Goal: Task Accomplishment & Management: Complete application form

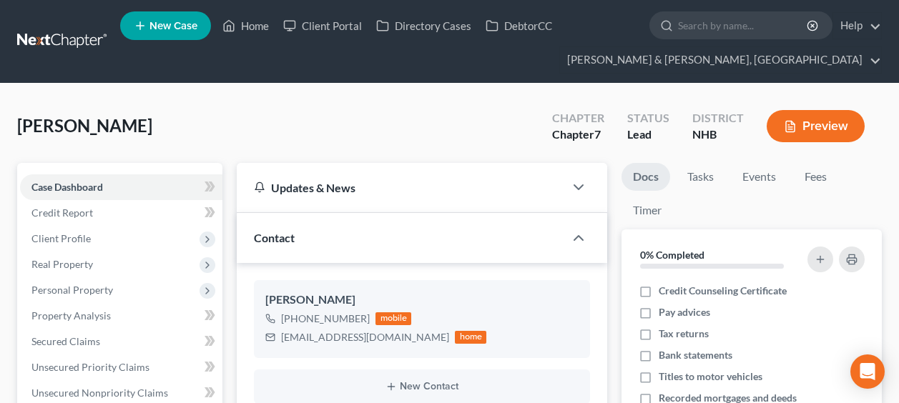
select select "10"
select select "6"
select select "0"
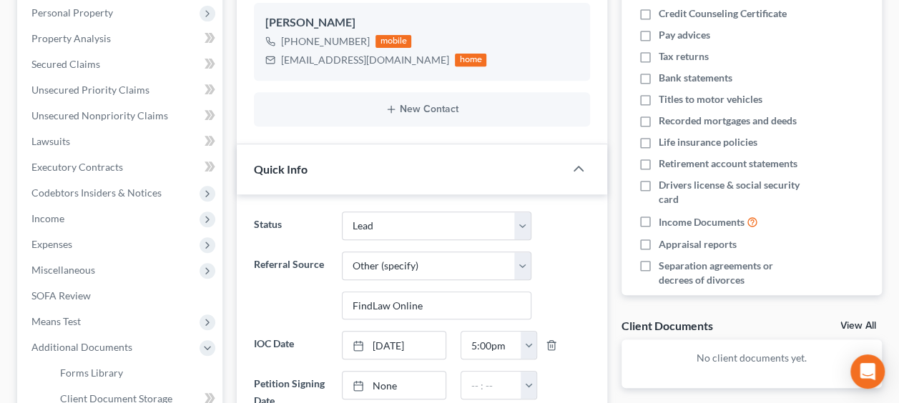
scroll to position [286, 0]
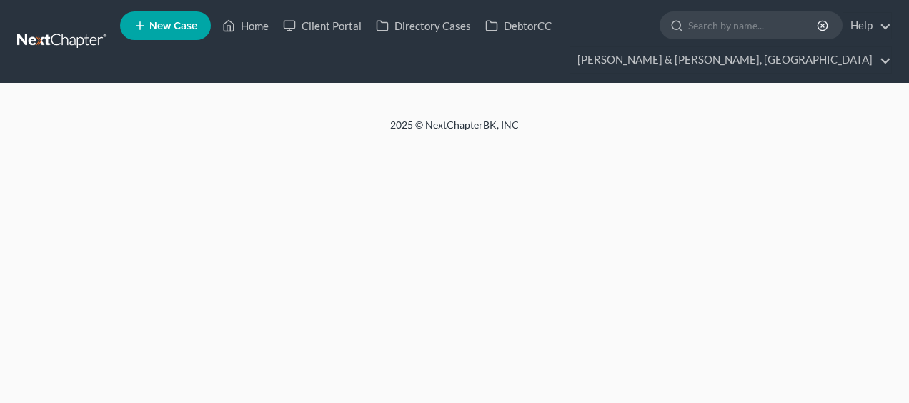
select select "6"
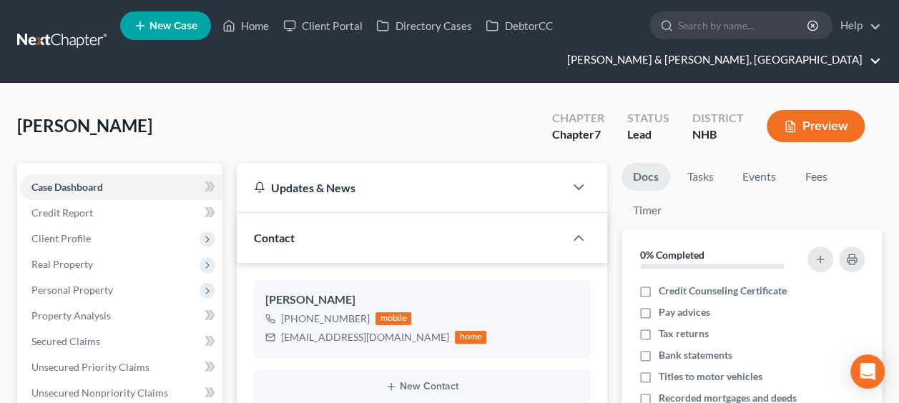
click at [836, 59] on link "[PERSON_NAME] & [PERSON_NAME], [GEOGRAPHIC_DATA]" at bounding box center [720, 60] width 321 height 26
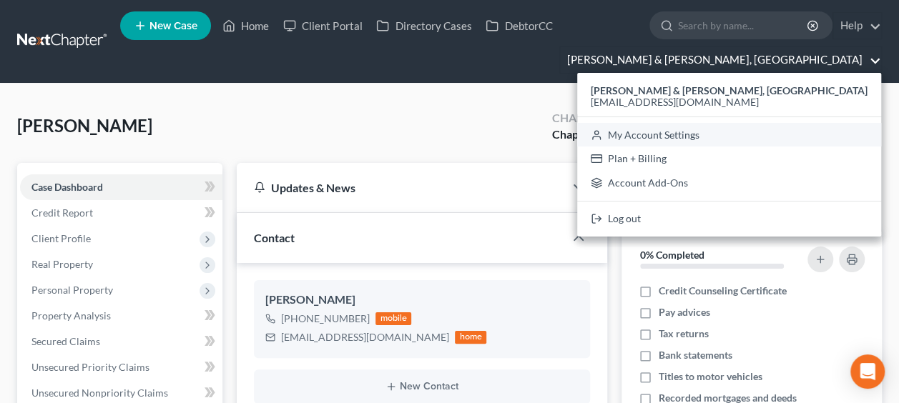
click at [834, 135] on link "My Account Settings" at bounding box center [729, 135] width 304 height 24
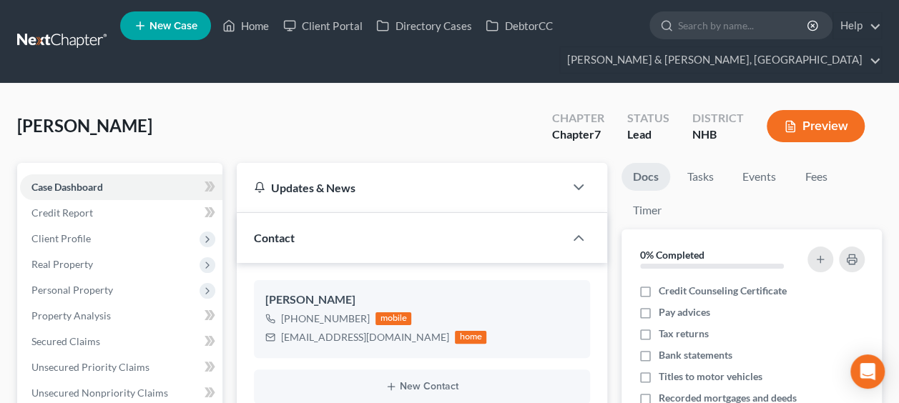
select select "24"
select select "32"
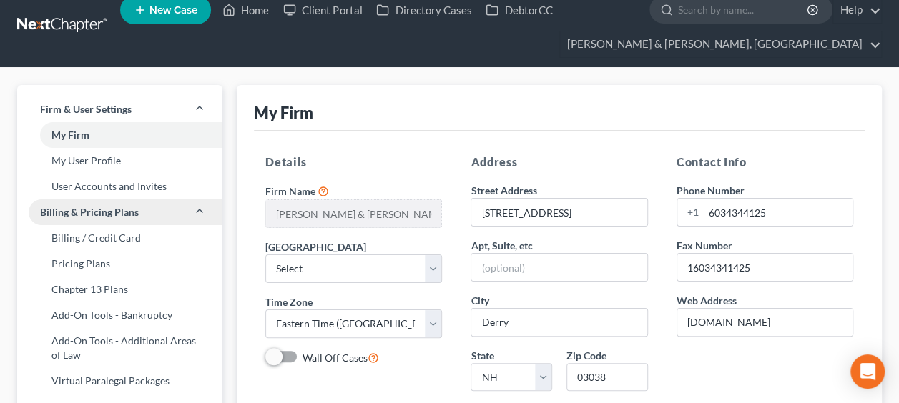
scroll to position [24, 0]
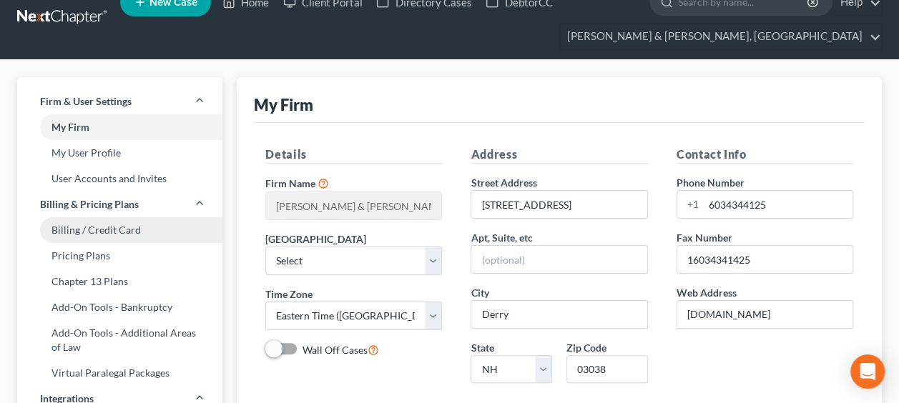
click at [109, 230] on link "Billing / Credit Card" at bounding box center [119, 230] width 205 height 26
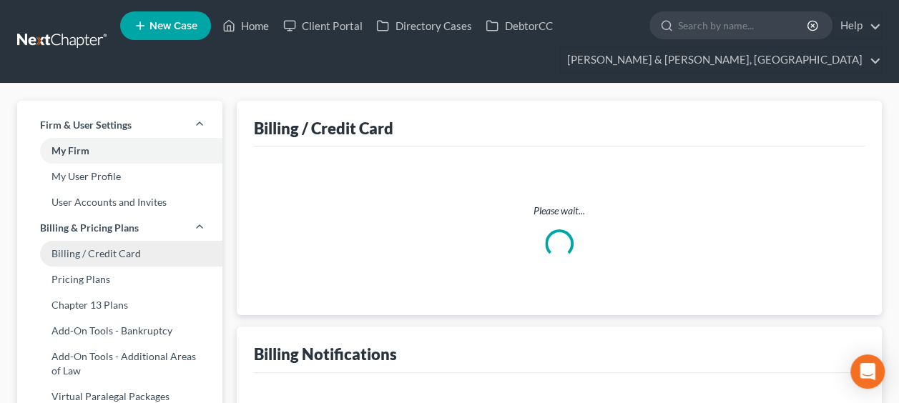
select select "32"
select select "1"
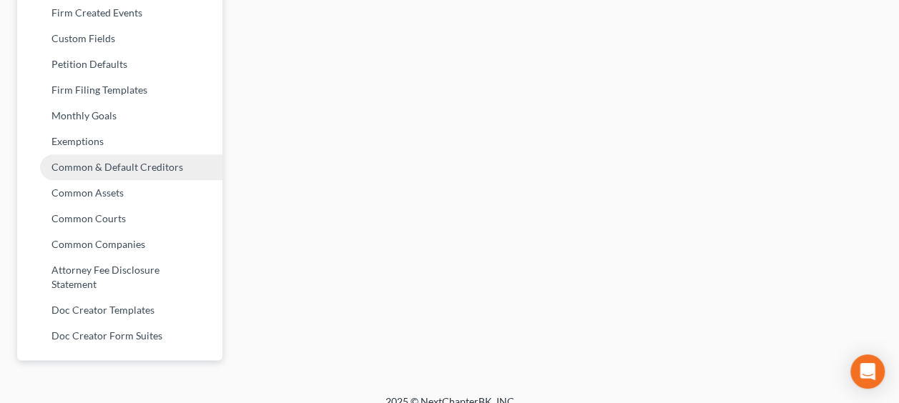
scroll to position [775, 0]
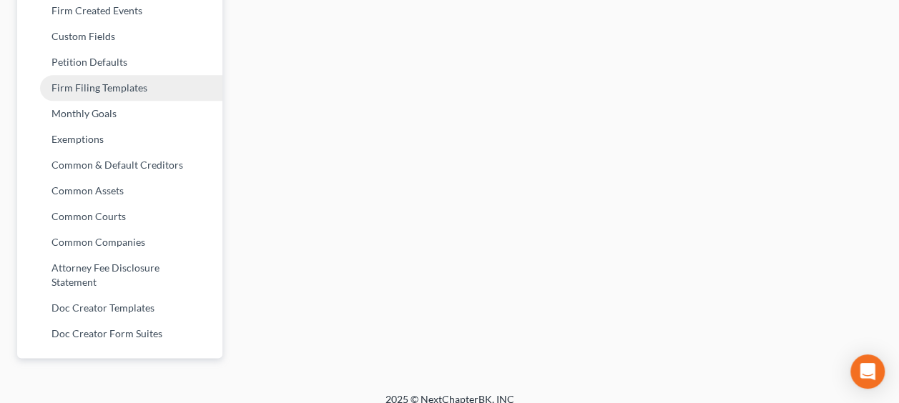
click at [151, 86] on link "Firm Filing Templates" at bounding box center [119, 88] width 205 height 26
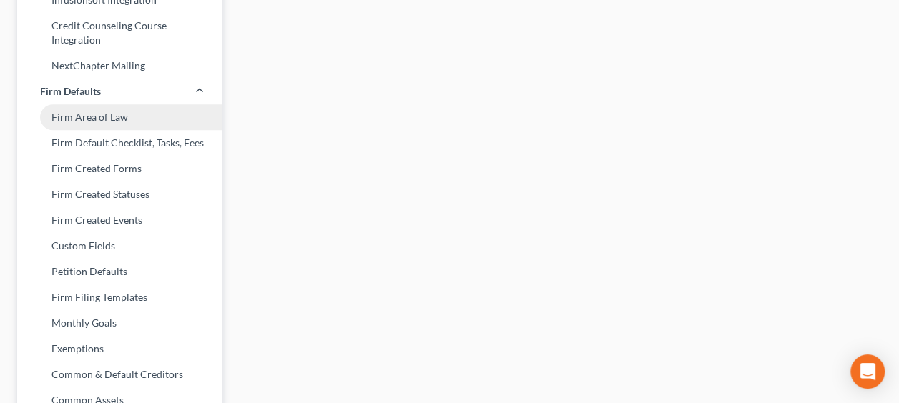
scroll to position [572, 0]
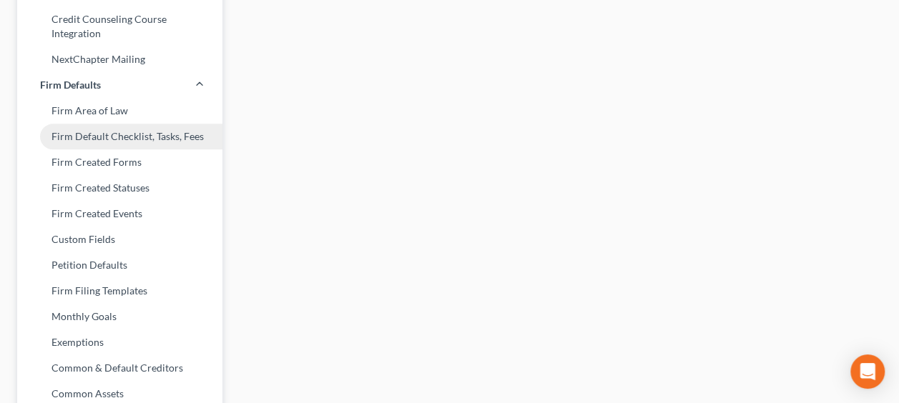
click at [159, 140] on link "Firm Default Checklist, Tasks, Fees" at bounding box center [119, 137] width 205 height 26
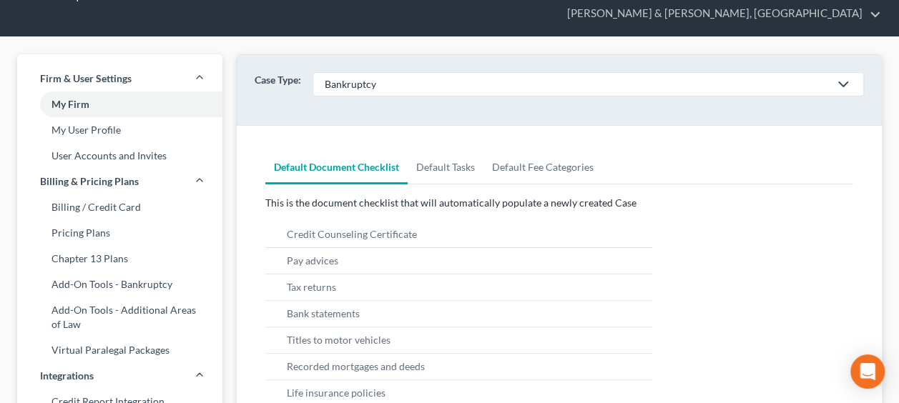
scroll to position [47, 0]
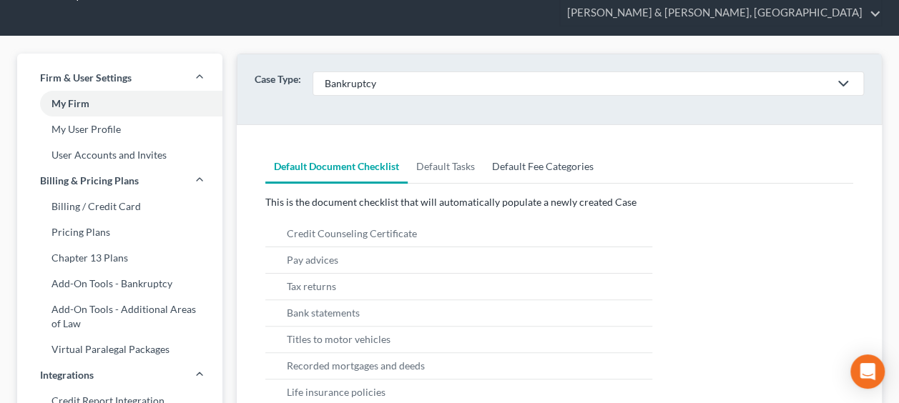
click at [568, 163] on link "Default Fee Categories" at bounding box center [542, 166] width 119 height 34
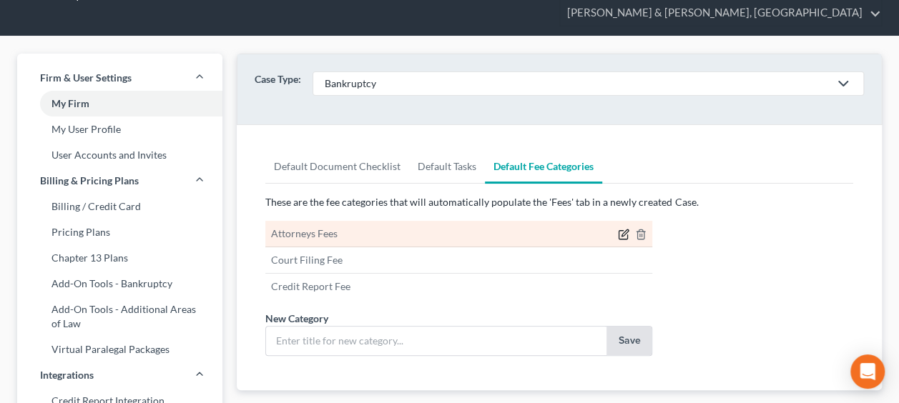
click at [623, 232] on icon "button" at bounding box center [623, 234] width 11 height 11
type input "Attorneys Fees"
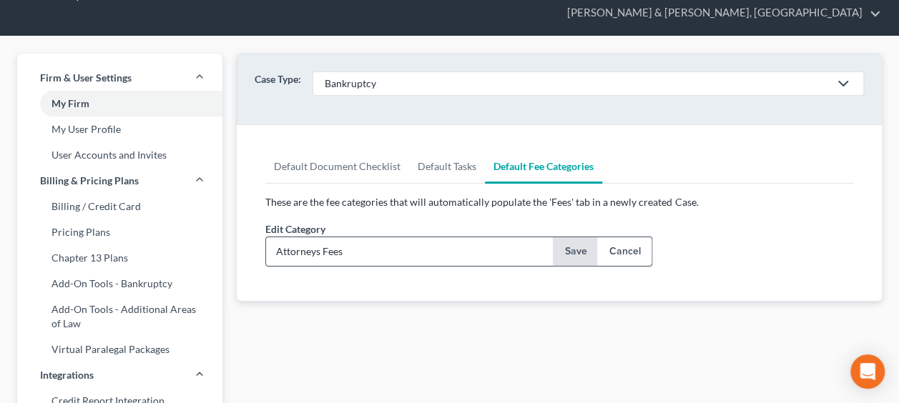
click at [575, 245] on button "Save" at bounding box center [575, 251] width 45 height 29
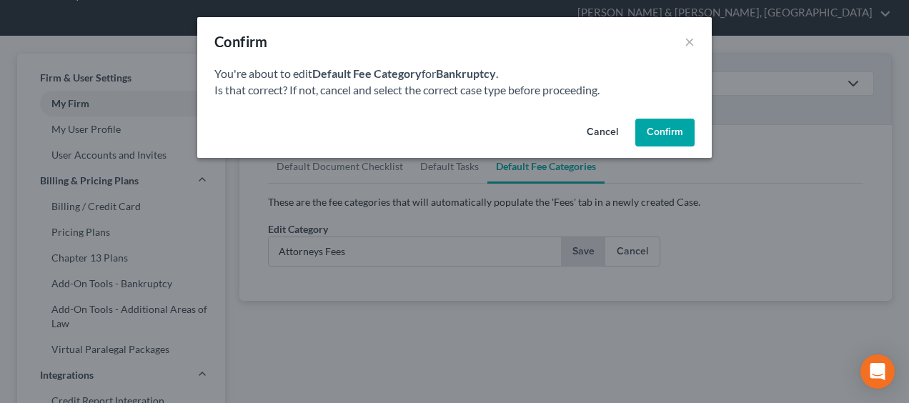
click at [670, 130] on button "Confirm" at bounding box center [665, 133] width 59 height 29
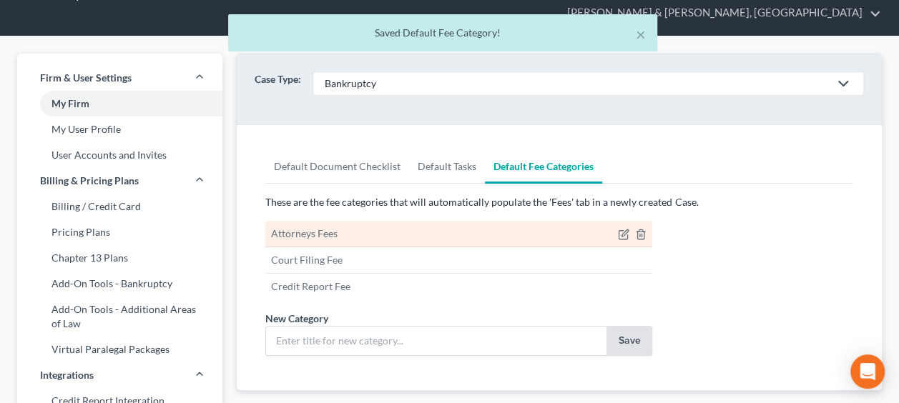
click at [422, 236] on li "Attorneys Fees" at bounding box center [458, 234] width 387 height 26
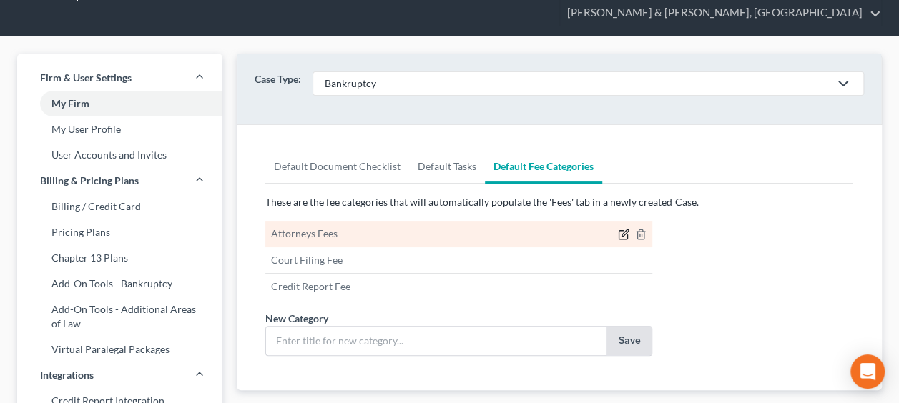
click at [623, 232] on icon "button" at bounding box center [625, 233] width 6 height 6
type input "Attorneys Fees"
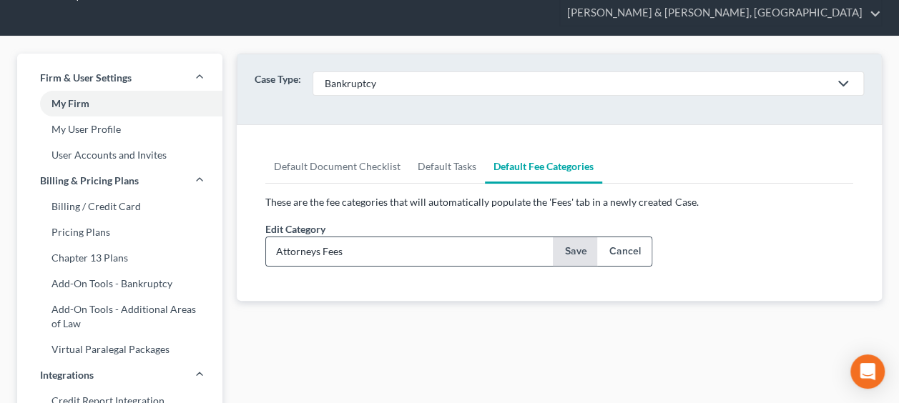
click at [581, 249] on button "Save" at bounding box center [575, 251] width 45 height 29
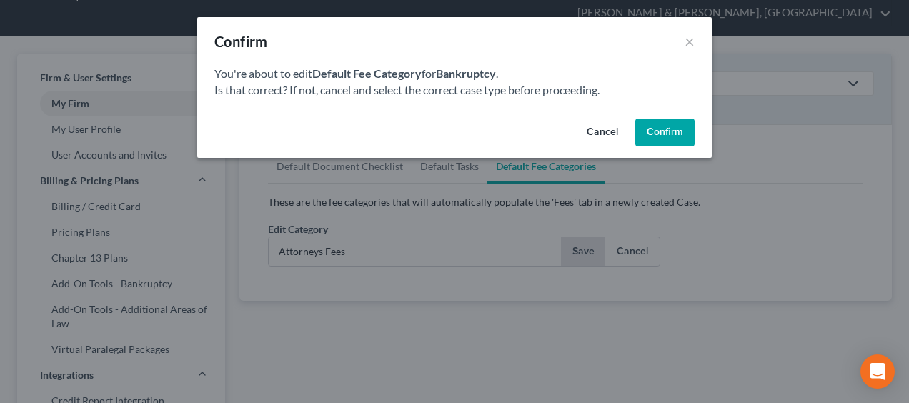
click at [669, 129] on button "Confirm" at bounding box center [665, 133] width 59 height 29
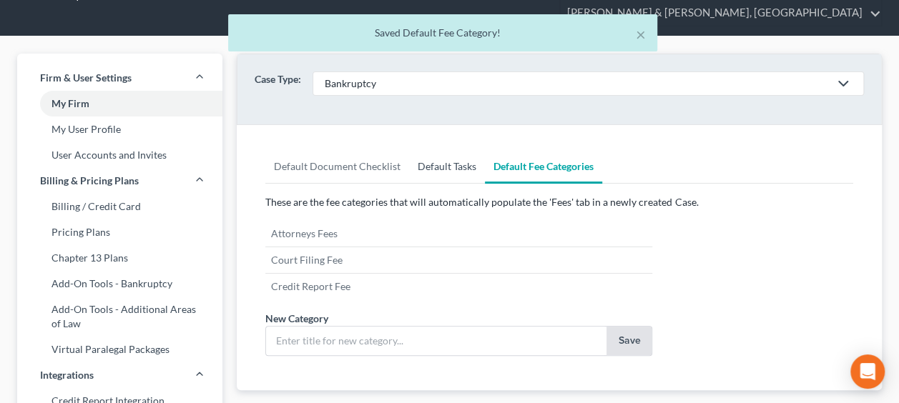
click at [463, 166] on link "Default Tasks" at bounding box center [447, 166] width 76 height 34
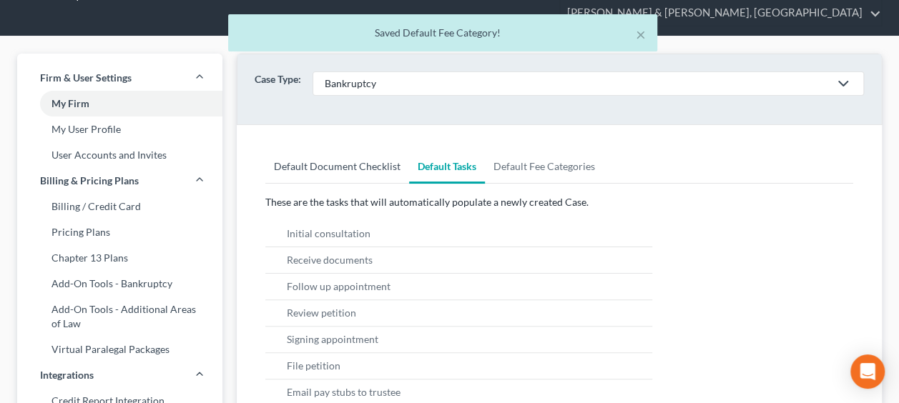
click at [359, 162] on link "Default Document Checklist" at bounding box center [337, 166] width 144 height 34
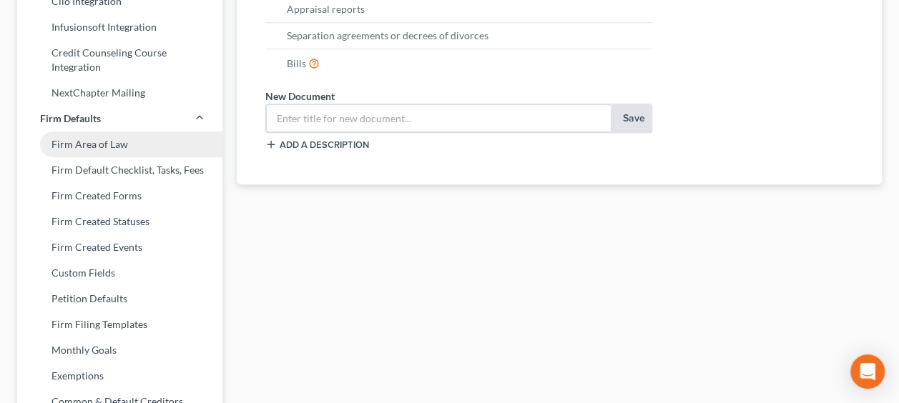
scroll to position [537, 0]
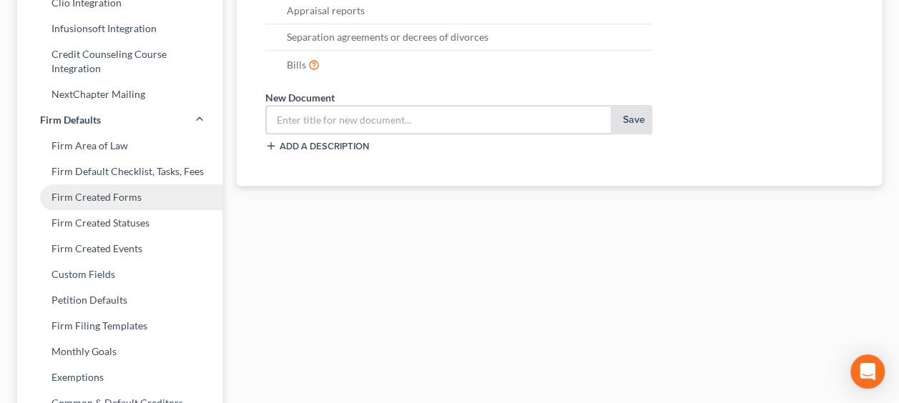
click at [97, 190] on link "Firm Created Forms" at bounding box center [119, 197] width 205 height 26
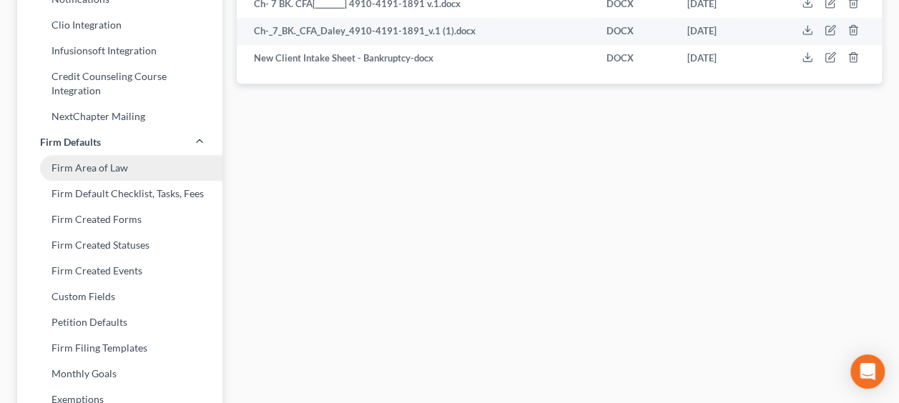
scroll to position [524, 0]
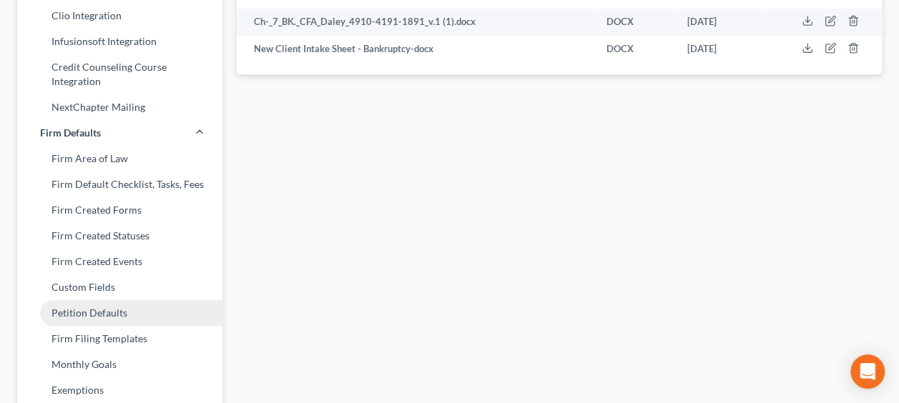
click at [104, 307] on link "Petition Defaults" at bounding box center [119, 313] width 205 height 26
select select "32"
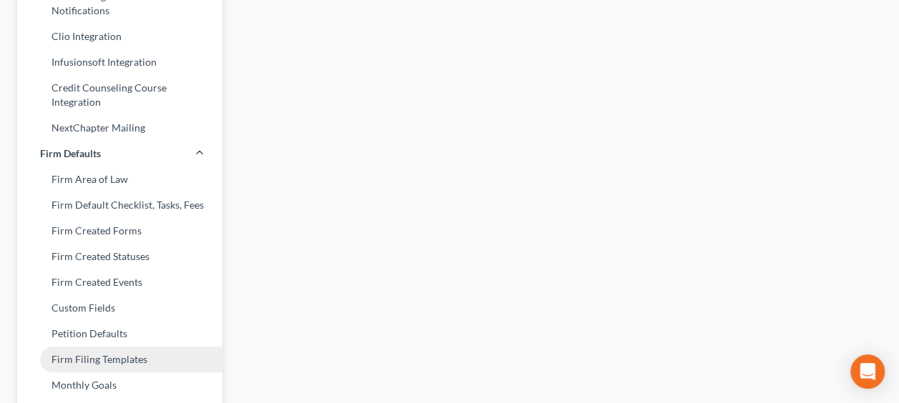
scroll to position [548, 0]
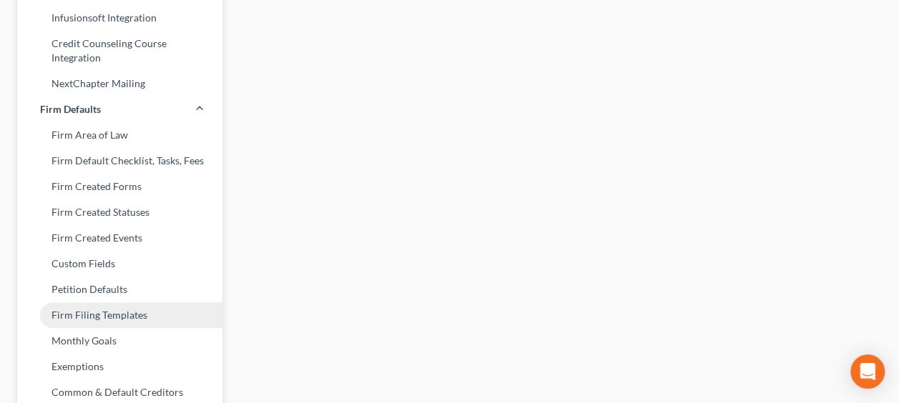
click at [127, 310] on link "Firm Filing Templates" at bounding box center [119, 315] width 205 height 26
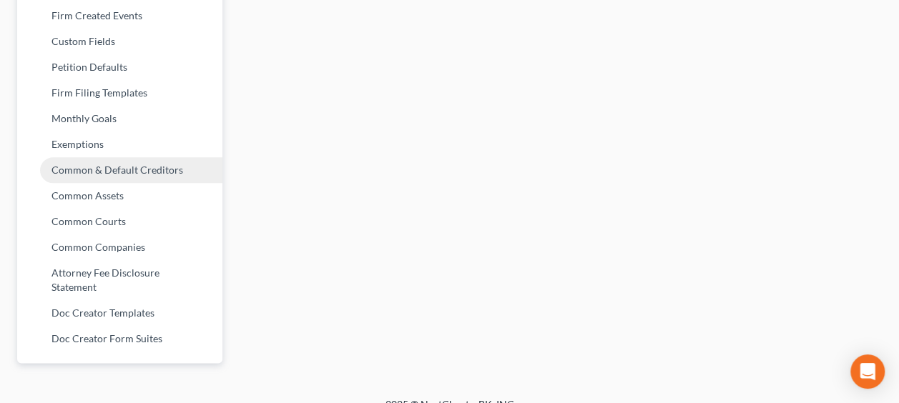
scroll to position [775, 0]
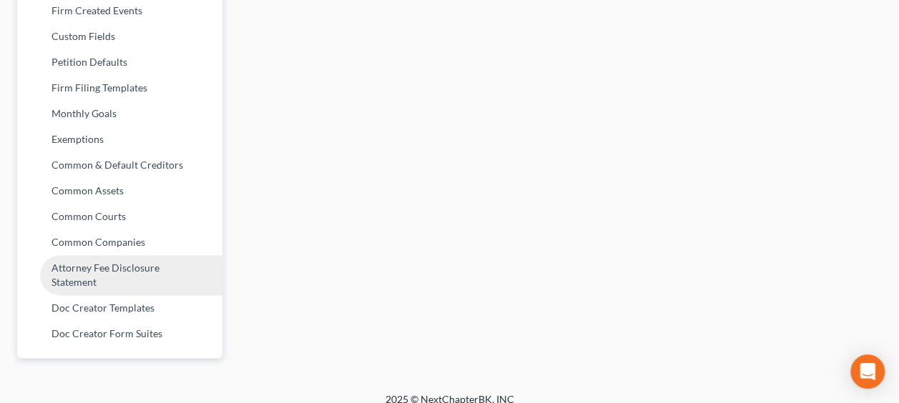
click at [140, 266] on link "Attorney Fee Disclosure Statement" at bounding box center [119, 275] width 205 height 40
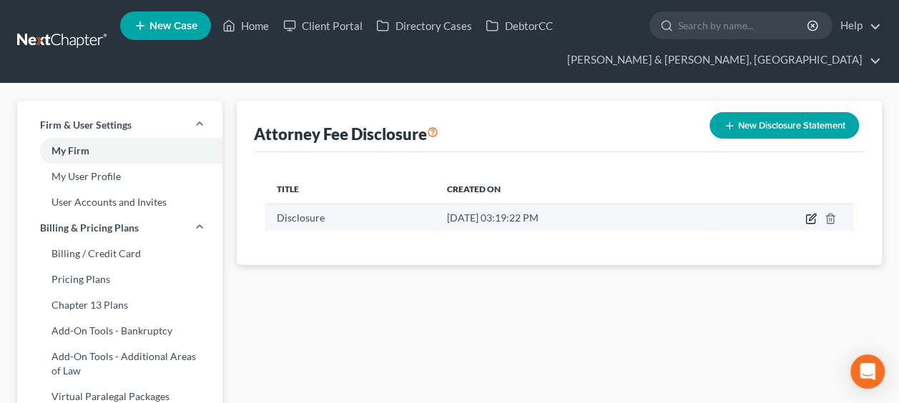
click at [809, 217] on icon "button" at bounding box center [810, 218] width 11 height 11
select select "50"
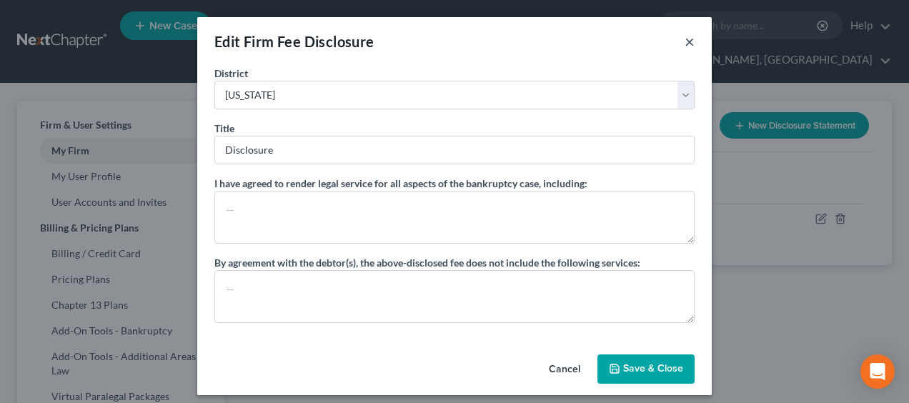
click at [688, 41] on button "×" at bounding box center [690, 41] width 10 height 17
select select "?"
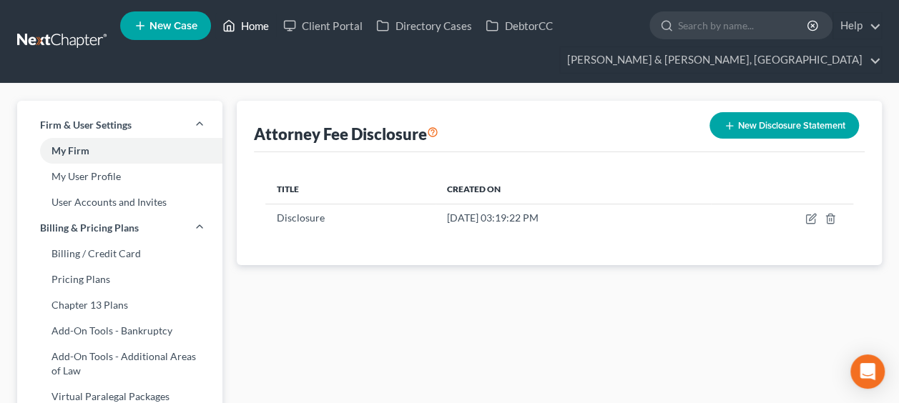
click at [255, 22] on link "Home" at bounding box center [245, 26] width 61 height 26
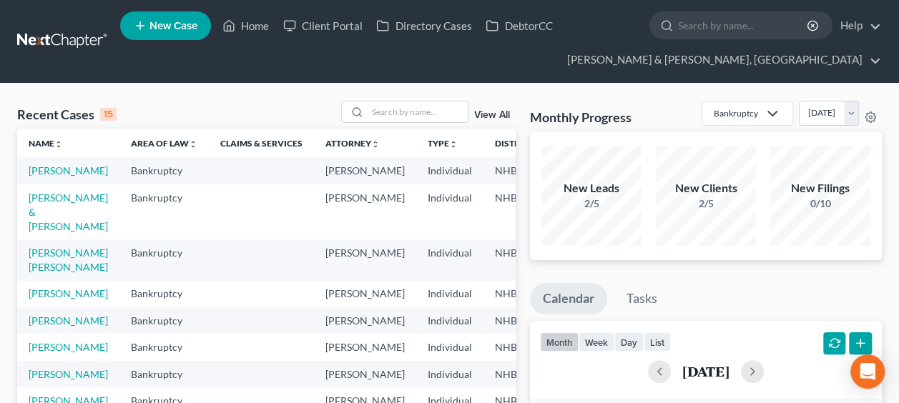
click at [182, 22] on span "New Case" at bounding box center [173, 26] width 48 height 11
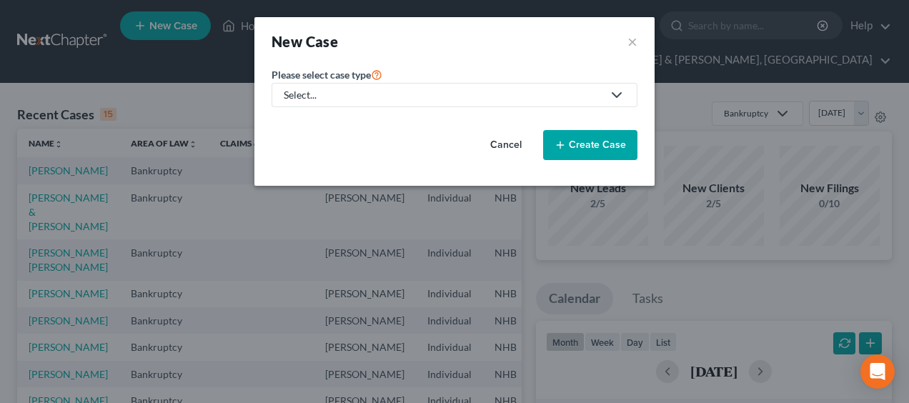
click at [373, 96] on div "Select..." at bounding box center [443, 95] width 319 height 14
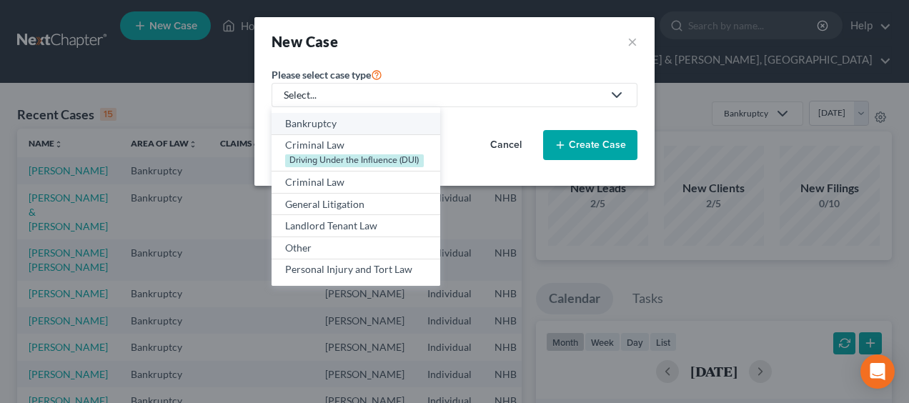
click at [369, 127] on div "Bankruptcy" at bounding box center [356, 124] width 142 height 14
select select "50"
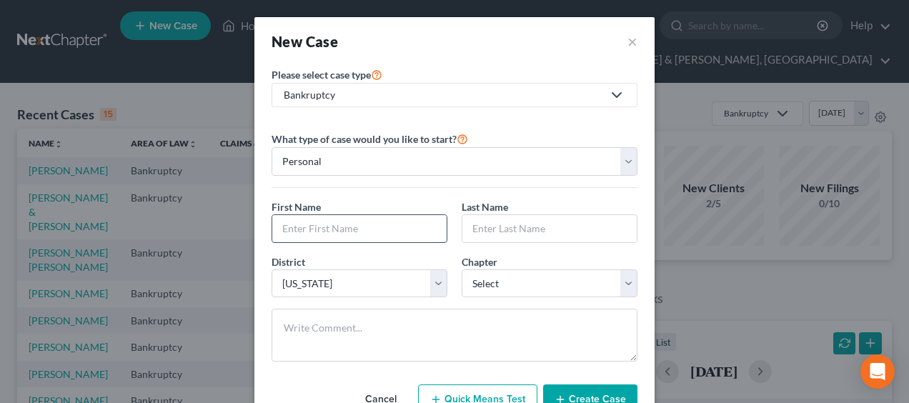
click at [339, 228] on input "text" at bounding box center [359, 228] width 174 height 27
type input "Rania"
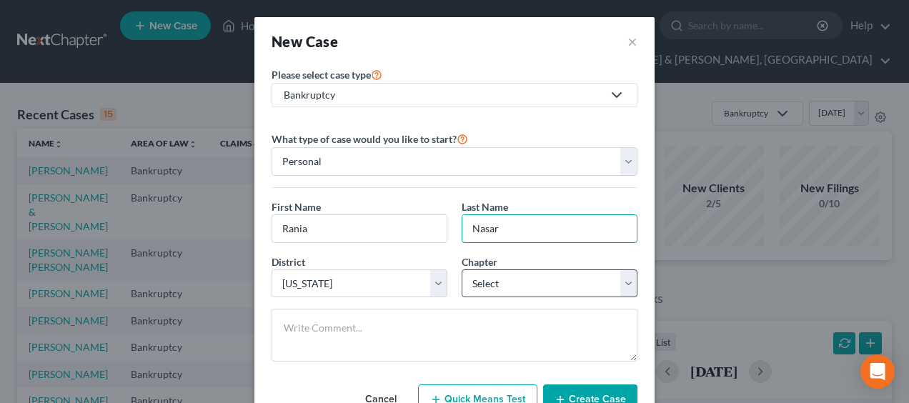
type input "Nasar"
click at [570, 286] on select "Select 7 11 12 13" at bounding box center [550, 284] width 176 height 29
select select "0"
click at [462, 270] on select "Select 7 11 12 13" at bounding box center [550, 284] width 176 height 29
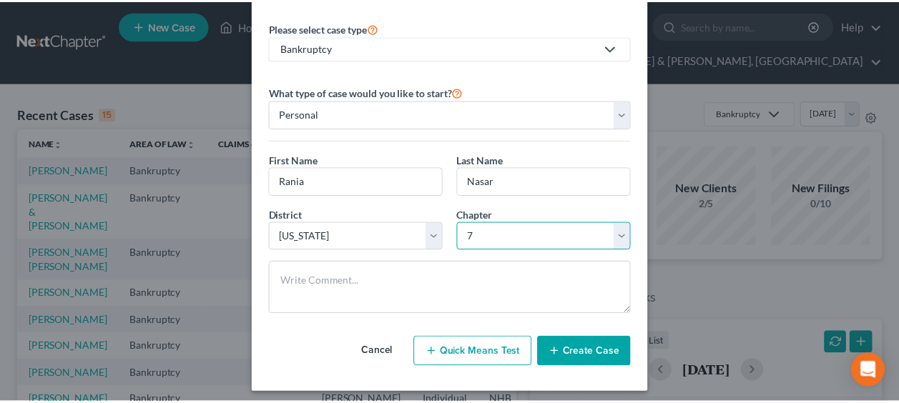
scroll to position [51, 0]
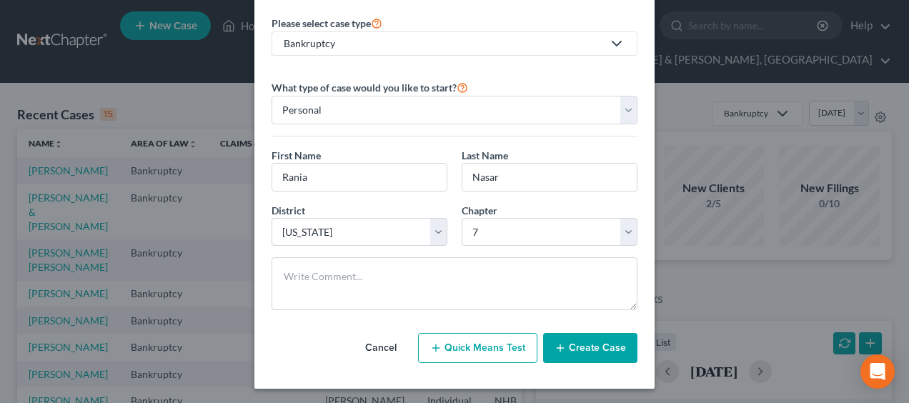
click at [598, 345] on button "Create Case" at bounding box center [590, 348] width 94 height 30
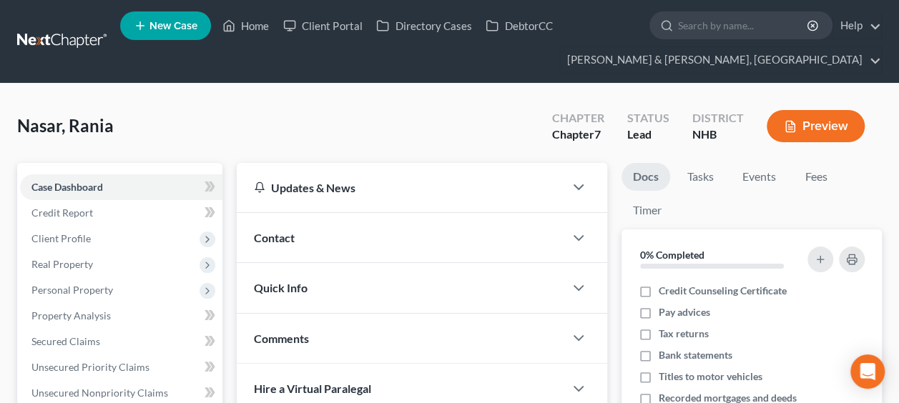
click at [395, 224] on div "Contact" at bounding box center [400, 237] width 327 height 49
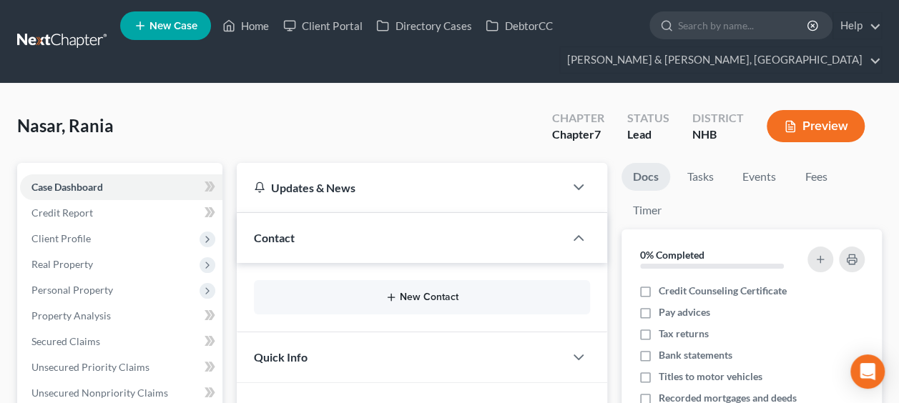
click at [444, 295] on button "New Contact" at bounding box center [421, 297] width 313 height 11
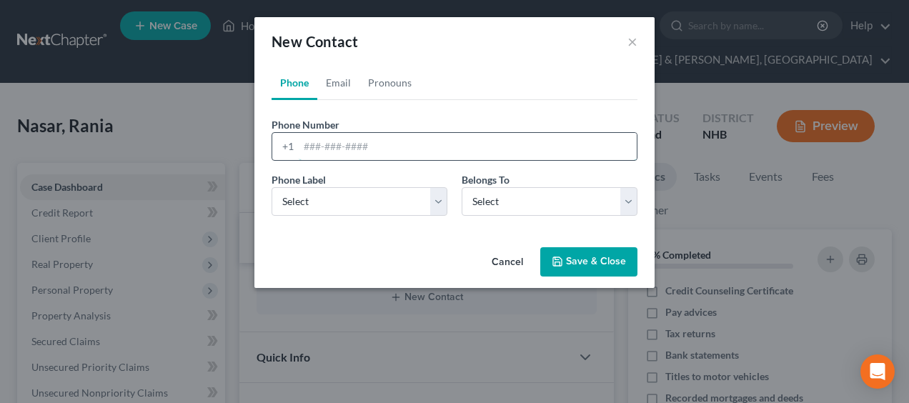
click at [360, 147] on input "tel" at bounding box center [468, 146] width 338 height 27
type input "6034019075"
click at [388, 203] on select "Select Mobile Home Work Other" at bounding box center [360, 201] width 176 height 29
select select "0"
click at [272, 187] on select "Select Mobile Home Work Other" at bounding box center [360, 201] width 176 height 29
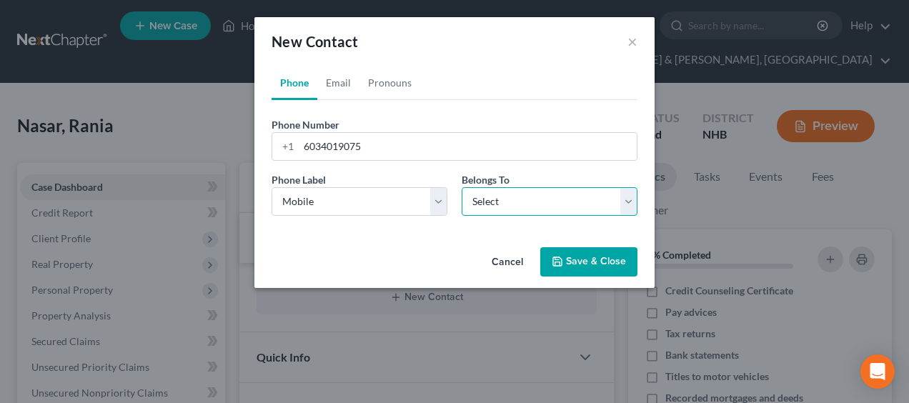
click at [538, 202] on select "Select Client Other" at bounding box center [550, 201] width 176 height 29
select select "0"
click at [462, 187] on select "Select Client Other" at bounding box center [550, 201] width 176 height 29
select select "0"
click at [348, 82] on link "Email" at bounding box center [338, 83] width 42 height 34
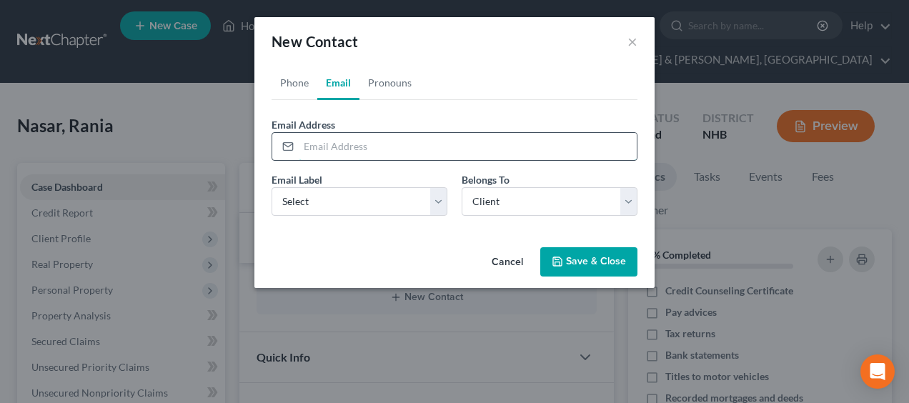
click at [350, 149] on input "email" at bounding box center [468, 146] width 338 height 27
type input "[EMAIL_ADDRESS][DOMAIN_NAME]"
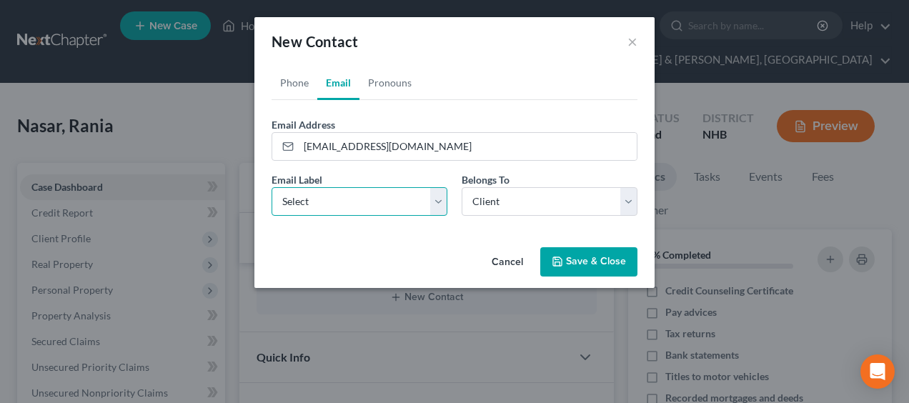
click at [438, 202] on select "Select Home Work Other" at bounding box center [360, 201] width 176 height 29
select select "0"
click at [272, 187] on select "Select Home Work Other" at bounding box center [360, 201] width 176 height 29
click at [402, 80] on link "Pronouns" at bounding box center [390, 83] width 61 height 34
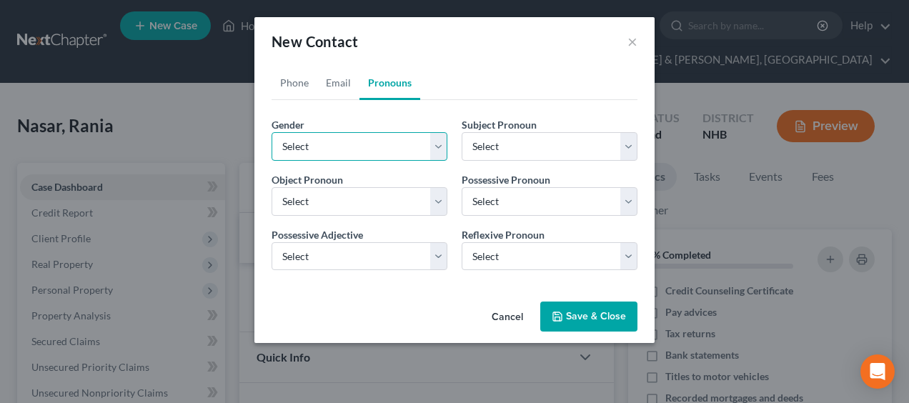
click at [437, 146] on select "Select [DEMOGRAPHIC_DATA] [DEMOGRAPHIC_DATA] [DEMOGRAPHIC_DATA] More Than One P…" at bounding box center [360, 146] width 176 height 29
select select "1"
click at [272, 132] on select "Select [DEMOGRAPHIC_DATA] [DEMOGRAPHIC_DATA] [DEMOGRAPHIC_DATA] More Than One P…" at bounding box center [360, 146] width 176 height 29
select select "1"
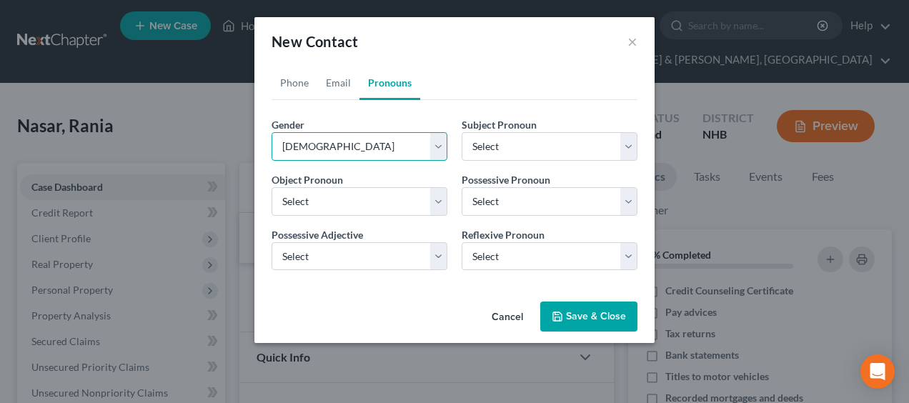
select select "1"
click at [581, 315] on button "Save & Close" at bounding box center [588, 317] width 97 height 30
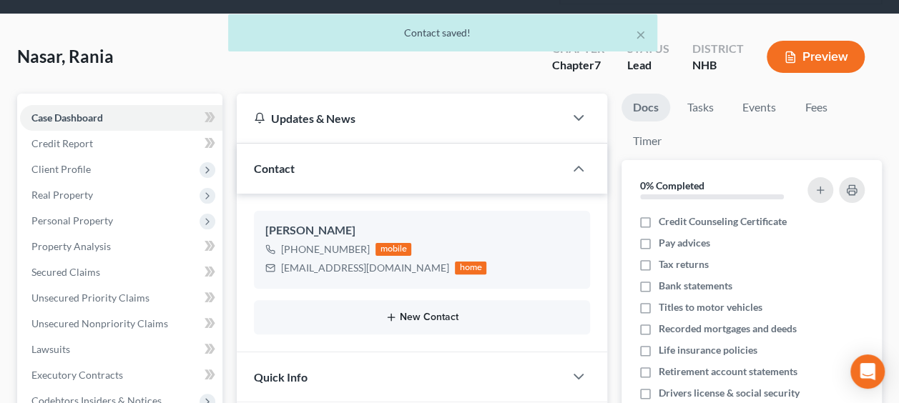
scroll to position [71, 0]
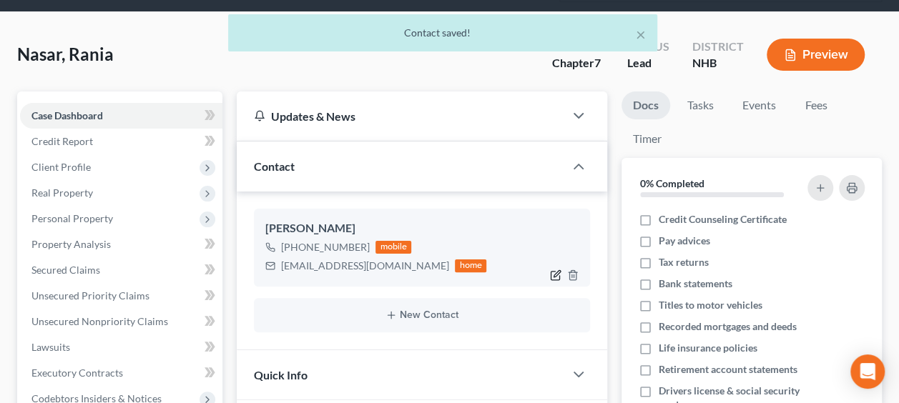
click at [551, 273] on icon "button" at bounding box center [555, 275] width 11 height 11
select select "0"
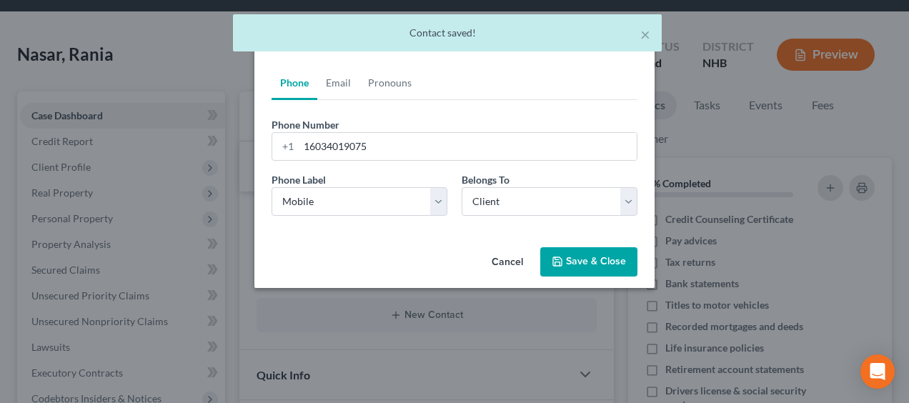
click at [601, 260] on button "Save & Close" at bounding box center [588, 262] width 97 height 30
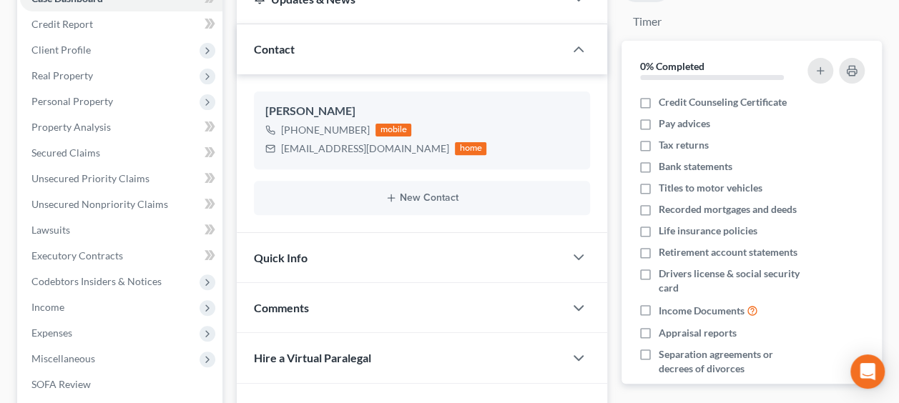
scroll to position [214, 0]
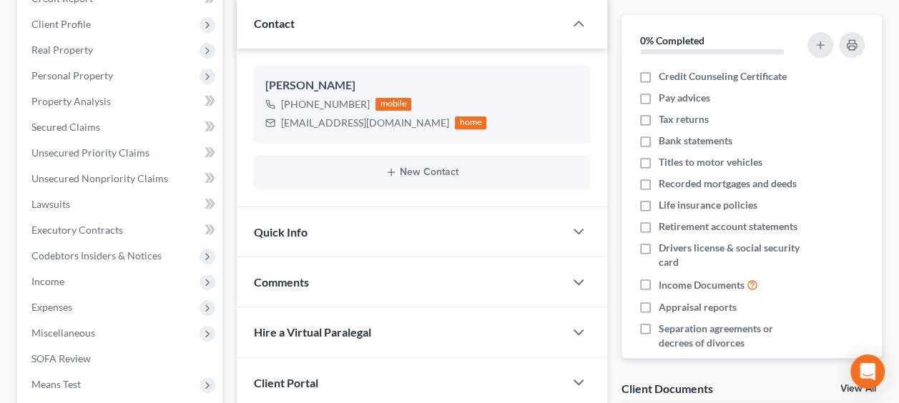
click at [386, 232] on div "Quick Info" at bounding box center [400, 231] width 327 height 49
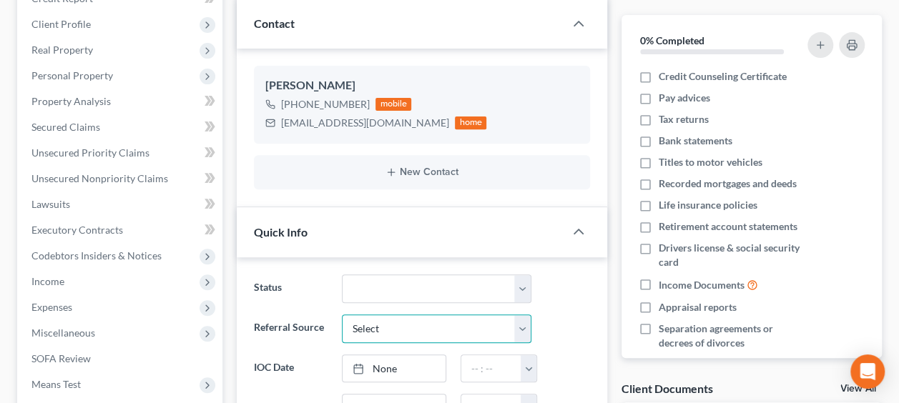
click at [523, 323] on select "Select Word Of Mouth Previous Clients Direct Mail Website Google Search Modern …" at bounding box center [437, 329] width 190 height 29
select select "6"
click at [342, 315] on select "Select Word Of Mouth Previous Clients Direct Mail Website Google Search Modern …" at bounding box center [437, 329] width 190 height 29
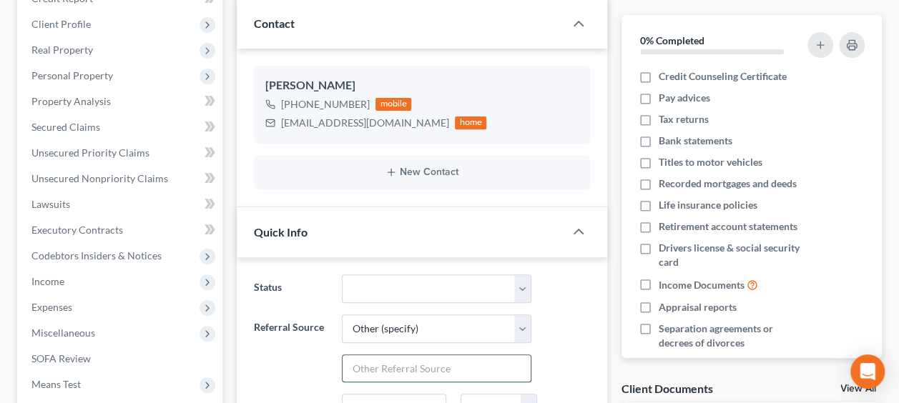
click at [396, 360] on input "text" at bounding box center [436, 368] width 189 height 27
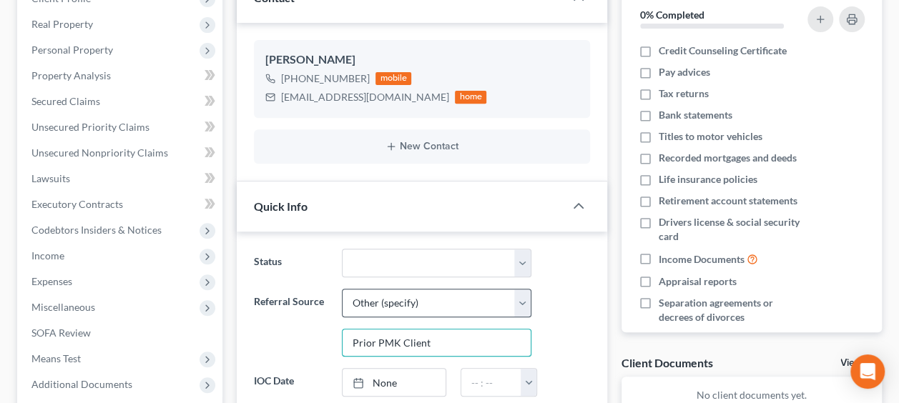
scroll to position [310, 0]
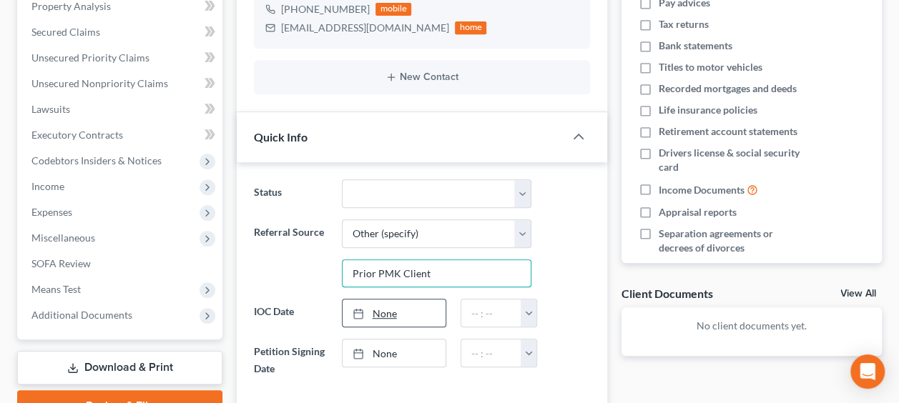
type input "Prior PMK Client"
click at [391, 310] on link "None" at bounding box center [394, 313] width 104 height 27
type input "[DATE]"
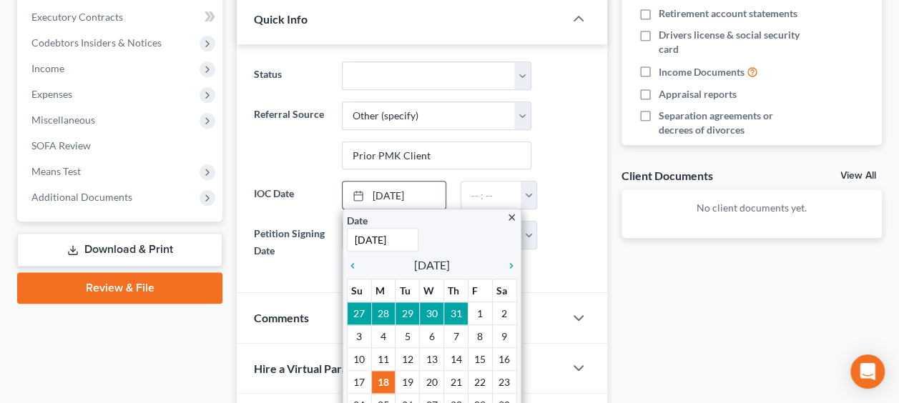
scroll to position [453, 0]
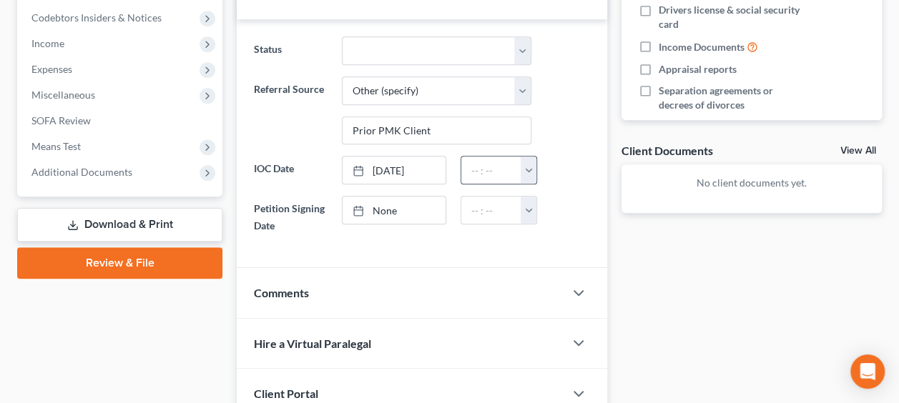
click at [533, 162] on button "button" at bounding box center [528, 170] width 16 height 27
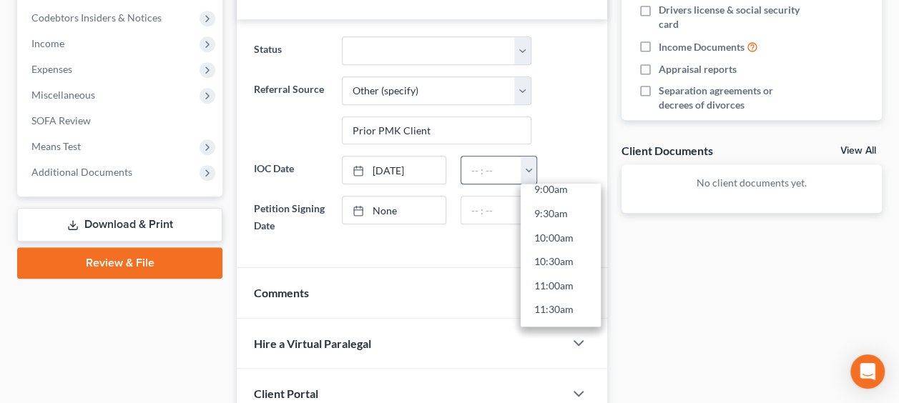
scroll to position [430, 0]
click at [556, 199] on link "9:00am" at bounding box center [560, 204] width 80 height 24
type input "9:00am"
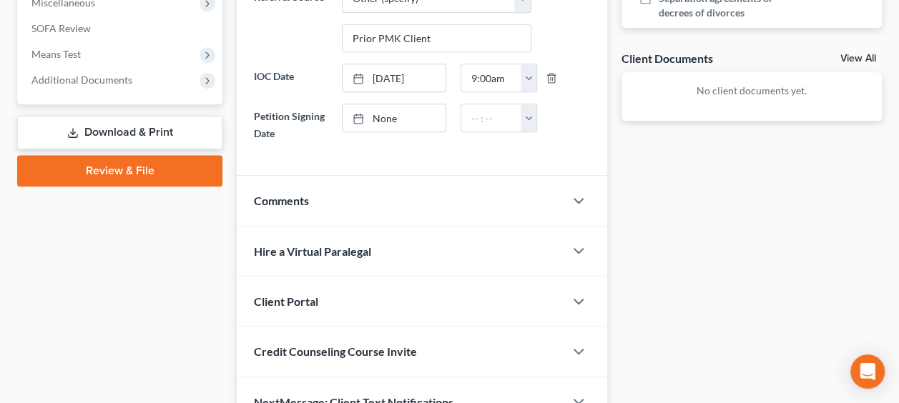
scroll to position [596, 0]
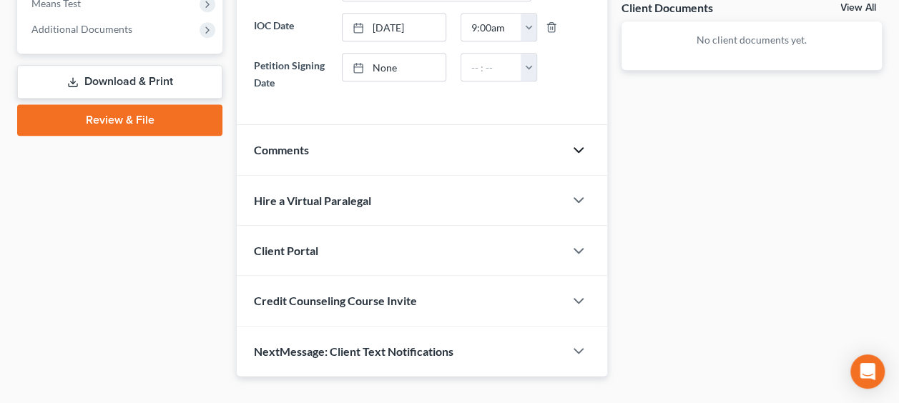
click at [576, 143] on icon "button" at bounding box center [578, 150] width 17 height 17
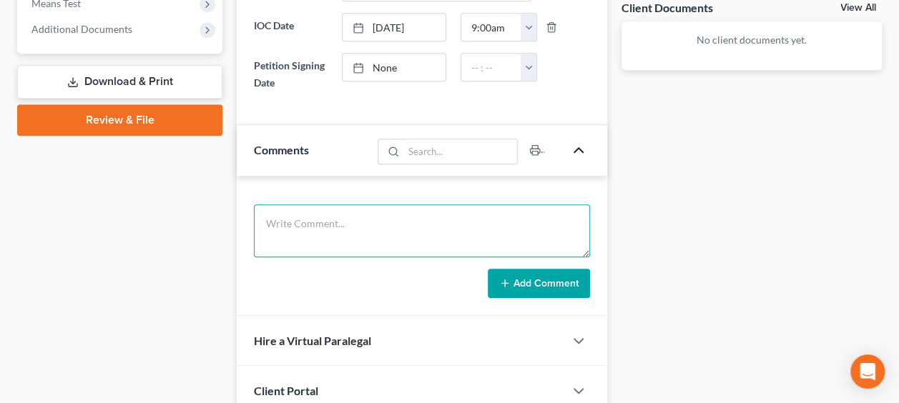
click at [352, 220] on textarea at bounding box center [422, 230] width 336 height 53
type textarea "[DATE] / IOC w/ PMK (phone) 1. Portal 2. CCC 3. Text invitations forwarded by P…"
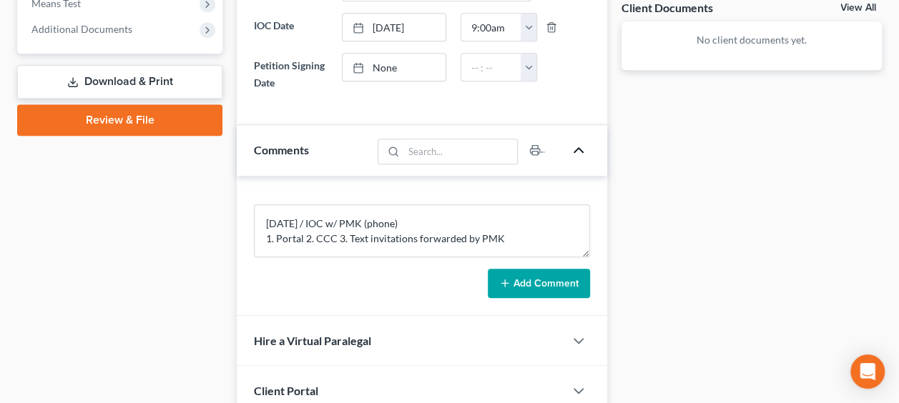
click at [545, 276] on button "Add Comment" at bounding box center [539, 284] width 102 height 30
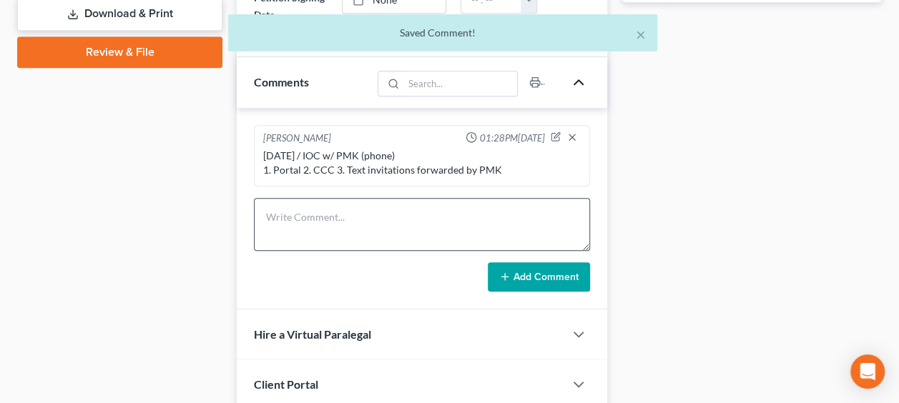
scroll to position [715, 0]
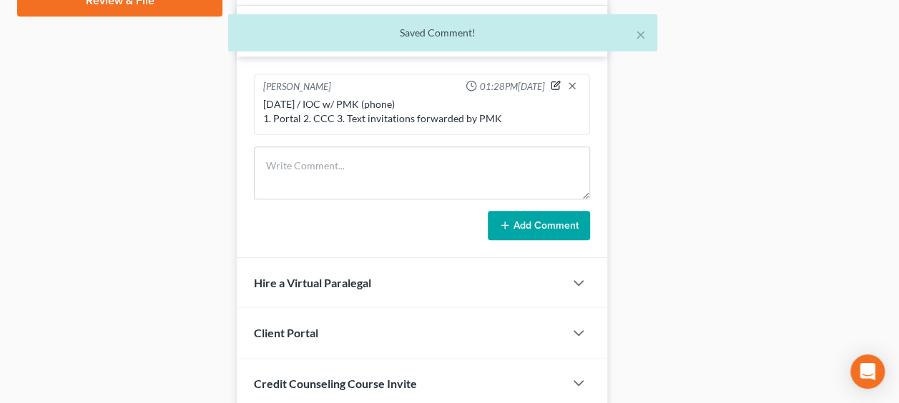
click at [559, 80] on icon "button" at bounding box center [556, 85] width 10 height 10
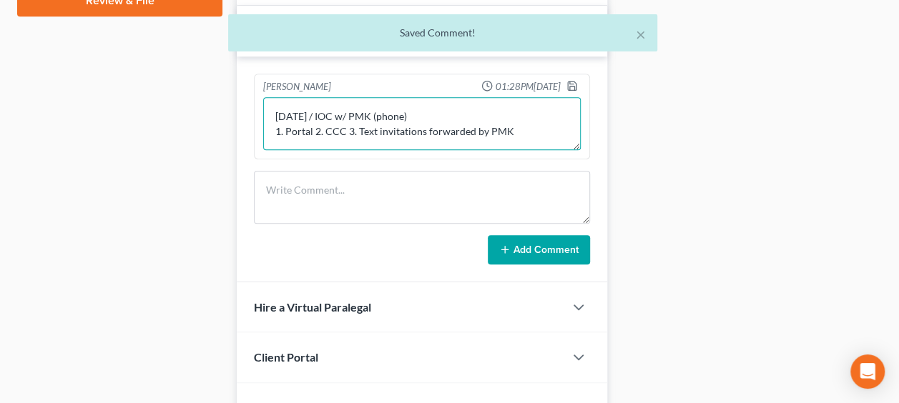
click at [523, 130] on textarea "[DATE] / IOC w/ PMK (phone) 1. Portal 2. CCC 3. Text invitations forwarded by P…" at bounding box center [421, 123] width 317 height 53
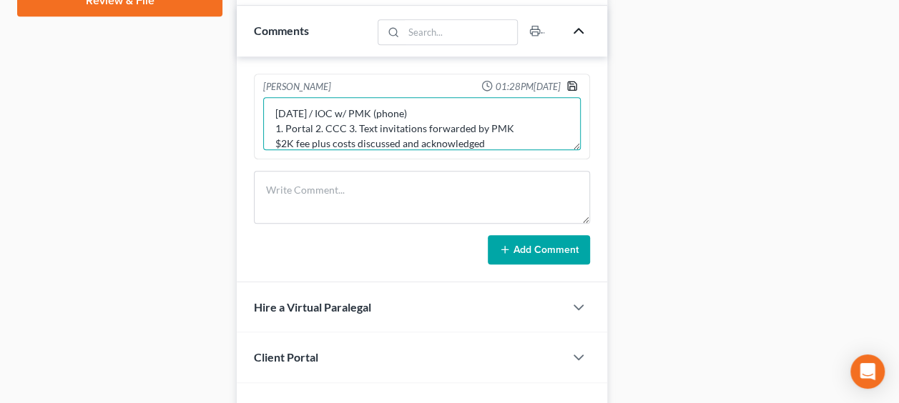
type textarea "[DATE] / IOC w/ PMK (phone) 1. Portal 2. CCC 3. Text invitations forwarded by P…"
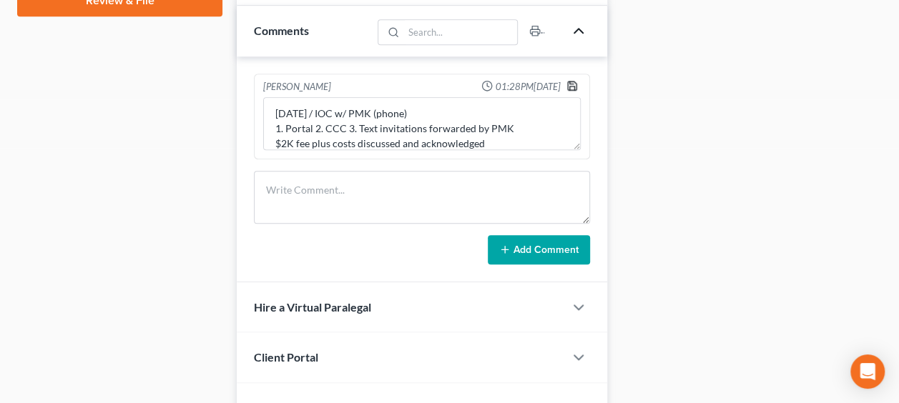
click at [576, 82] on icon "button" at bounding box center [572, 86] width 9 height 9
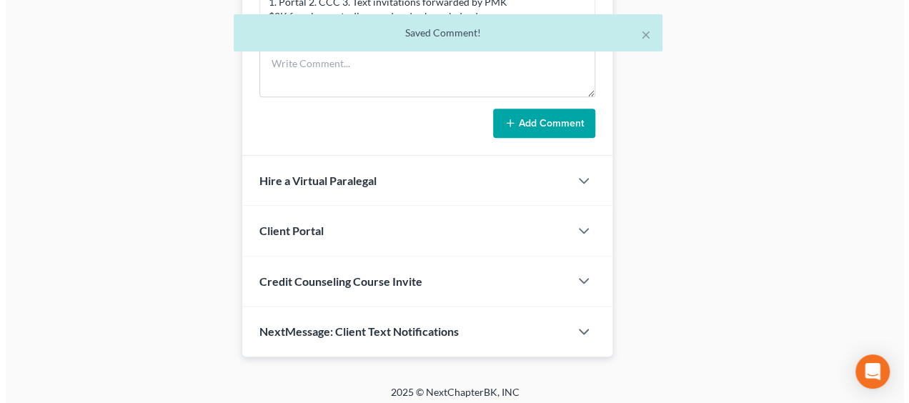
scroll to position [833, 0]
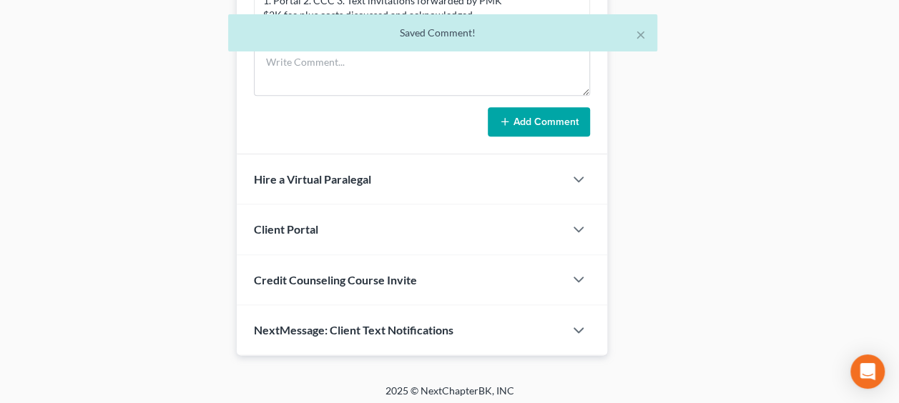
click at [376, 222] on div "Client Portal" at bounding box center [400, 228] width 327 height 49
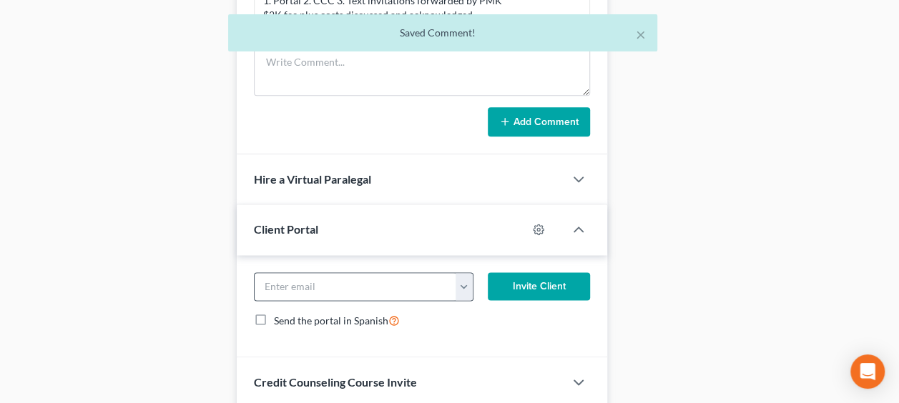
click at [465, 285] on button "button" at bounding box center [463, 286] width 17 height 27
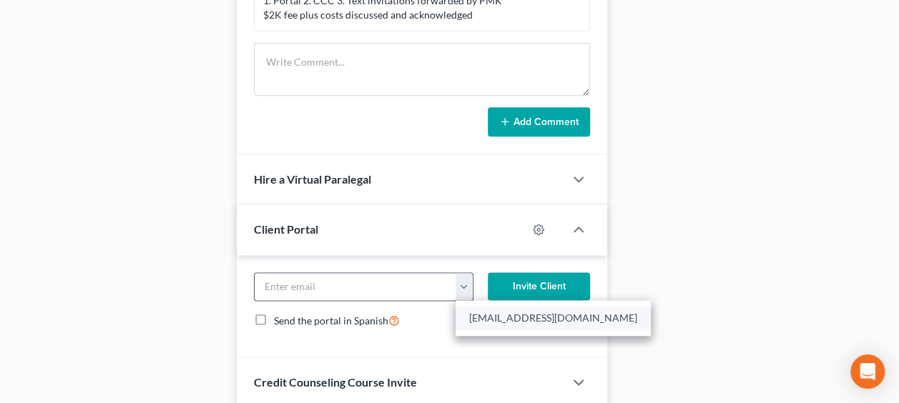
click at [492, 310] on link "[EMAIL_ADDRESS][DOMAIN_NAME]" at bounding box center [552, 318] width 195 height 24
type input "[EMAIL_ADDRESS][DOMAIN_NAME]"
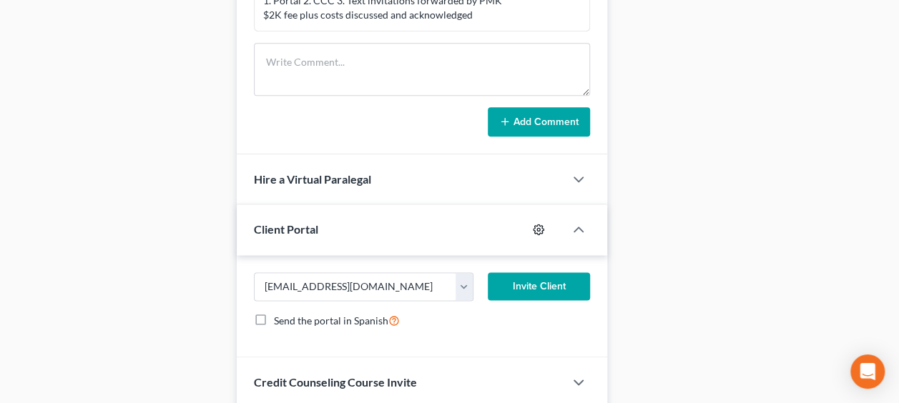
click at [537, 224] on icon "button" at bounding box center [538, 229] width 11 height 11
select select "0"
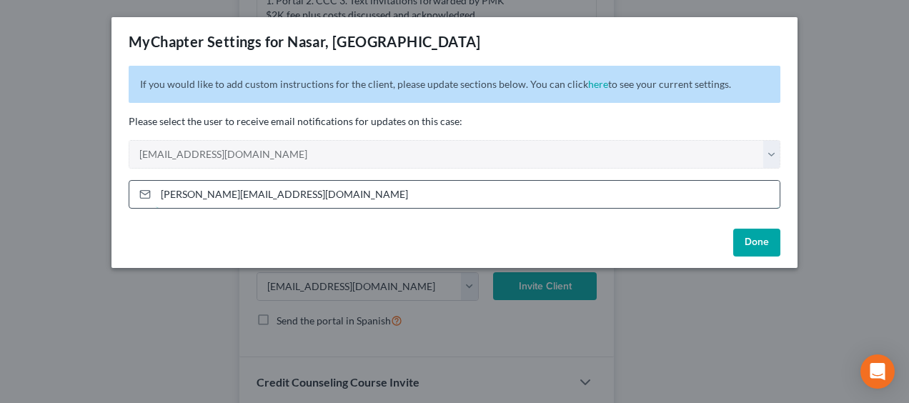
click at [177, 193] on input "[PERSON_NAME][EMAIL_ADDRESS][DOMAIN_NAME]" at bounding box center [468, 194] width 624 height 27
type input "[PERSON_NAME][EMAIL_ADDRESS][DOMAIN_NAME]"
click at [589, 82] on link "here" at bounding box center [598, 84] width 20 height 12
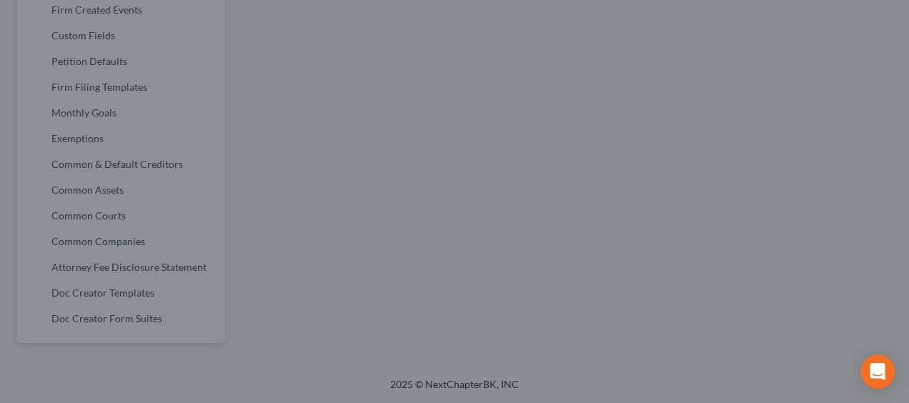
select select
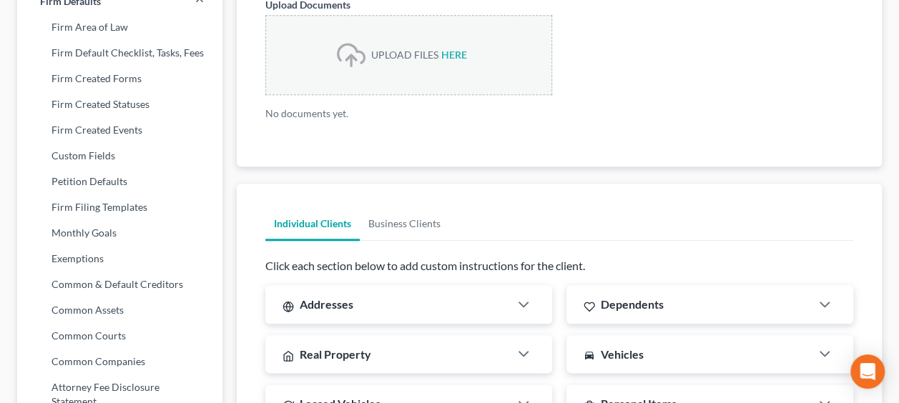
scroll to position [39, 0]
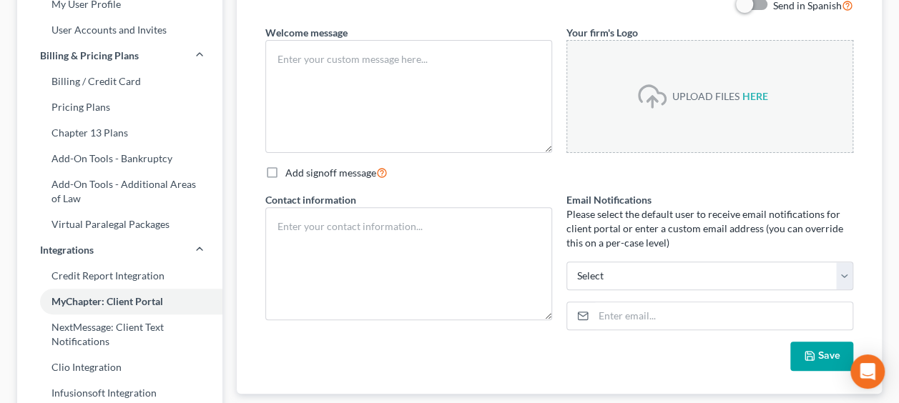
type textarea "Hello! Welcome to MyChapter. We are here to help make the bankruptcy filing pro…"
type textarea "[PERSON_NAME], Esquire [STREET_ADDRESS] Tel. [PHONE_NUMBER] [EMAIL_ADDRESS][DOM…"
select select "0"
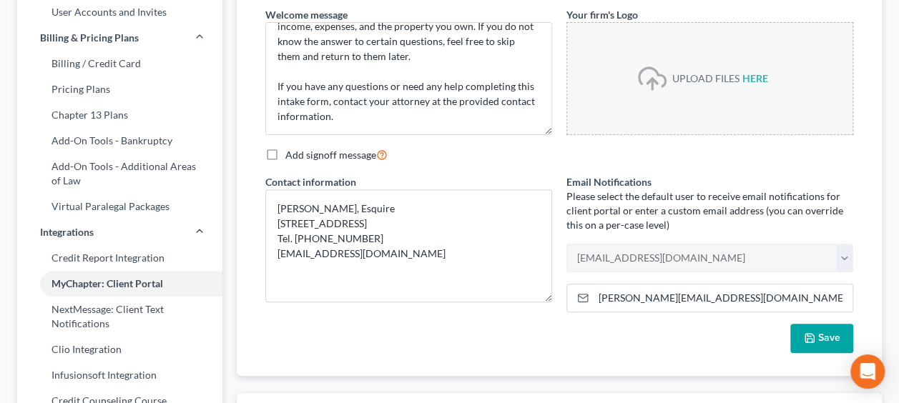
scroll to position [190, 0]
click at [609, 295] on input "[PERSON_NAME][EMAIL_ADDRESS][DOMAIN_NAME]" at bounding box center [722, 298] width 259 height 27
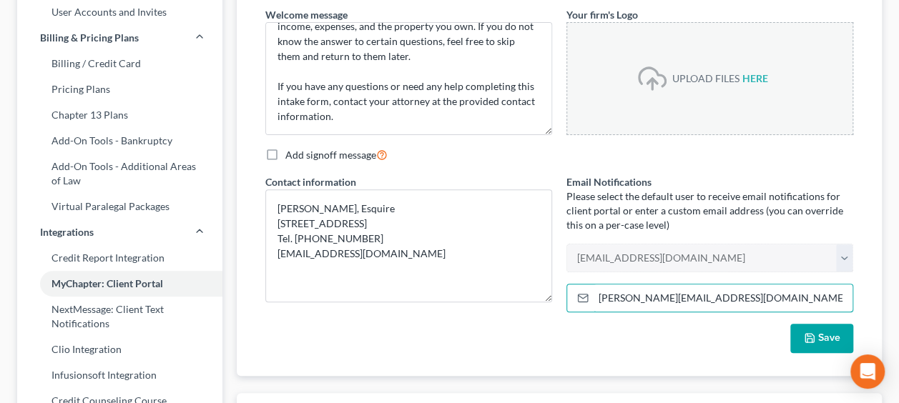
type input "[PERSON_NAME][EMAIL_ADDRESS][DOMAIN_NAME]"
click at [828, 335] on button "Save" at bounding box center [821, 339] width 63 height 30
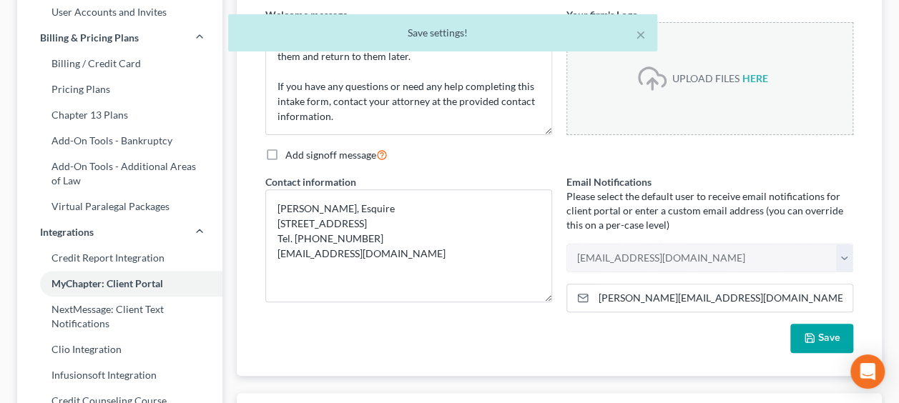
click at [828, 335] on button "Save" at bounding box center [821, 339] width 63 height 30
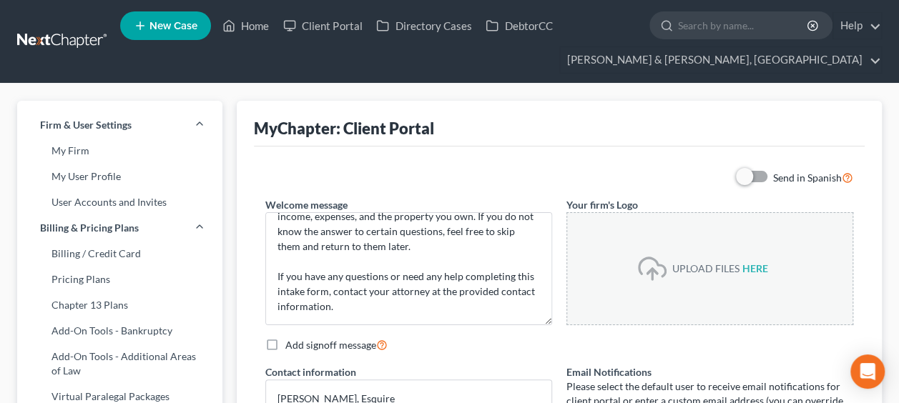
scroll to position [0, 0]
click at [258, 21] on link "Home" at bounding box center [245, 26] width 61 height 26
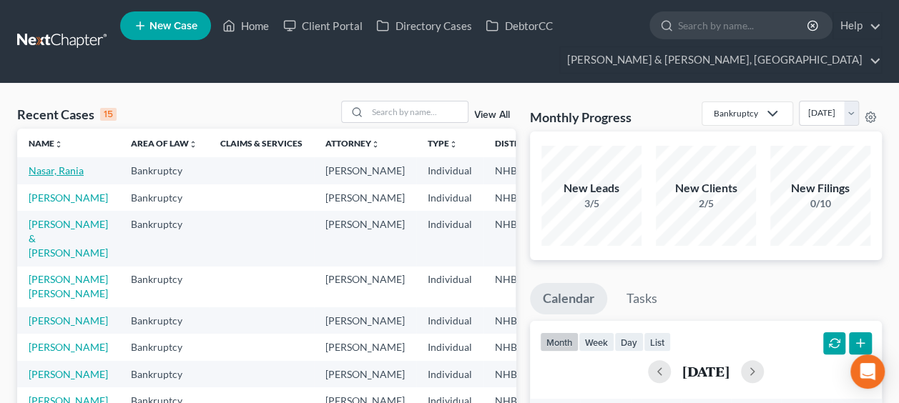
click at [36, 177] on link "Nasar, Rania" at bounding box center [56, 170] width 55 height 12
select select "6"
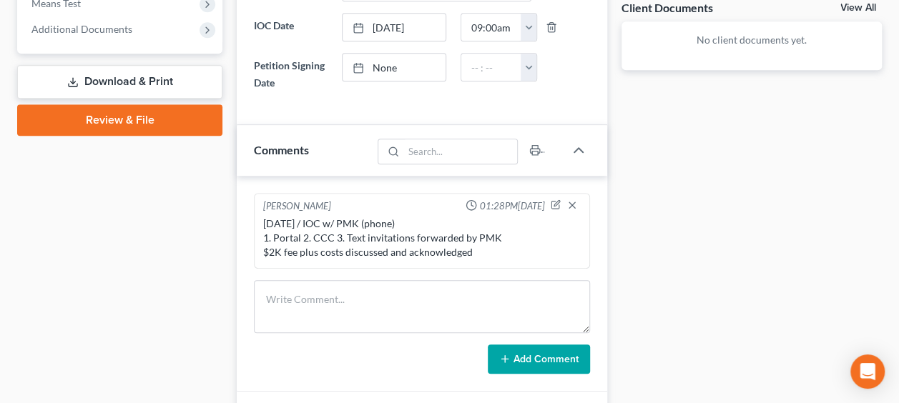
scroll to position [810, 0]
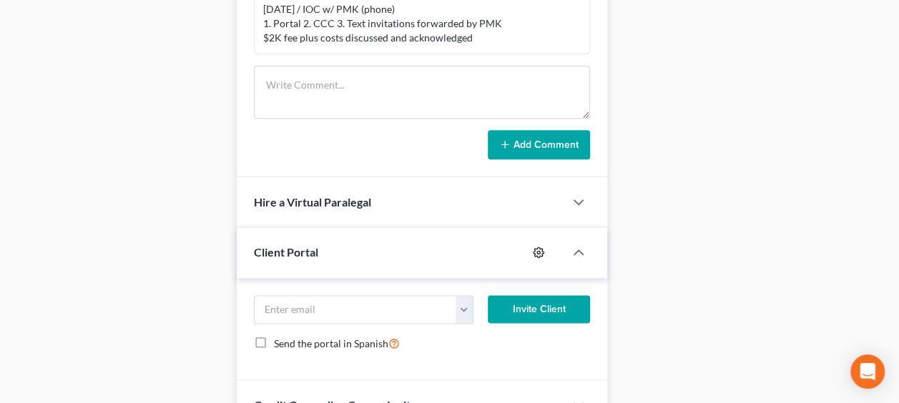
click at [537, 251] on circle "button" at bounding box center [538, 252] width 3 height 3
select select "0"
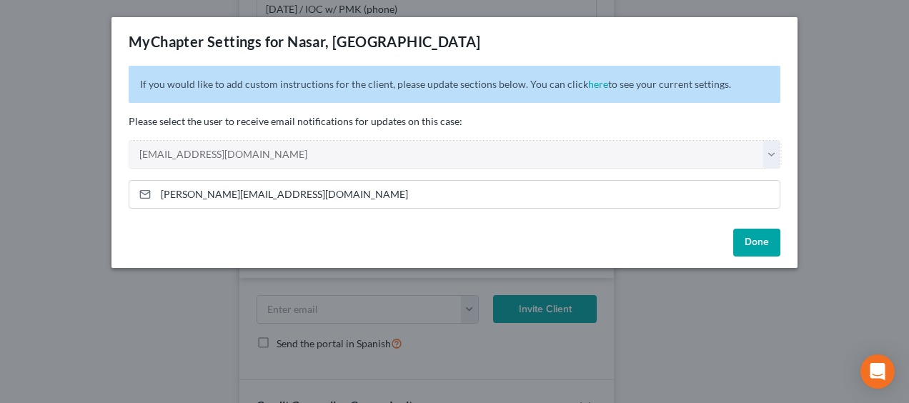
click at [762, 239] on button "Done" at bounding box center [757, 243] width 47 height 29
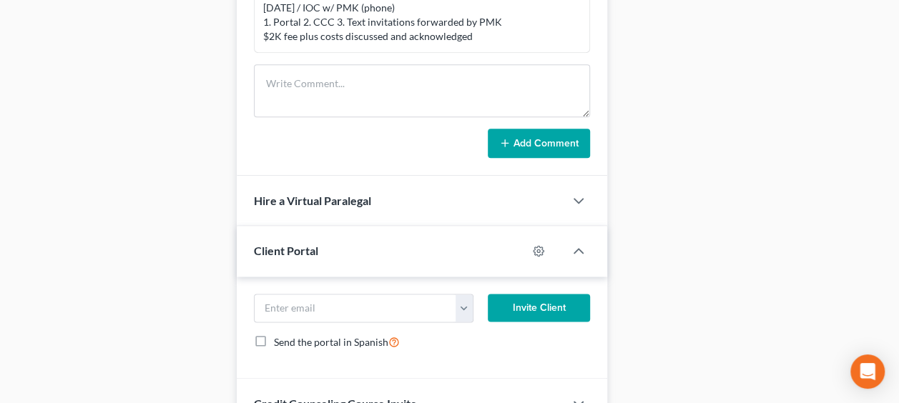
scroll to position [882, 0]
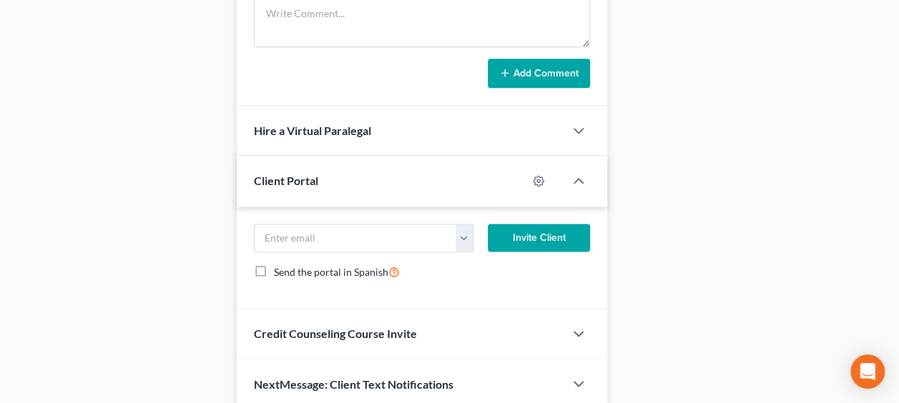
click at [540, 231] on button "Invite Client" at bounding box center [539, 238] width 102 height 29
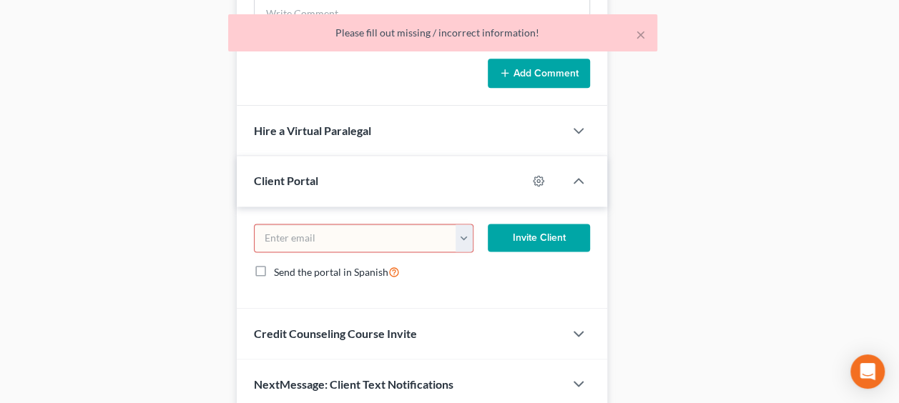
click at [467, 235] on button "button" at bounding box center [463, 237] width 17 height 27
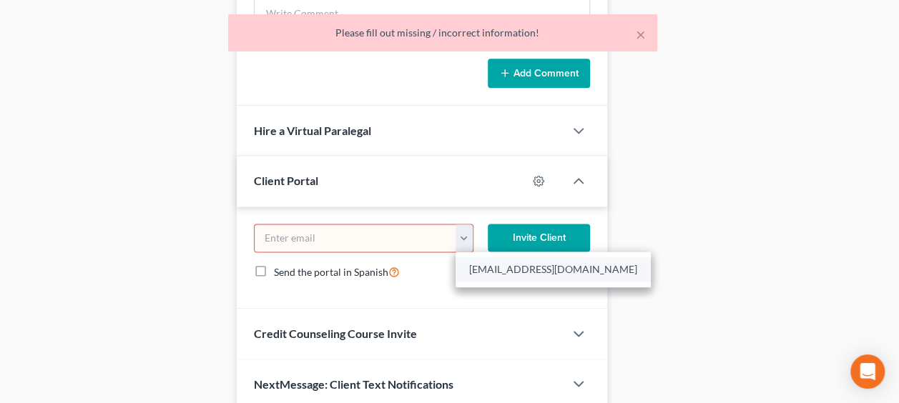
click at [508, 262] on link "[EMAIL_ADDRESS][DOMAIN_NAME]" at bounding box center [552, 269] width 195 height 24
type input "[EMAIL_ADDRESS][DOMAIN_NAME]"
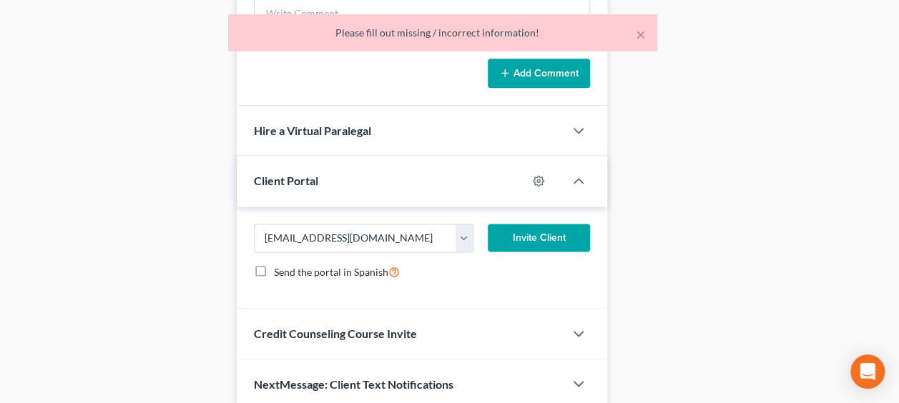
click at [555, 227] on button "Invite Client" at bounding box center [539, 238] width 102 height 29
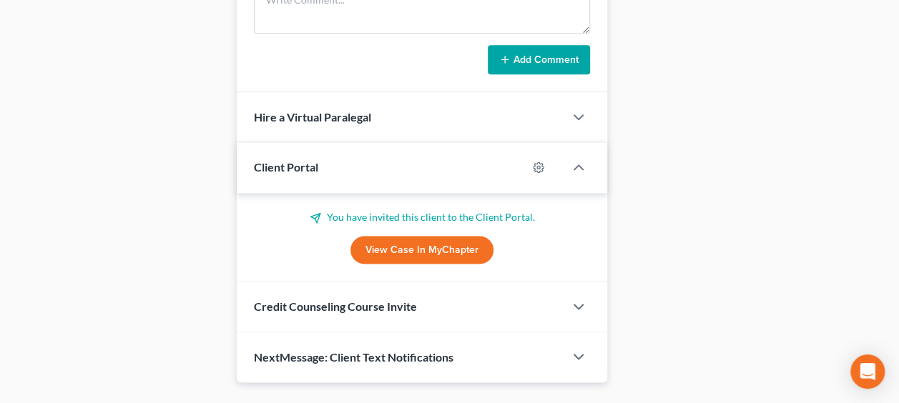
scroll to position [905, 0]
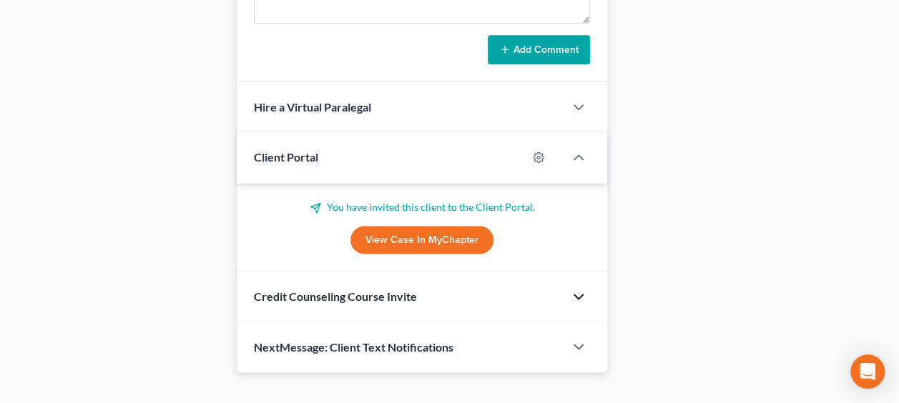
click at [576, 288] on icon "button" at bounding box center [578, 296] width 17 height 17
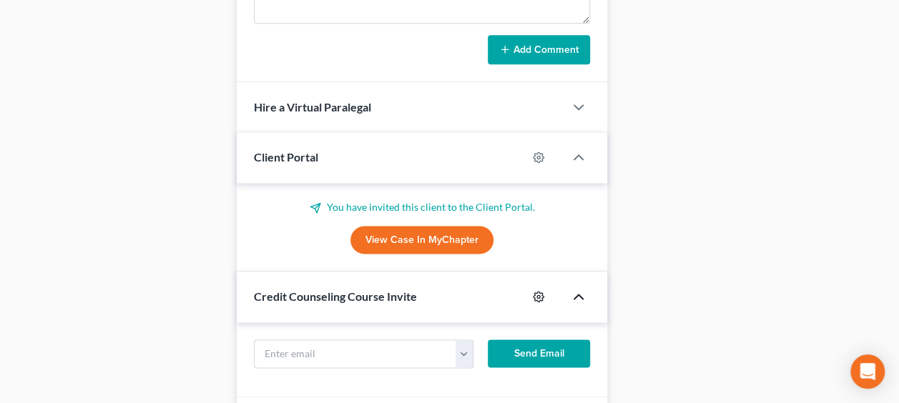
click at [539, 291] on icon "button" at bounding box center [538, 296] width 11 height 11
select select "0"
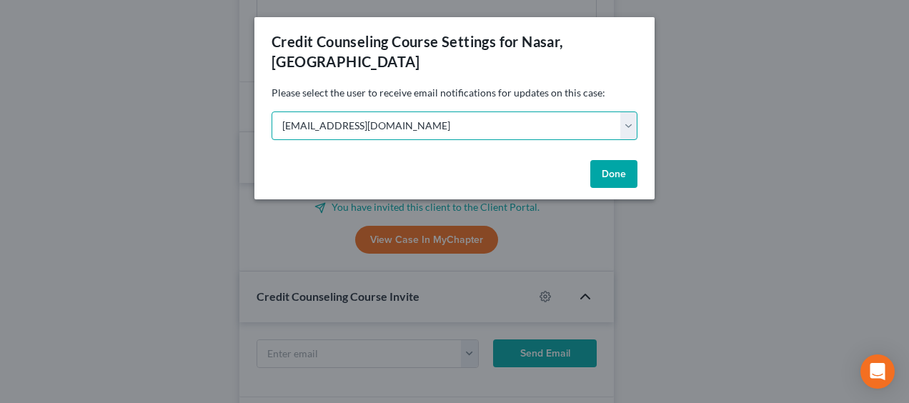
click at [635, 112] on select "Select [EMAIL_ADDRESS][DOMAIN_NAME] [EMAIL_ADDRESS][DOMAIN_NAME]" at bounding box center [455, 126] width 366 height 29
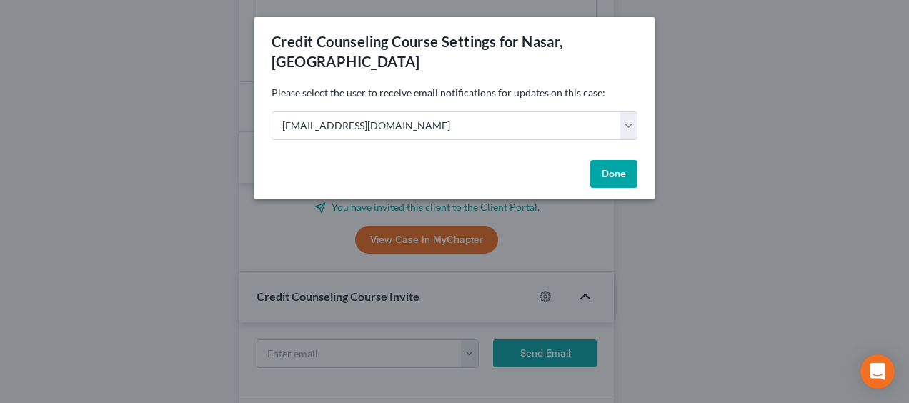
click at [618, 160] on button "Done" at bounding box center [614, 174] width 47 height 29
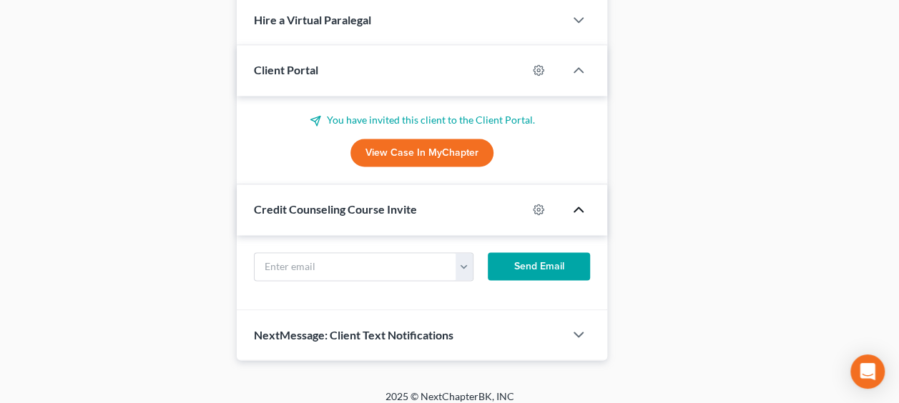
scroll to position [997, 0]
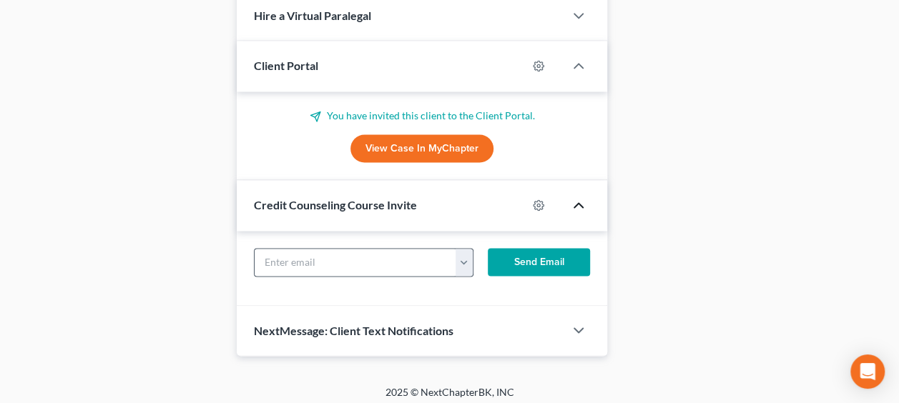
click at [463, 250] on button "button" at bounding box center [463, 262] width 17 height 27
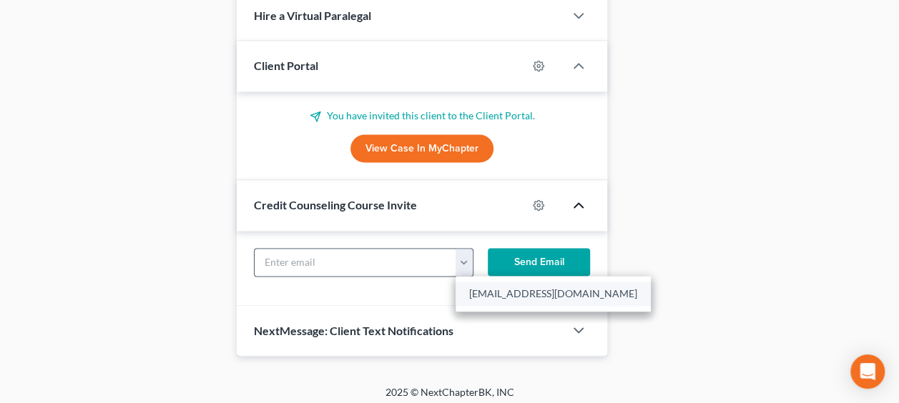
click at [498, 284] on link "[EMAIL_ADDRESS][DOMAIN_NAME]" at bounding box center [552, 294] width 195 height 24
type input "[EMAIL_ADDRESS][DOMAIN_NAME]"
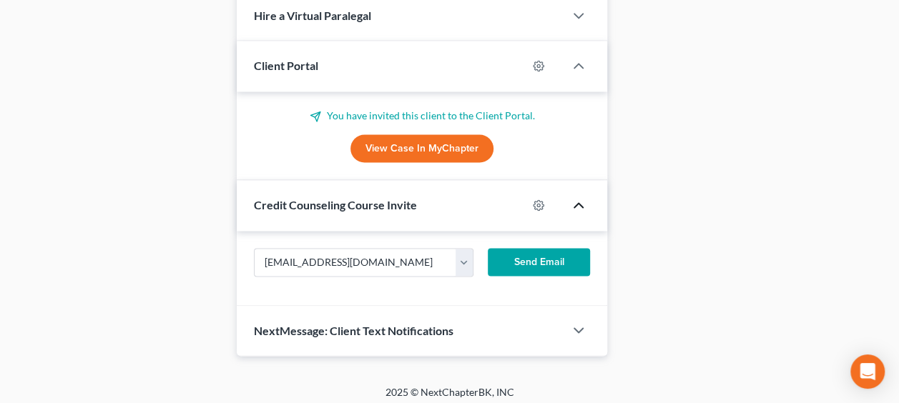
click at [553, 248] on button "Send Email" at bounding box center [539, 262] width 102 height 29
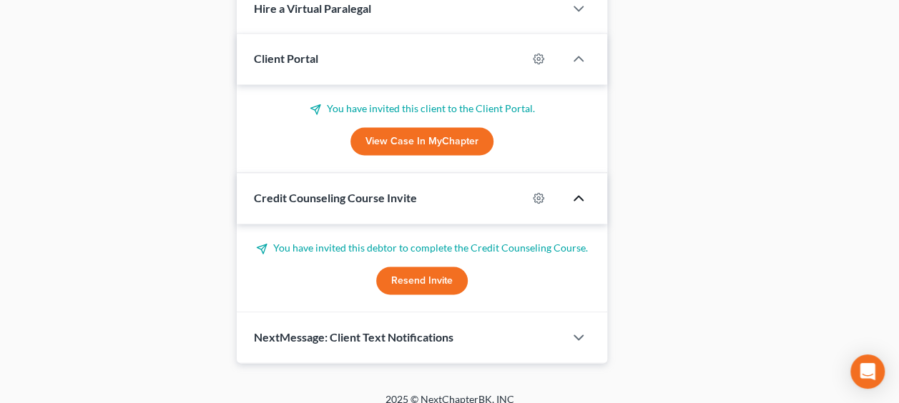
scroll to position [1011, 0]
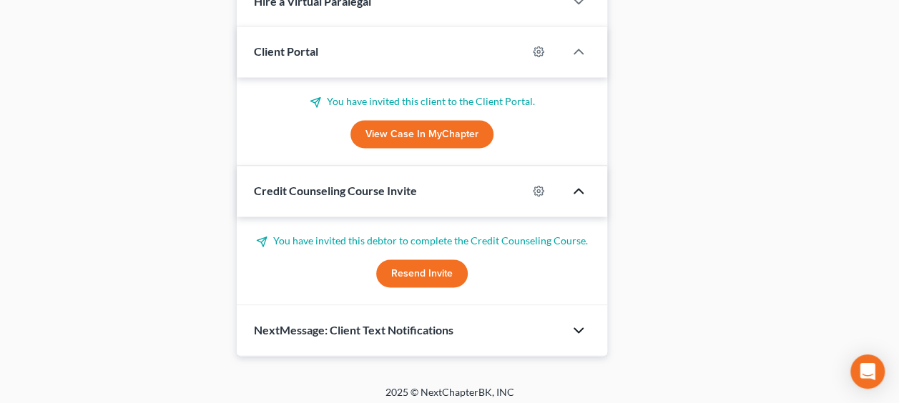
click at [576, 322] on icon "button" at bounding box center [578, 330] width 17 height 17
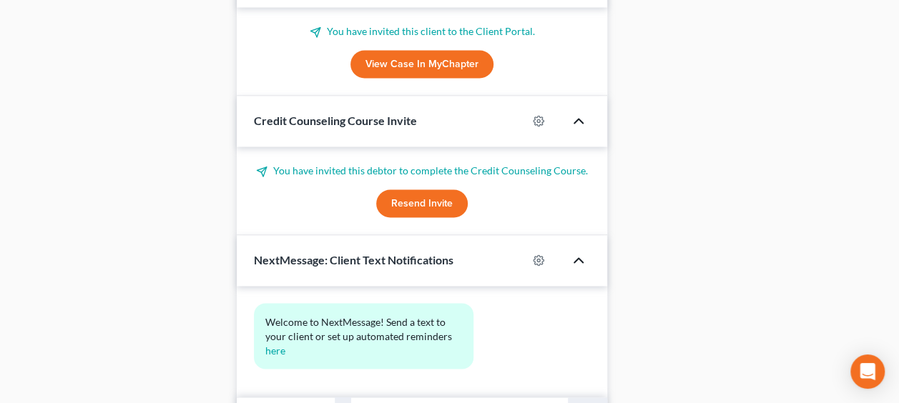
scroll to position [1106, 0]
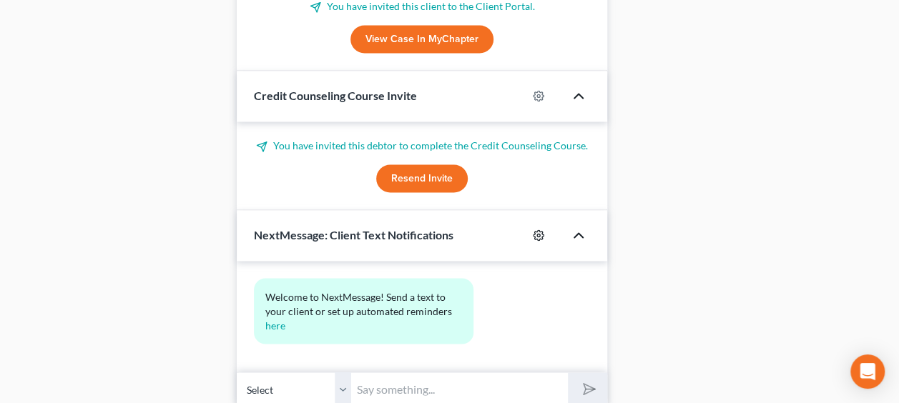
click at [535, 230] on icon "button" at bounding box center [538, 235] width 11 height 11
select select "0"
select select
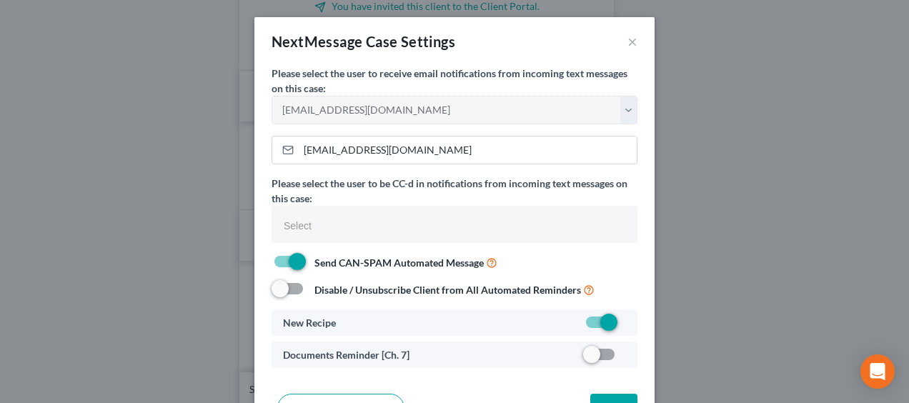
click at [626, 358] on label at bounding box center [626, 358] width 0 height 0
click at [632, 352] on input "checkbox" at bounding box center [636, 351] width 9 height 9
checkbox input "true"
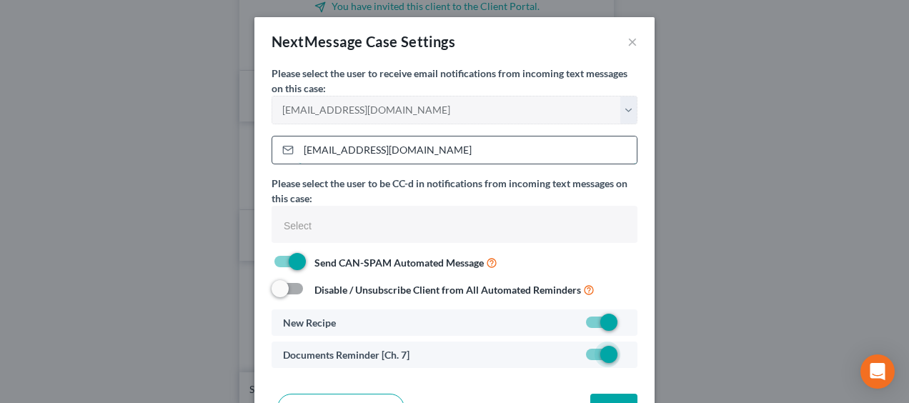
click at [312, 153] on input "[EMAIL_ADDRESS][DOMAIN_NAME]" at bounding box center [468, 150] width 338 height 27
click at [628, 38] on button "×" at bounding box center [633, 41] width 10 height 17
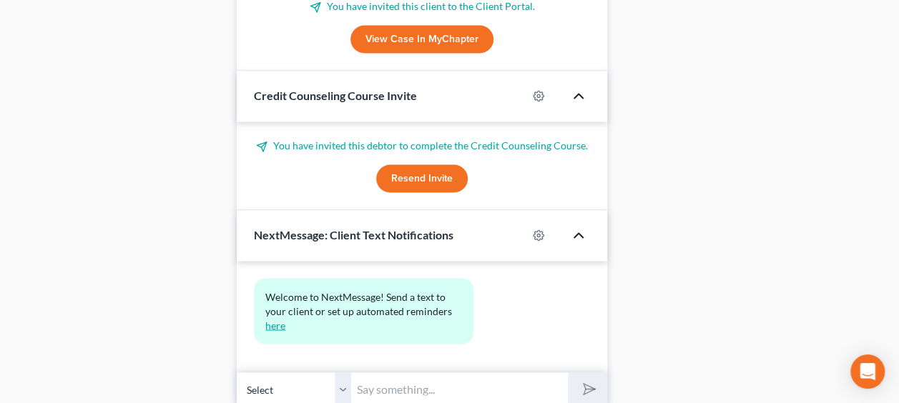
click at [278, 319] on link "here" at bounding box center [275, 325] width 20 height 12
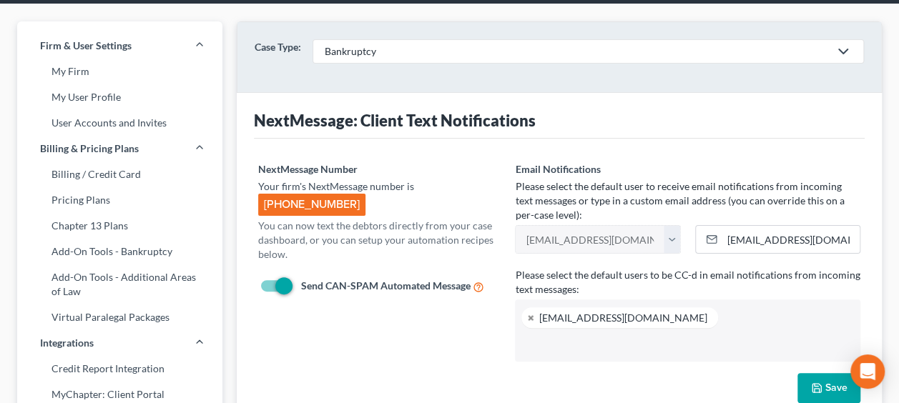
scroll to position [95, 0]
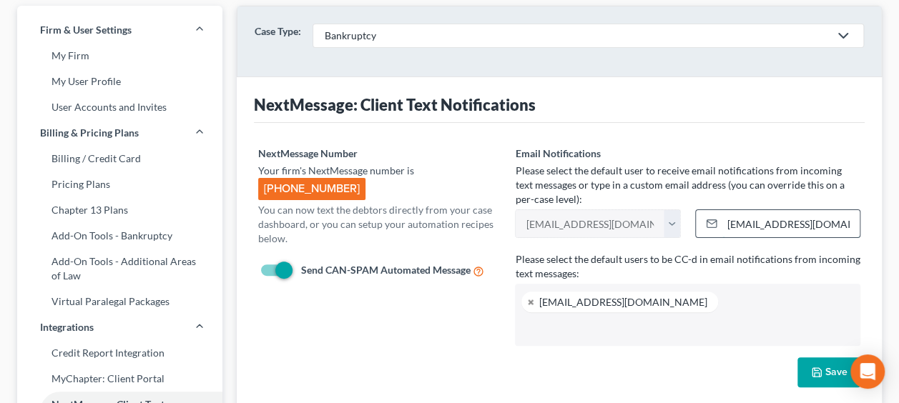
click at [749, 220] on input "[EMAIL_ADDRESS][DOMAIN_NAME]" at bounding box center [790, 223] width 137 height 27
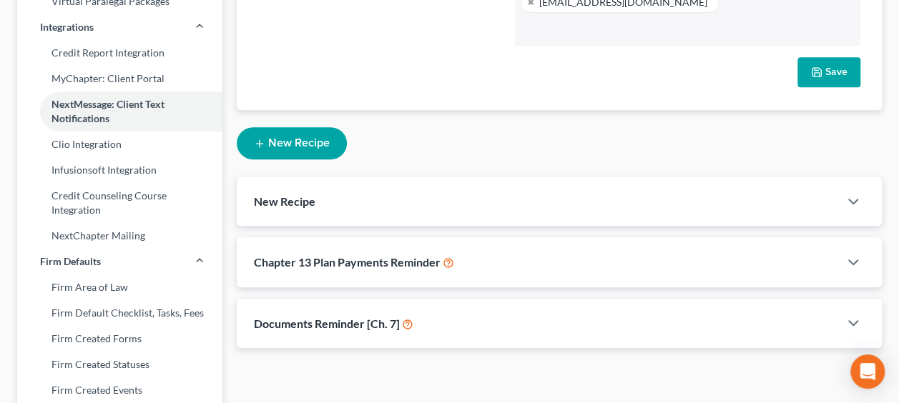
scroll to position [405, 0]
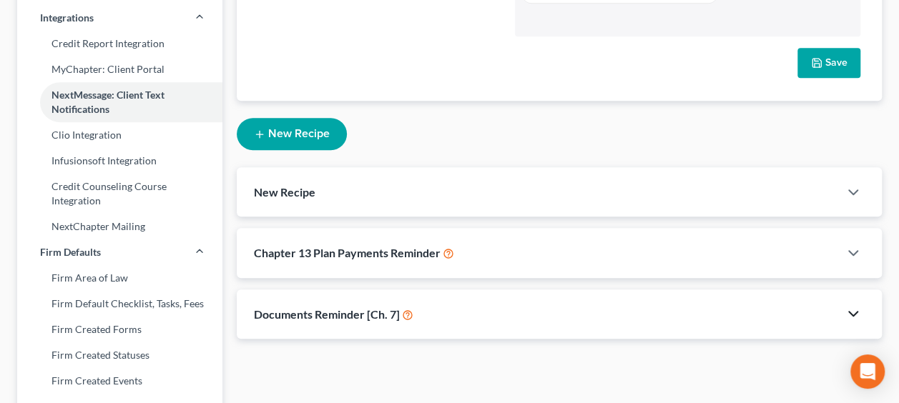
type input "[PERSON_NAME][EMAIL_ADDRESS][DOMAIN_NAME]"
click at [861, 307] on icon "button" at bounding box center [852, 313] width 17 height 17
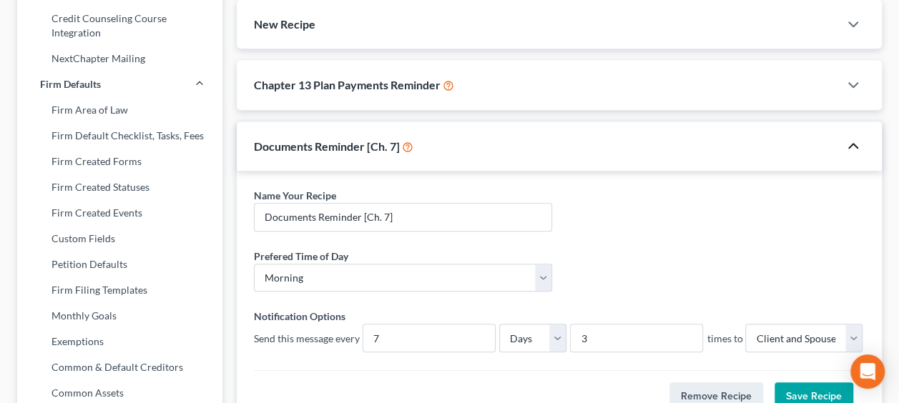
scroll to position [596, 0]
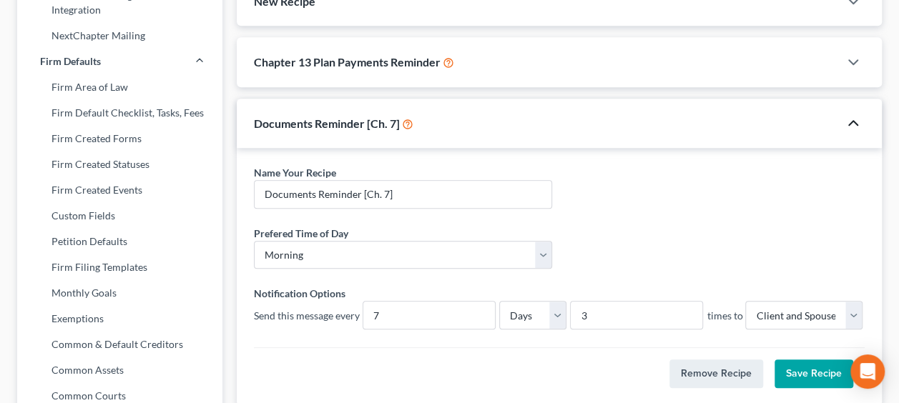
click at [831, 372] on button "Save Recipe" at bounding box center [813, 374] width 79 height 29
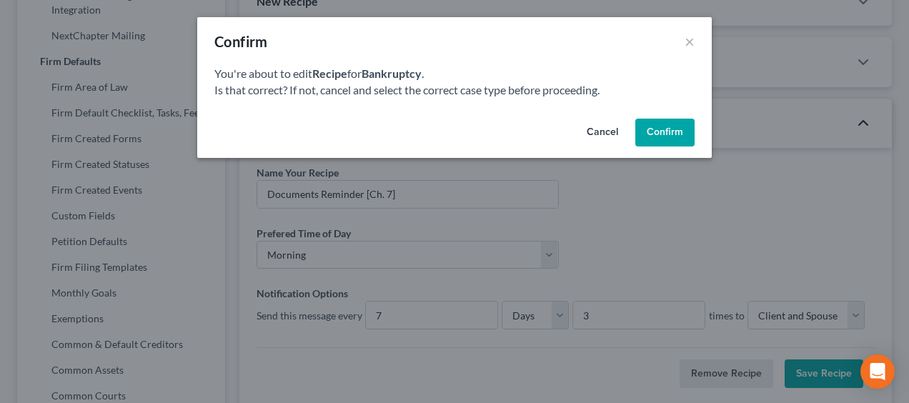
click at [665, 129] on button "Confirm" at bounding box center [665, 133] width 59 height 29
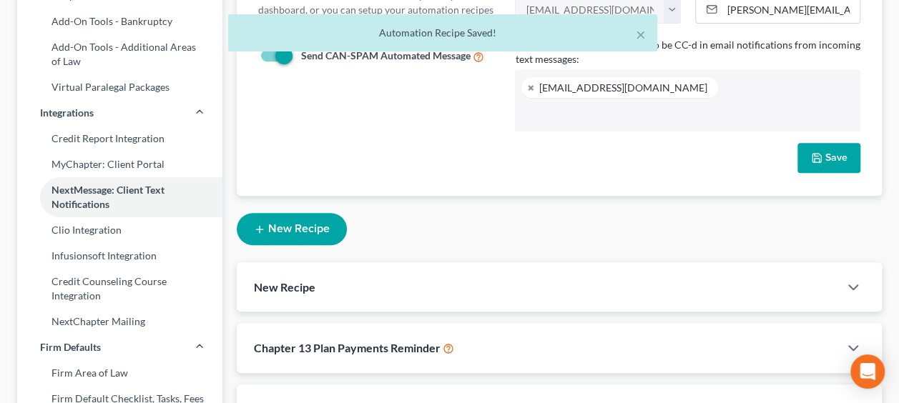
scroll to position [238, 0]
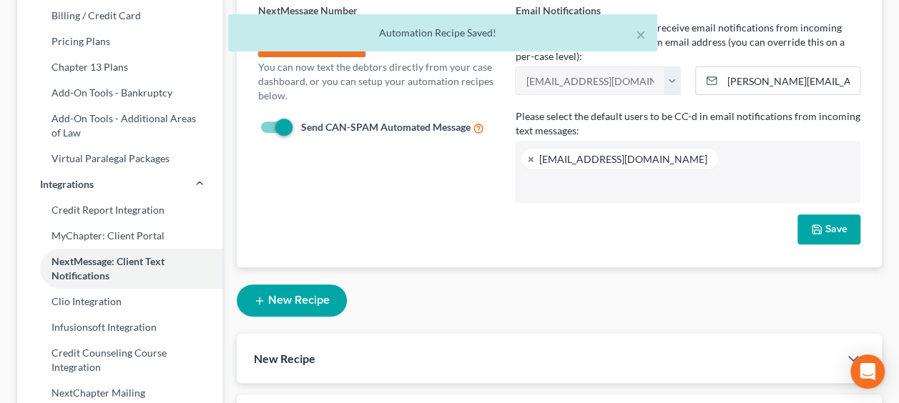
click at [831, 224] on button "Save" at bounding box center [828, 229] width 63 height 30
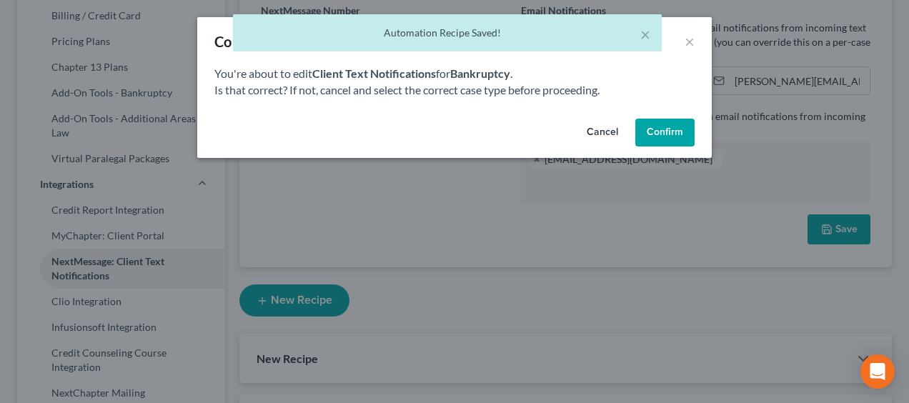
click at [673, 132] on button "Confirm" at bounding box center [665, 133] width 59 height 29
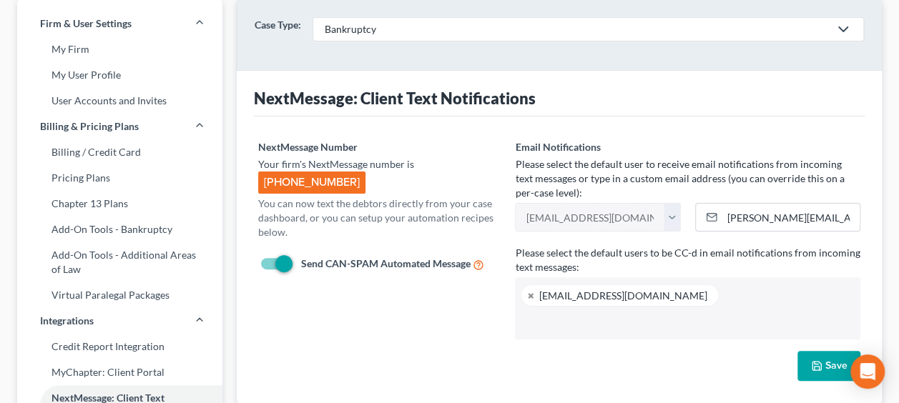
scroll to position [0, 0]
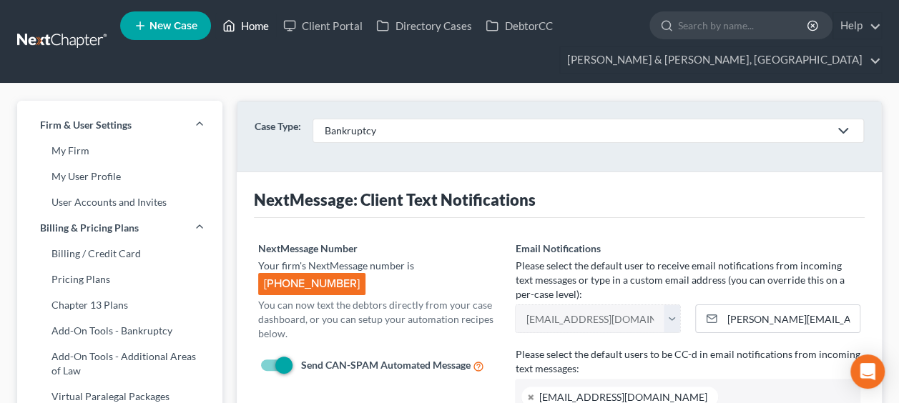
click at [260, 23] on link "Home" at bounding box center [245, 26] width 61 height 26
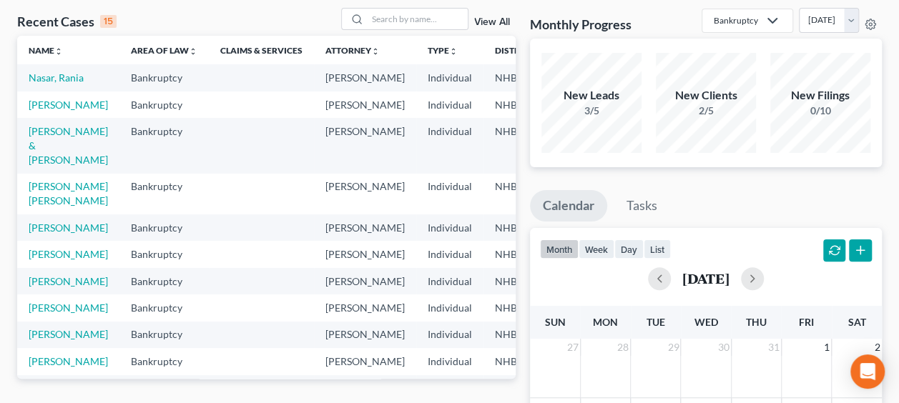
scroll to position [71, 0]
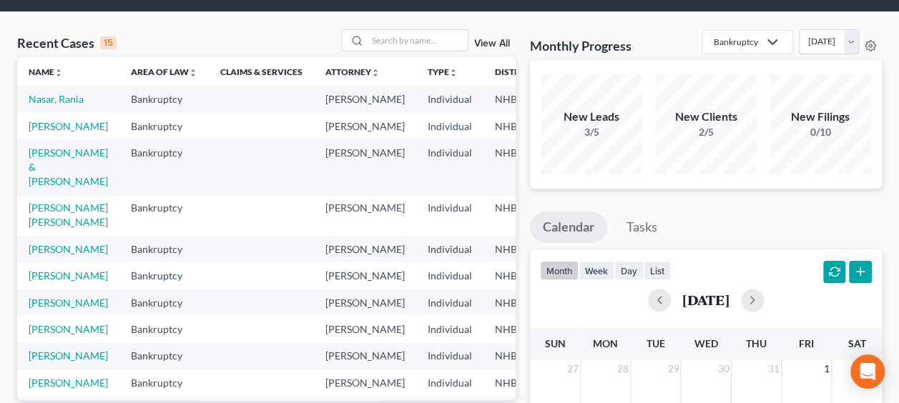
click at [44, 104] on td "Nasar, Rania" at bounding box center [68, 99] width 102 height 26
click at [31, 105] on link "Nasar, Rania" at bounding box center [56, 99] width 55 height 12
select select "6"
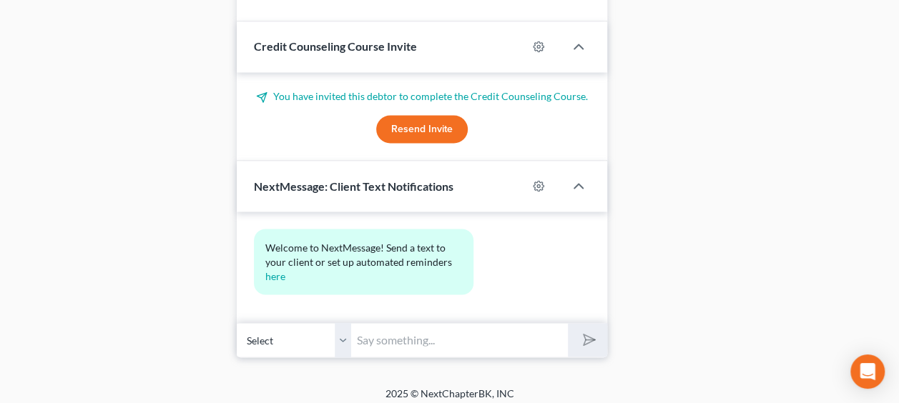
scroll to position [1170, 0]
click at [390, 326] on input "text" at bounding box center [459, 339] width 217 height 35
click at [432, 332] on input "text" at bounding box center [459, 339] width 217 height 35
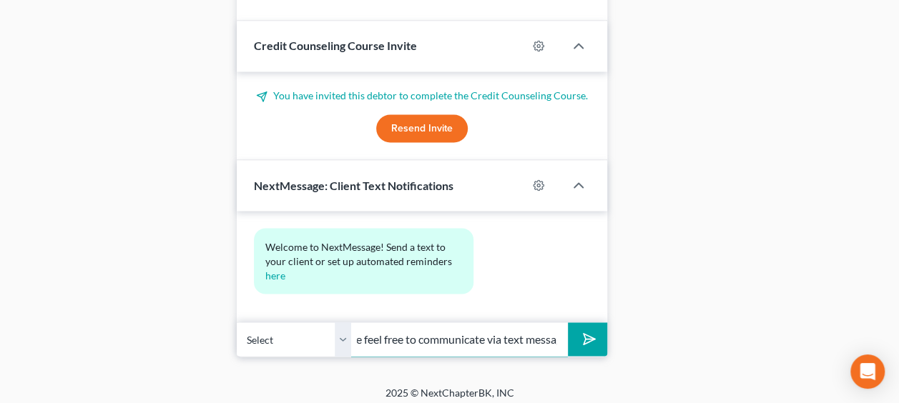
scroll to position [0, 263]
type input "Hello, this is Attorney [PERSON_NAME] office. Please feel free to communicate v…"
click at [540, 179] on icon "button" at bounding box center [538, 184] width 11 height 11
select select "0"
select select
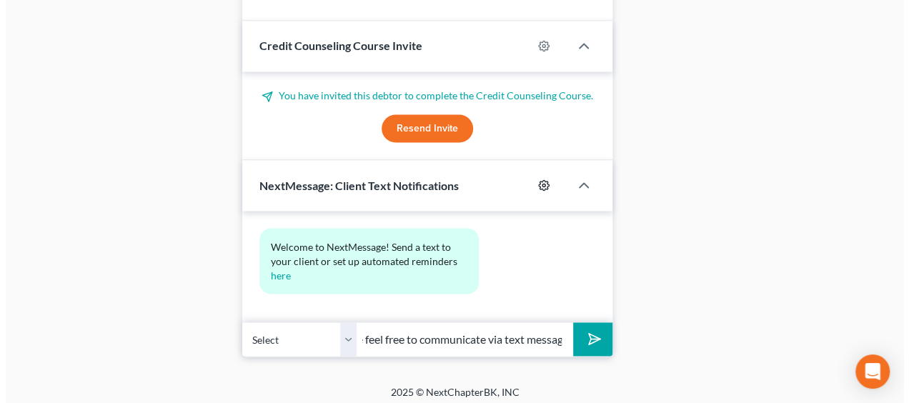
scroll to position [56, 0]
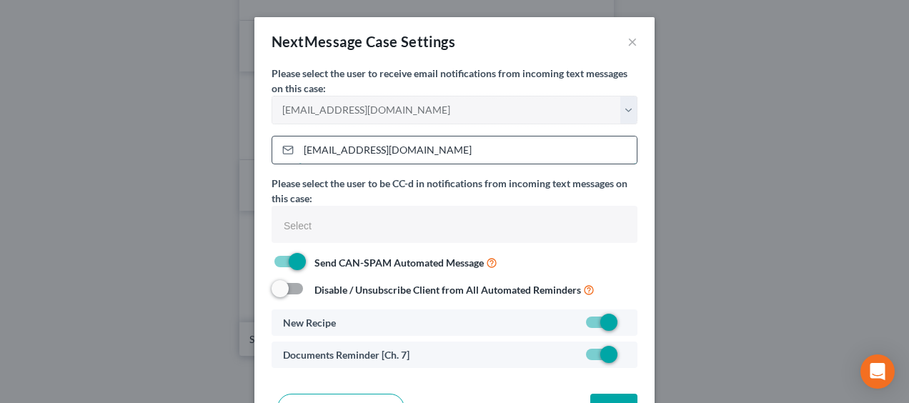
click at [316, 147] on input "[EMAIL_ADDRESS][DOMAIN_NAME]" at bounding box center [468, 150] width 338 height 27
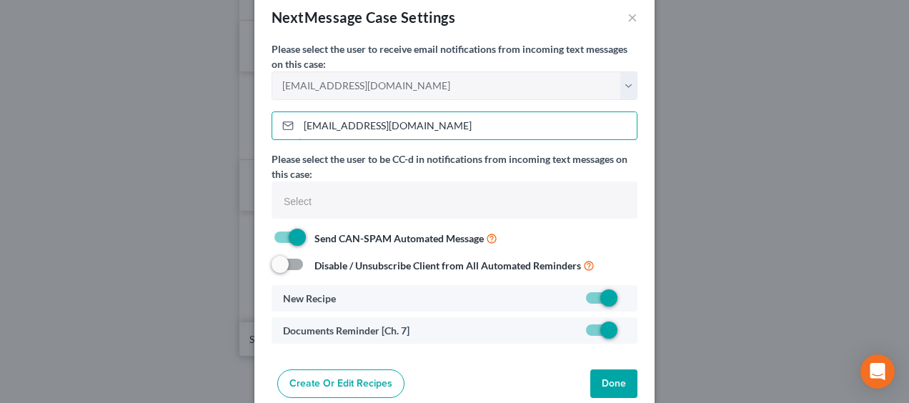
scroll to position [46, 0]
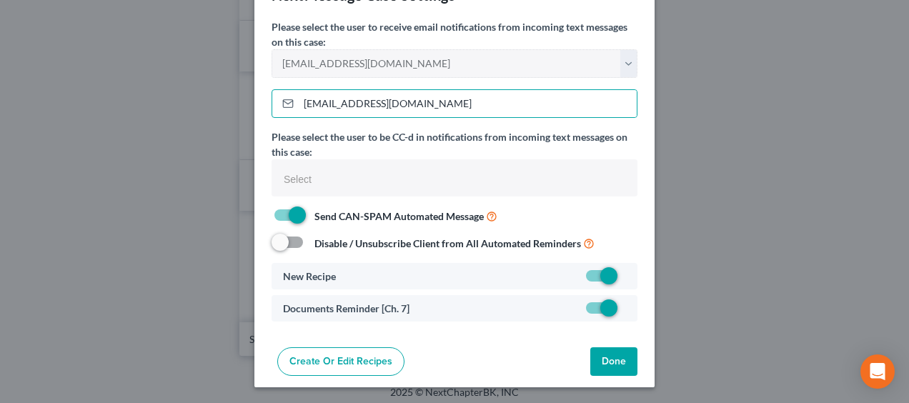
click at [357, 360] on link "Create or Edit Recipes" at bounding box center [340, 361] width 127 height 29
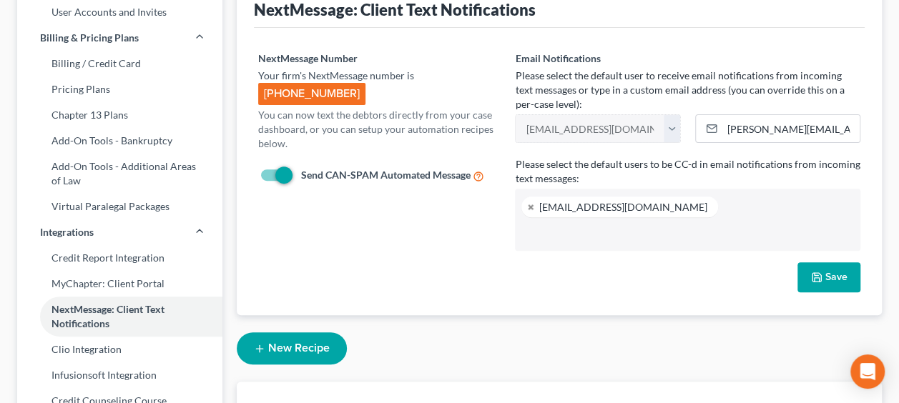
scroll to position [190, 0]
click at [744, 129] on input "[PERSON_NAME][EMAIL_ADDRESS][DOMAIN_NAME]" at bounding box center [790, 128] width 137 height 27
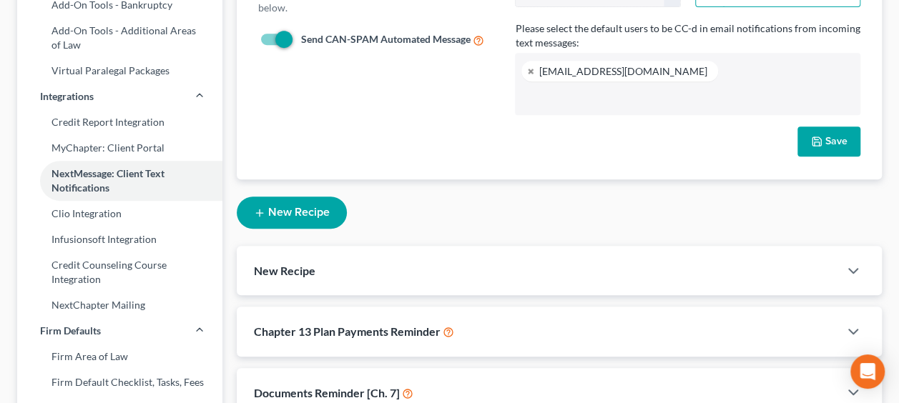
scroll to position [333, 0]
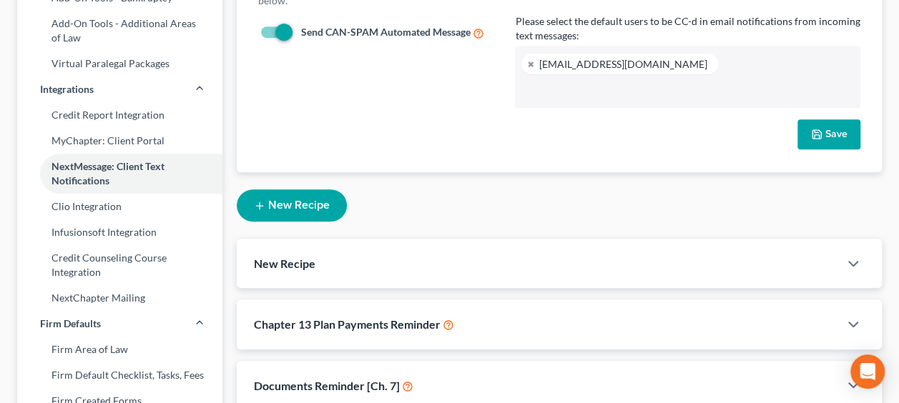
click at [822, 124] on button "Save" at bounding box center [828, 134] width 63 height 30
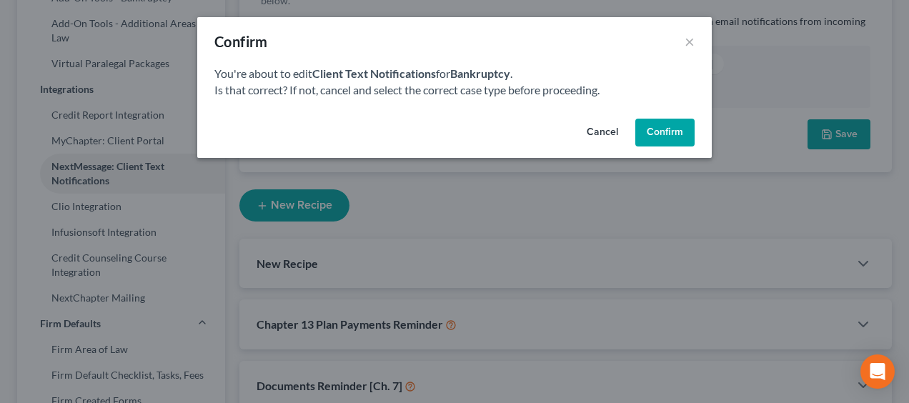
click at [653, 120] on button "Confirm" at bounding box center [665, 133] width 59 height 29
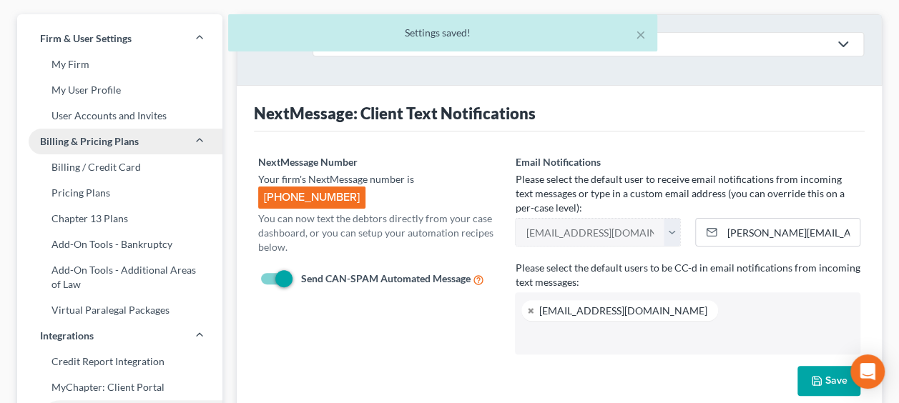
scroll to position [0, 0]
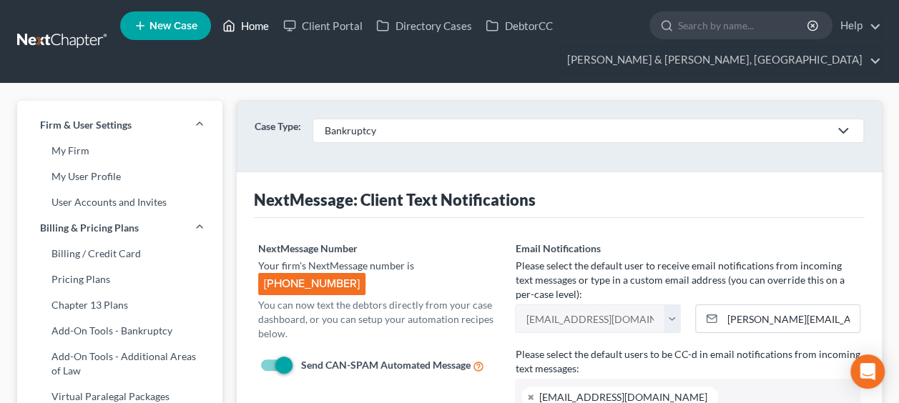
click at [253, 24] on link "Home" at bounding box center [245, 26] width 61 height 26
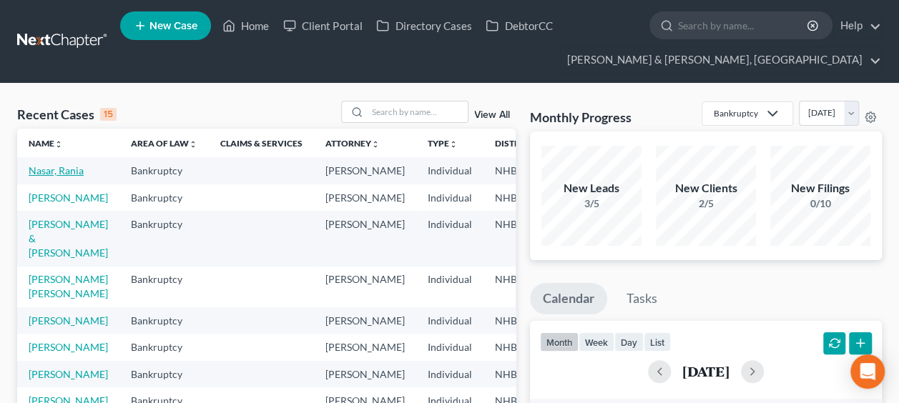
click at [44, 177] on link "Nasar, Rania" at bounding box center [56, 170] width 55 height 12
select select "6"
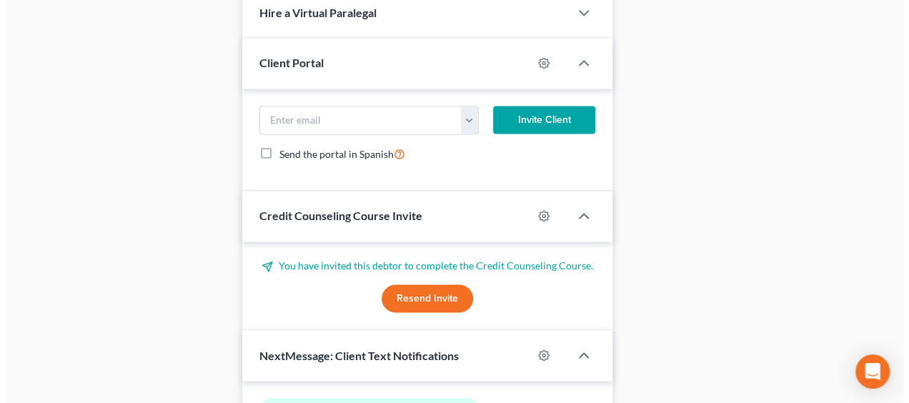
scroll to position [1170, 0]
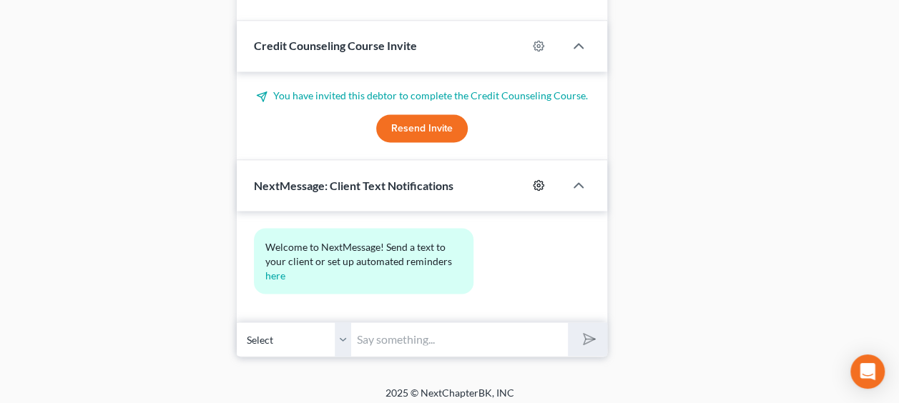
click at [539, 180] on icon "button" at bounding box center [538, 185] width 11 height 11
select select "0"
select select
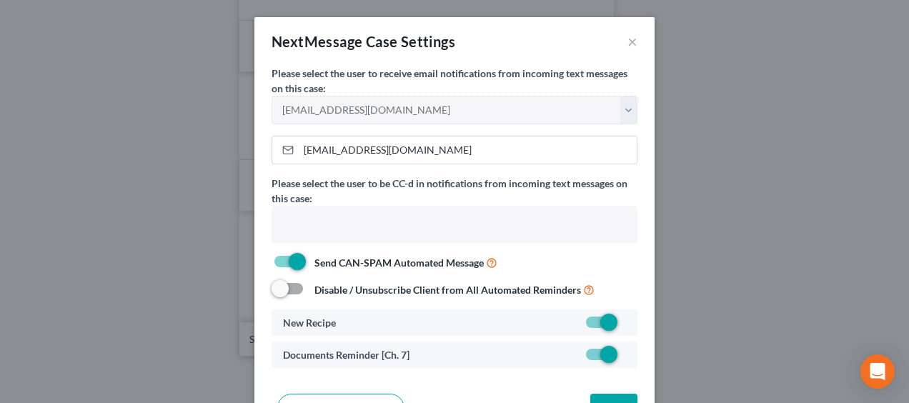
click at [354, 224] on input "text" at bounding box center [453, 225] width 346 height 21
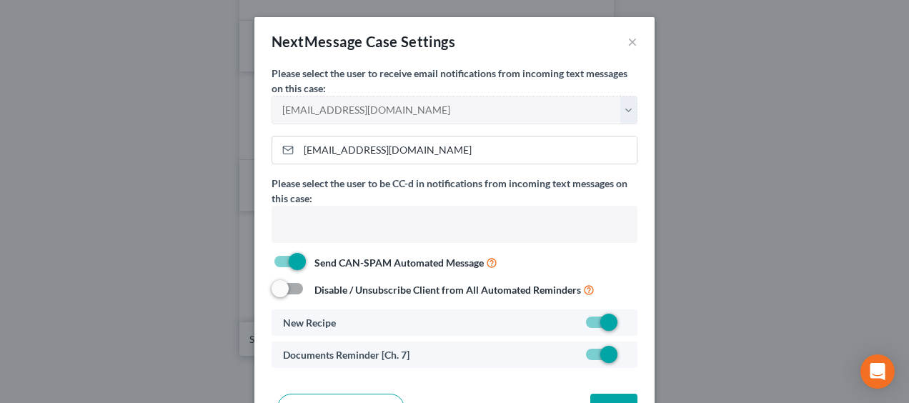
click at [306, 215] on input "text" at bounding box center [453, 225] width 346 height 21
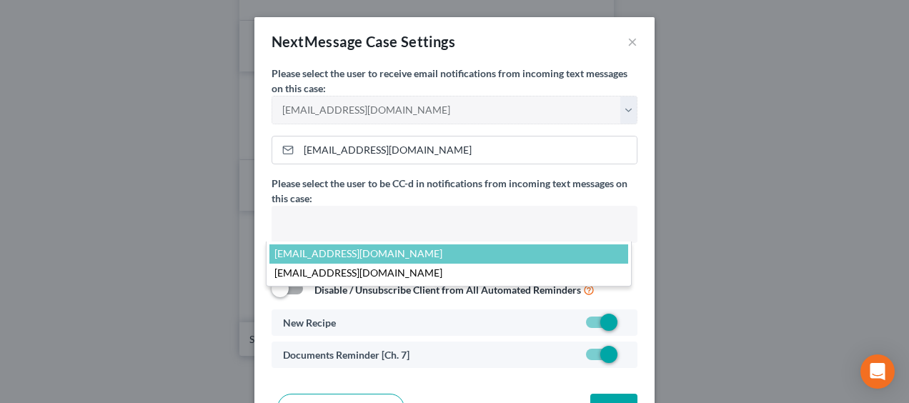
drag, startPoint x: 401, startPoint y: 218, endPoint x: 455, endPoint y: 179, distance: 66.5
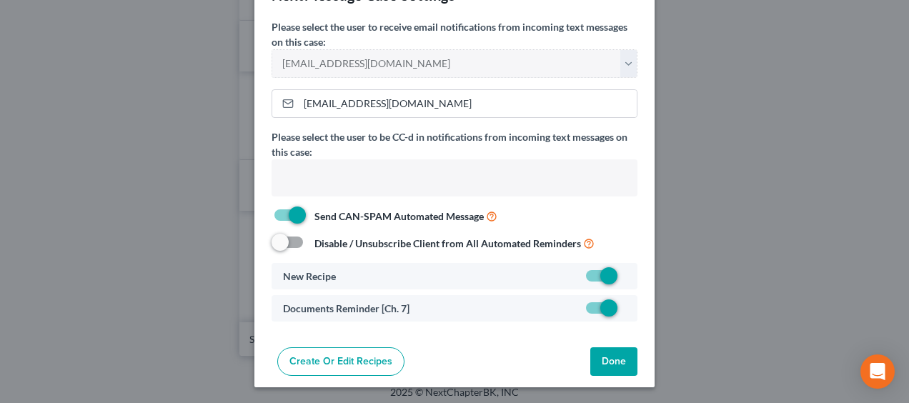
scroll to position [0, 0]
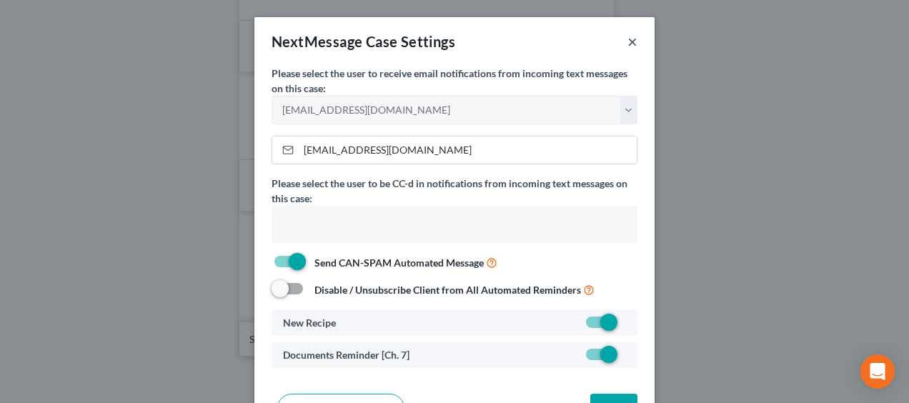
type input "Select"
click at [628, 41] on button "×" at bounding box center [633, 41] width 10 height 17
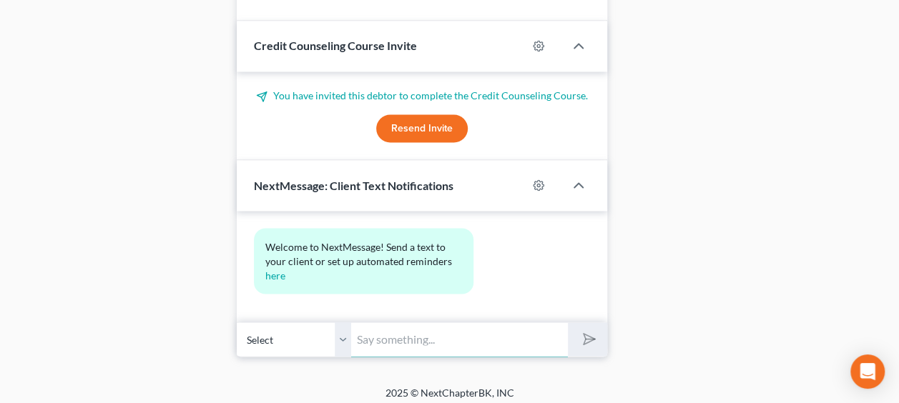
click at [386, 329] on input "text" at bounding box center [459, 339] width 217 height 35
click at [540, 179] on icon "button" at bounding box center [538, 184] width 11 height 11
select select "0"
select select
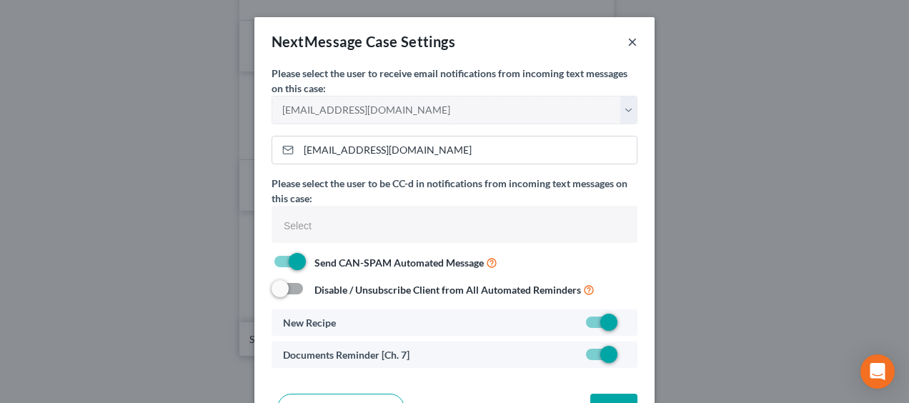
click at [628, 41] on button "×" at bounding box center [633, 41] width 10 height 17
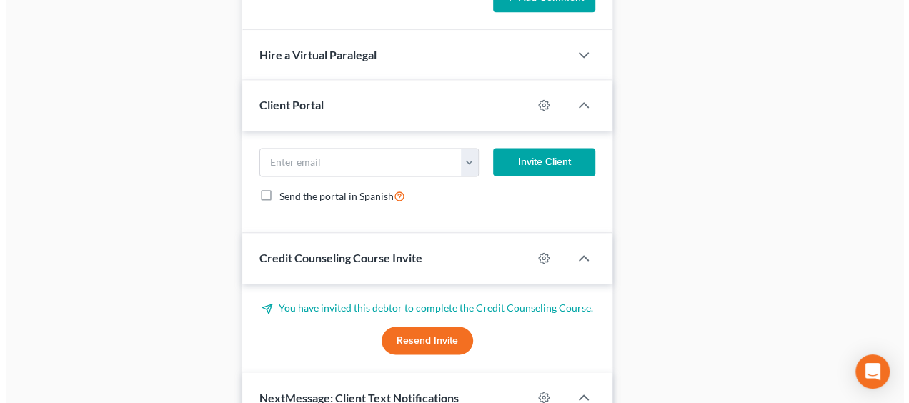
scroll to position [955, 0]
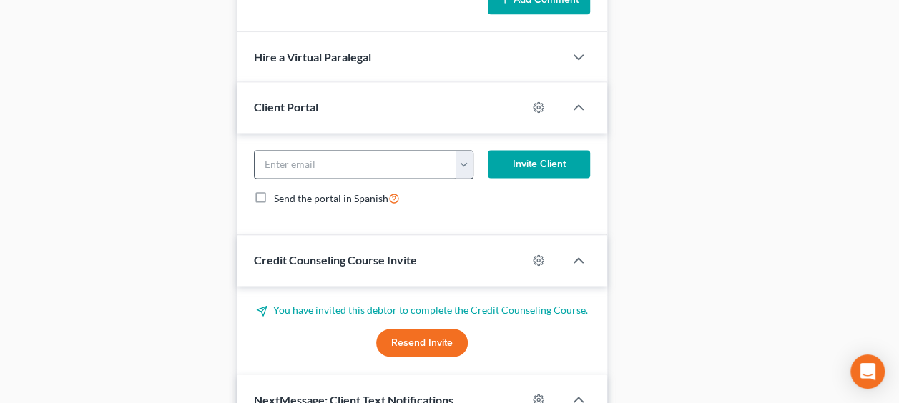
click at [464, 155] on button "button" at bounding box center [463, 164] width 17 height 27
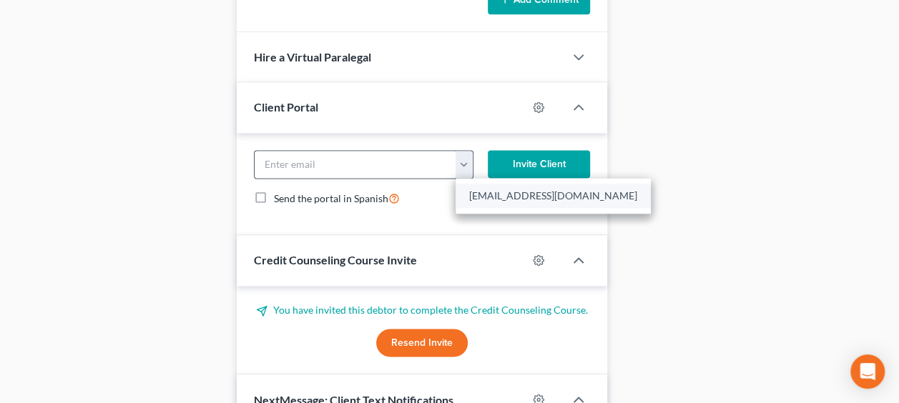
click at [518, 192] on link "[EMAIL_ADDRESS][DOMAIN_NAME]" at bounding box center [552, 196] width 195 height 24
type input "[EMAIL_ADDRESS][DOMAIN_NAME]"
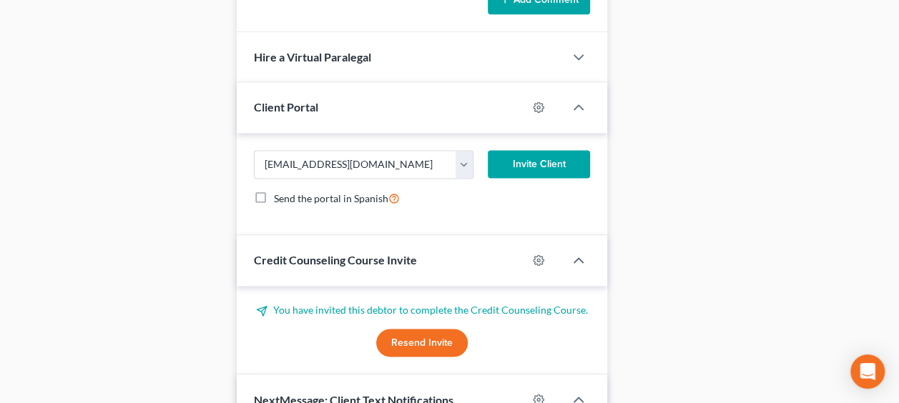
click at [541, 96] on div at bounding box center [545, 107] width 37 height 23
click at [538, 102] on icon "button" at bounding box center [538, 107] width 11 height 11
select select "0"
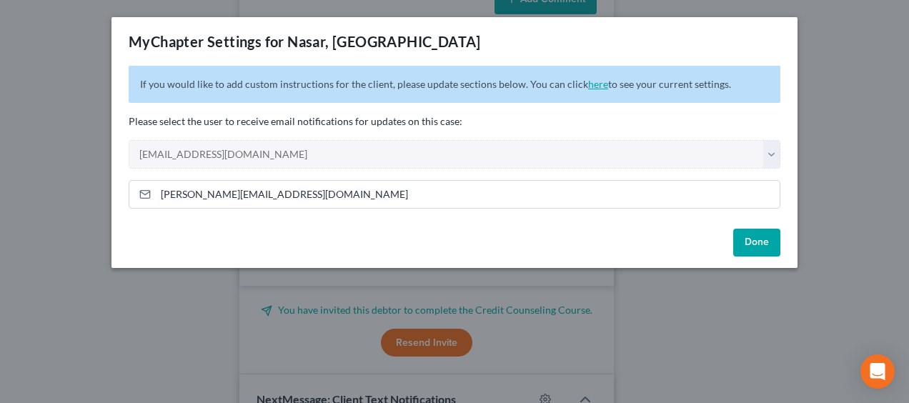
click at [592, 86] on link "here" at bounding box center [598, 84] width 20 height 12
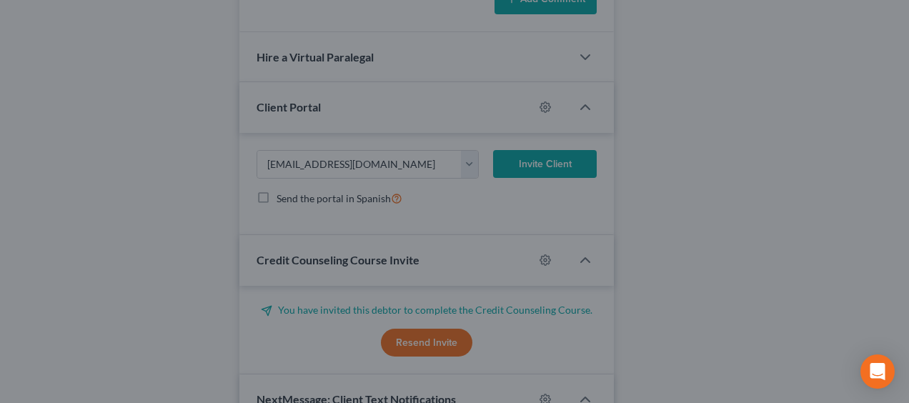
select select
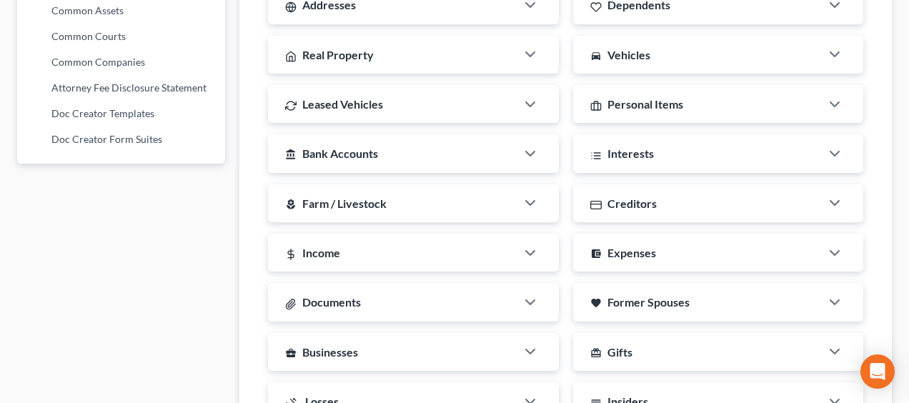
type textarea "Hello! Welcome to MyChapter. We are here to help make the bankruptcy filing pro…"
type textarea "[PERSON_NAME], Esquire [STREET_ADDRESS] Tel. [PHONE_NUMBER] [EMAIL_ADDRESS][DOM…"
select select "0"
type input "[PERSON_NAME][EMAIL_ADDRESS][DOMAIN_NAME]"
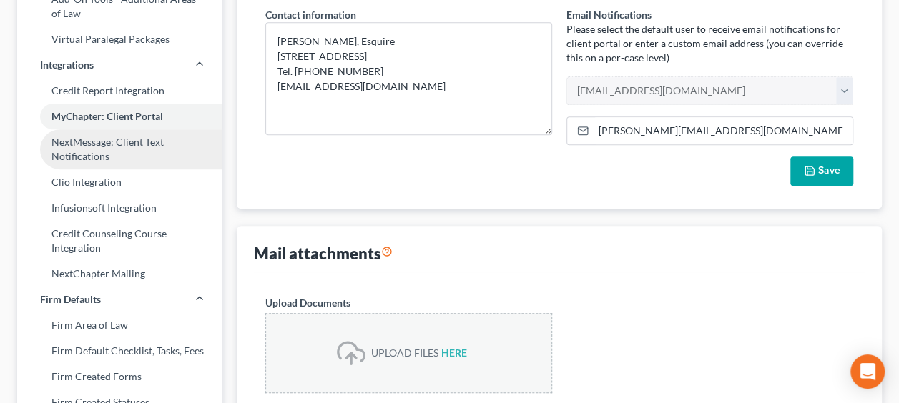
click at [110, 144] on link "NextMessage: Client Text Notifications" at bounding box center [119, 149] width 205 height 40
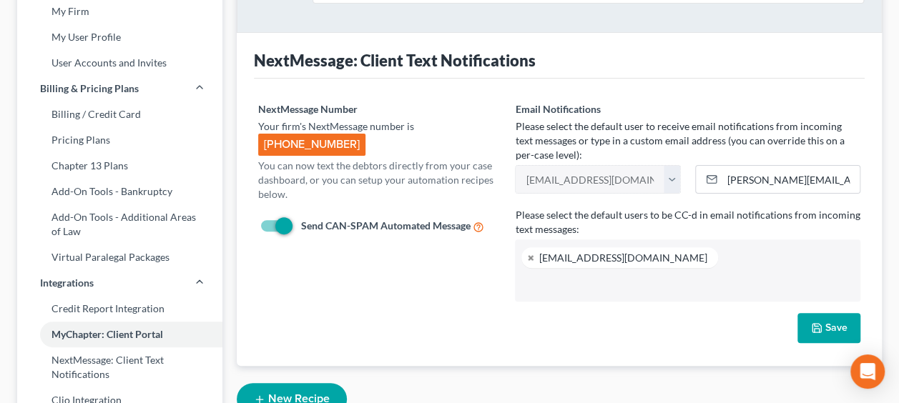
scroll to position [143, 0]
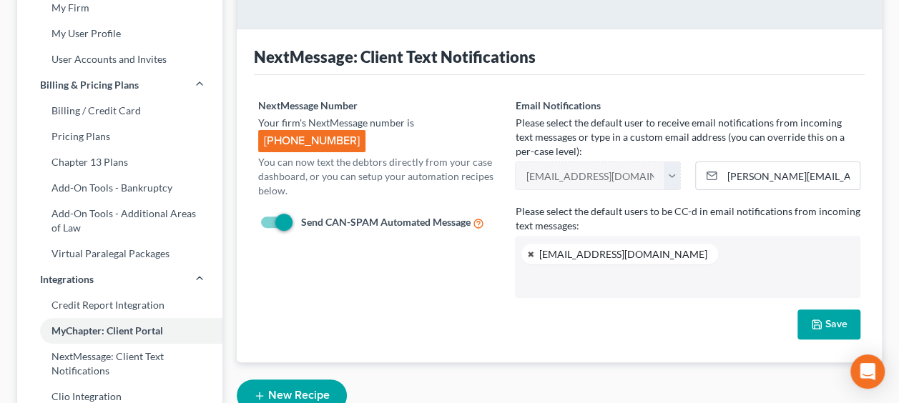
click at [533, 252] on link at bounding box center [531, 254] width 9 height 9
type input "Select"
select select
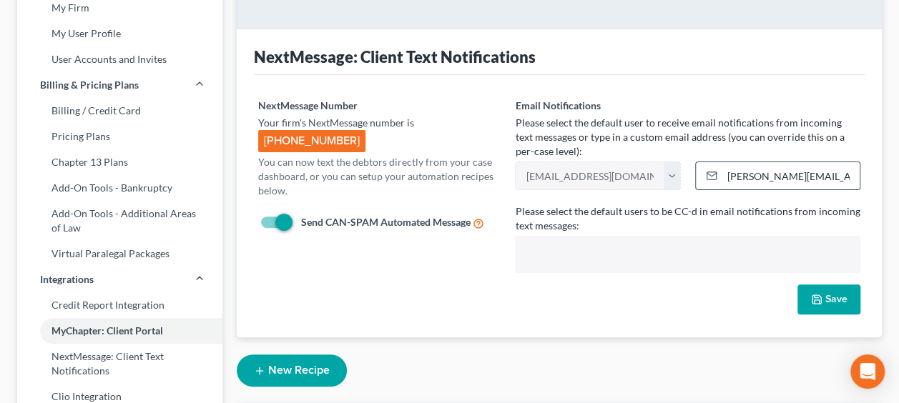
type input "Select"
click at [744, 177] on input "[PERSON_NAME][EMAIL_ADDRESS][DOMAIN_NAME]" at bounding box center [790, 175] width 137 height 27
click at [540, 260] on input "text" at bounding box center [685, 255] width 325 height 21
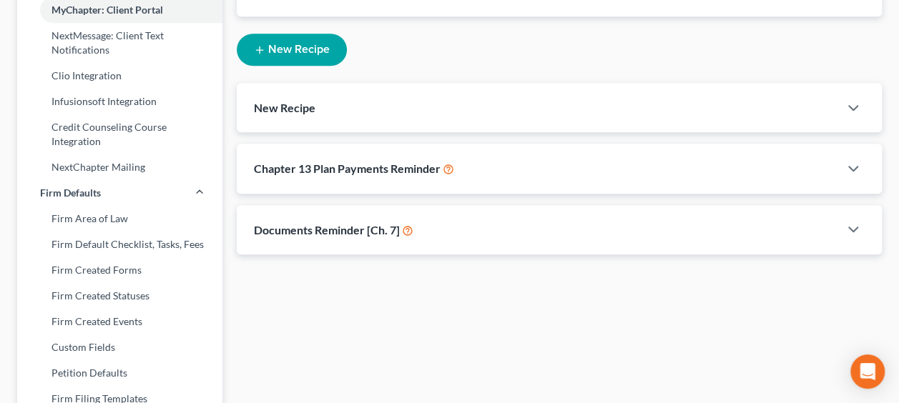
scroll to position [476, 0]
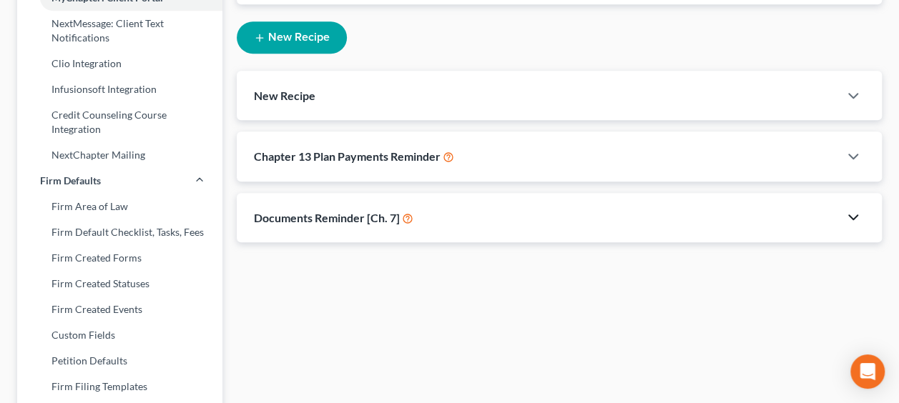
type input "Select"
click at [849, 216] on icon "button" at bounding box center [852, 217] width 17 height 17
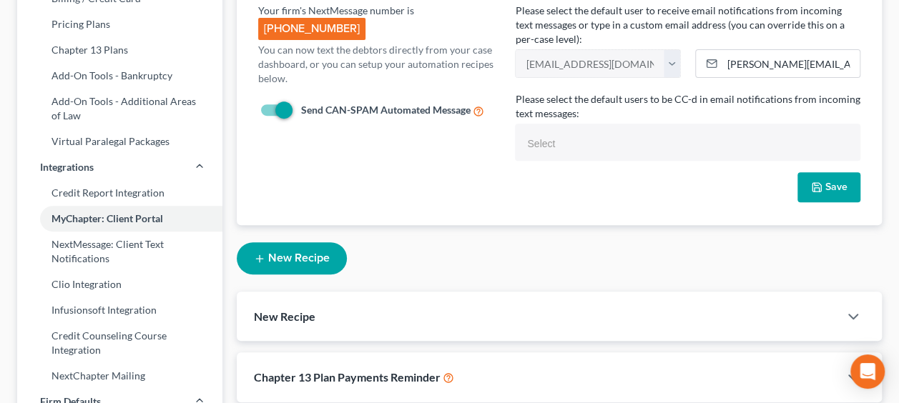
scroll to position [262, 0]
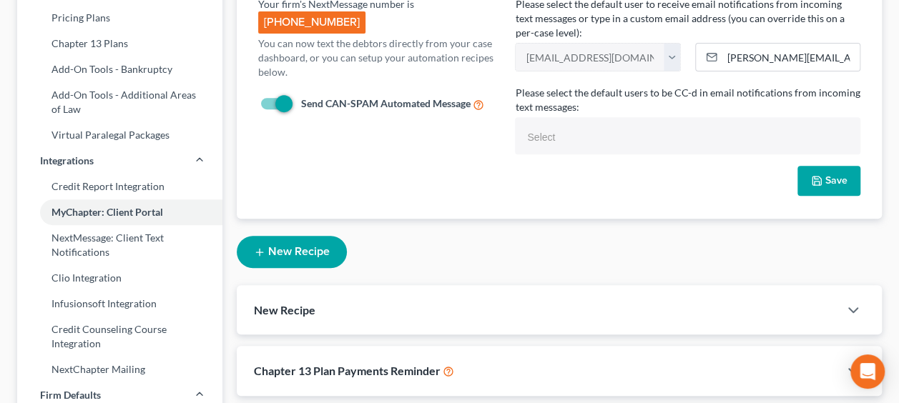
click at [828, 174] on button "Save" at bounding box center [828, 181] width 63 height 30
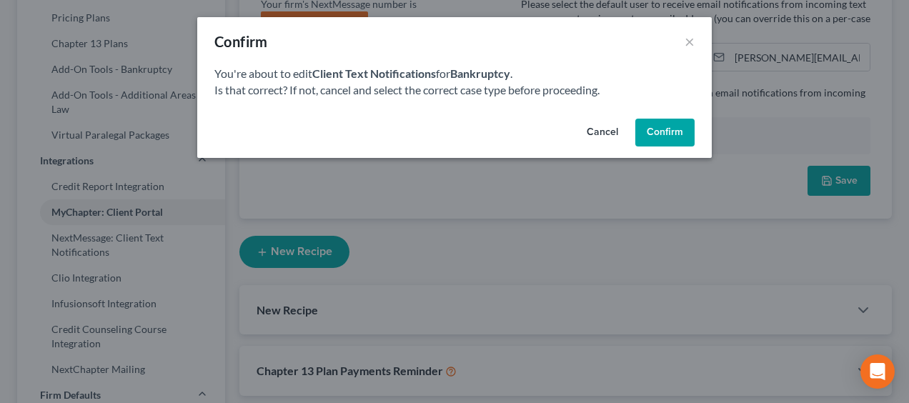
click at [668, 128] on button "Confirm" at bounding box center [665, 133] width 59 height 29
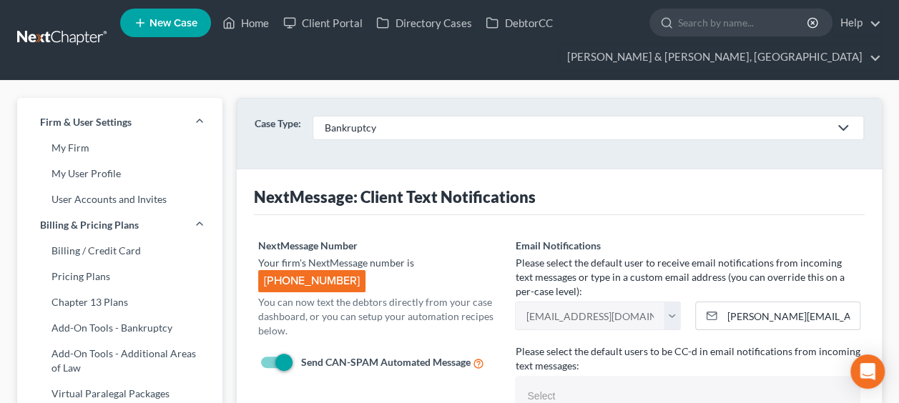
scroll to position [0, 0]
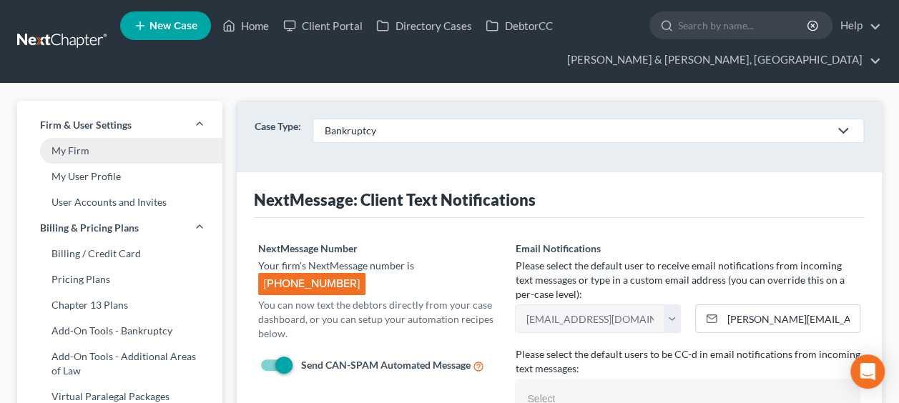
click at [110, 147] on link "My Firm" at bounding box center [119, 151] width 205 height 26
select select "50"
select select "24"
select select "32"
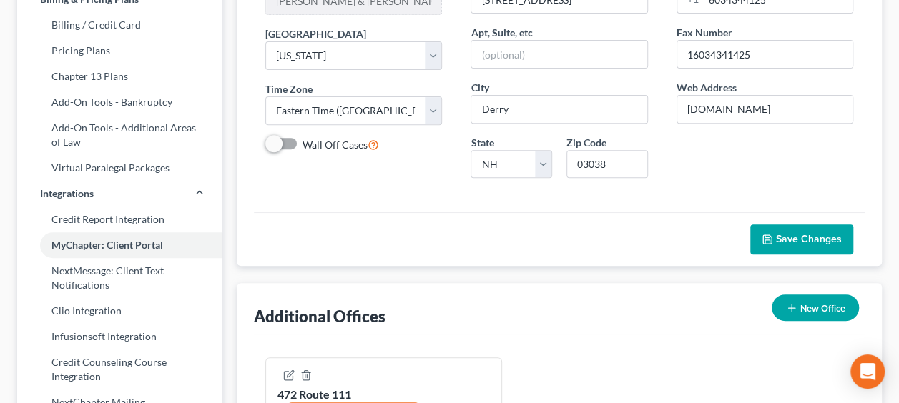
scroll to position [381, 0]
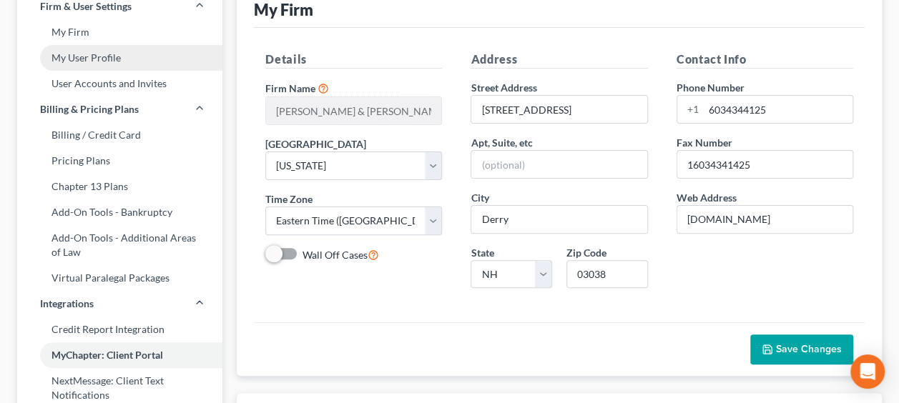
click at [107, 54] on link "My User Profile" at bounding box center [119, 58] width 205 height 26
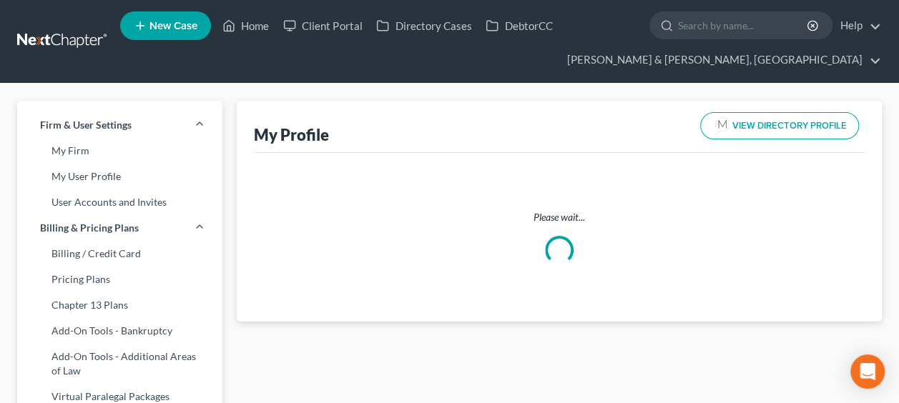
select select "32"
select select "50"
select select "attorney"
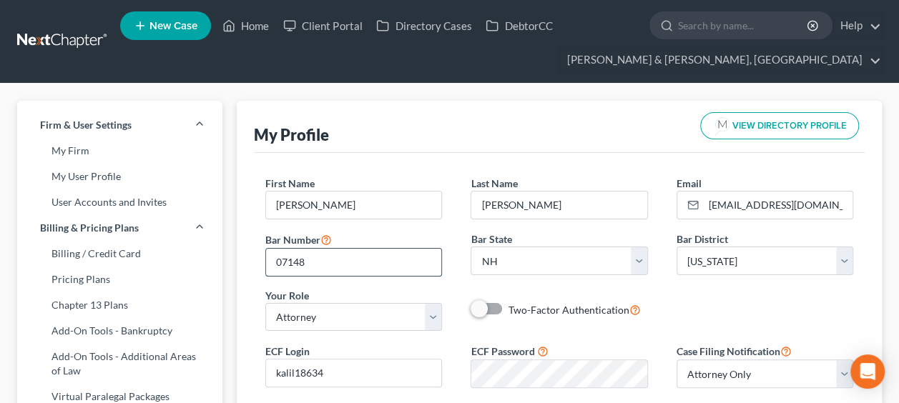
click at [275, 260] on input "07148" at bounding box center [353, 262] width 175 height 27
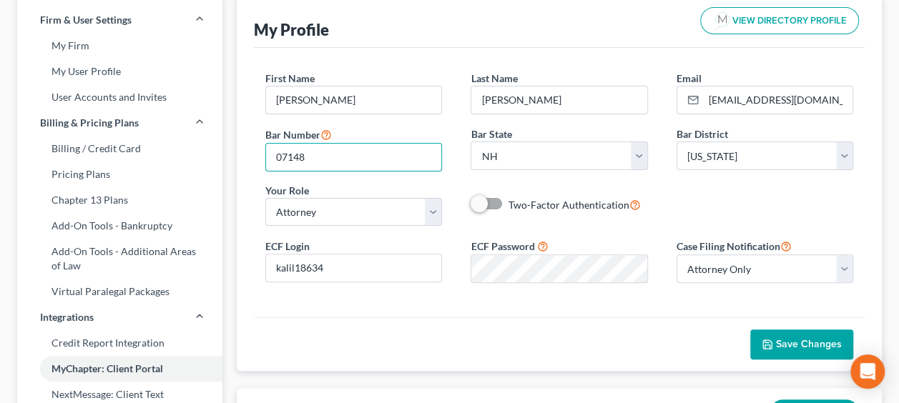
scroll to position [95, 0]
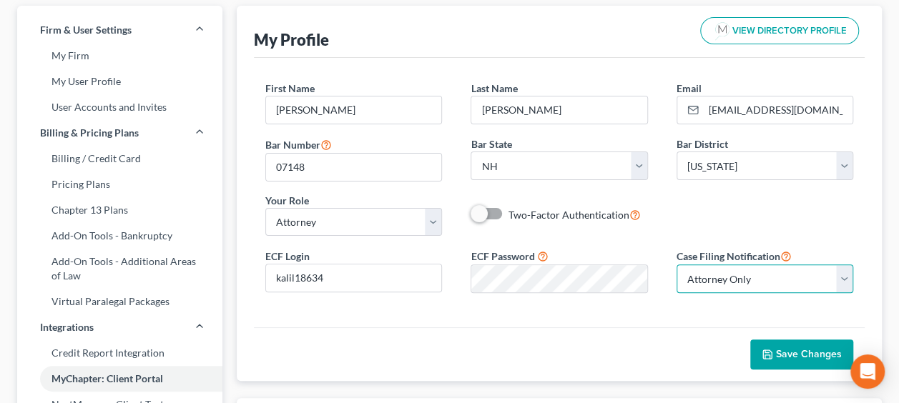
click at [843, 273] on select "Select Attorney Only Attorney And Other Other Only" at bounding box center [764, 279] width 177 height 29
select select "1"
click at [676, 265] on select "Select Attorney Only Attorney And Other Other Only" at bounding box center [764, 279] width 177 height 29
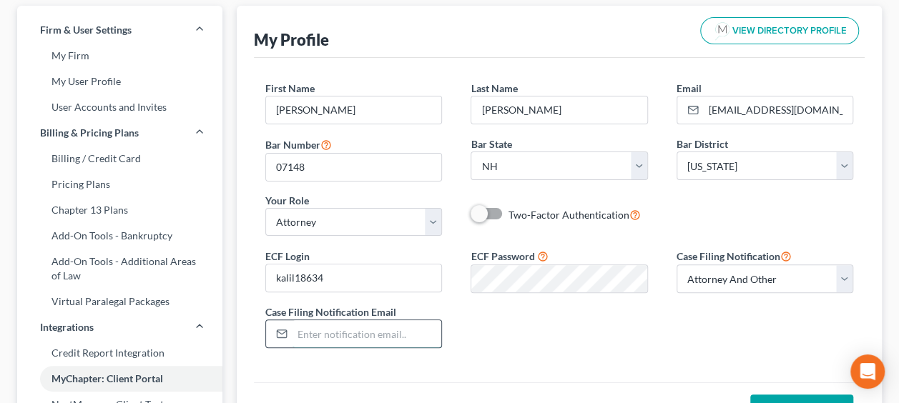
click at [317, 328] on input "email" at bounding box center [366, 333] width 149 height 27
click at [583, 345] on div "ECF Login kalil18634 ECF Password Case Filing Notification Select Attorney Only…" at bounding box center [559, 303] width 616 height 112
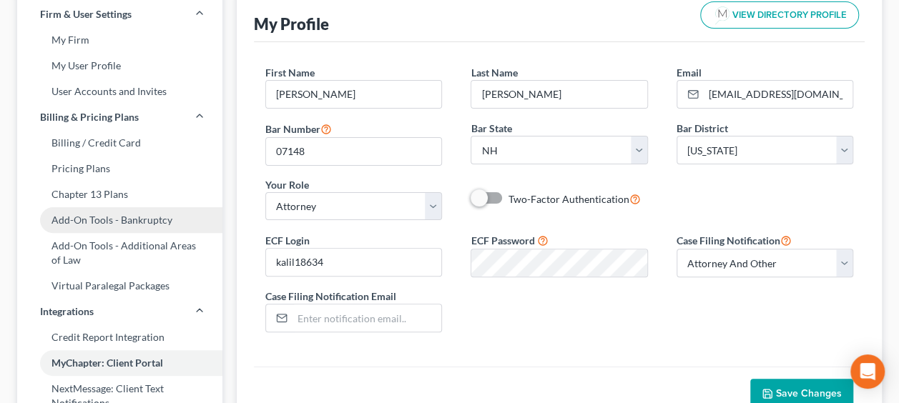
scroll to position [108, 0]
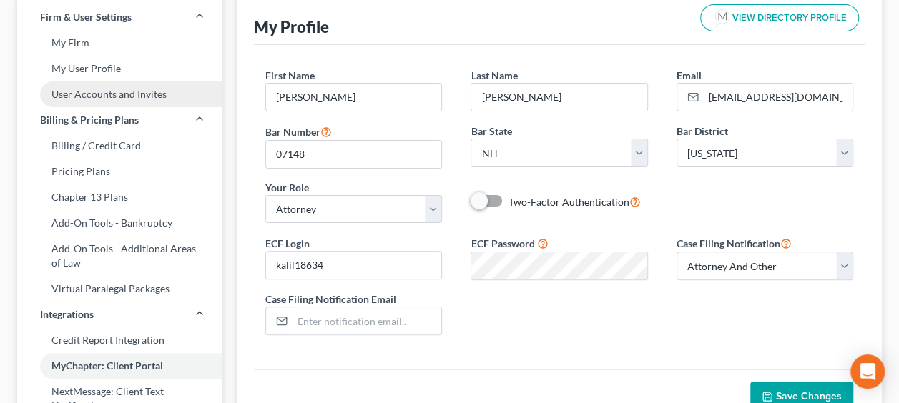
click at [119, 90] on link "User Accounts and Invites" at bounding box center [119, 95] width 205 height 26
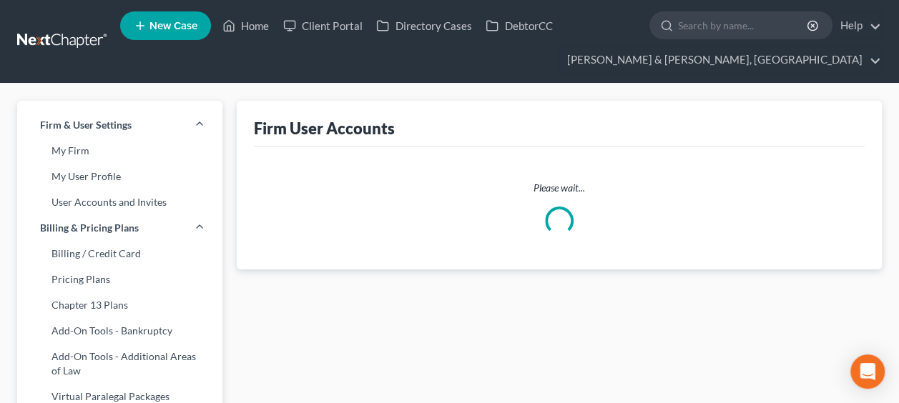
select select "0"
select select "2"
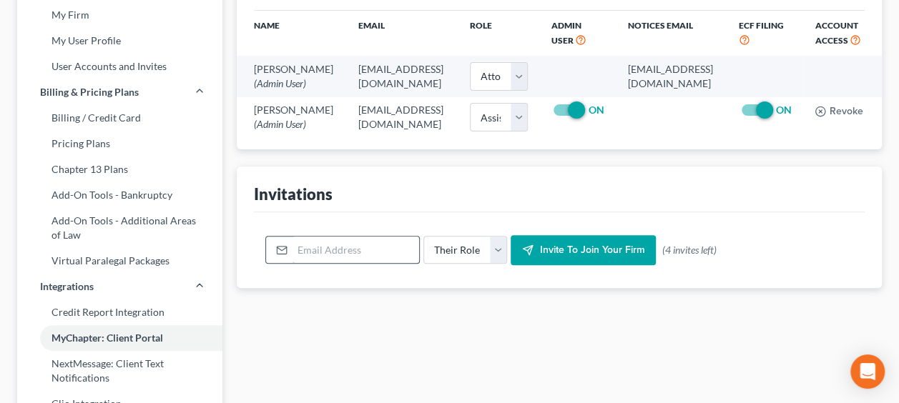
scroll to position [143, 0]
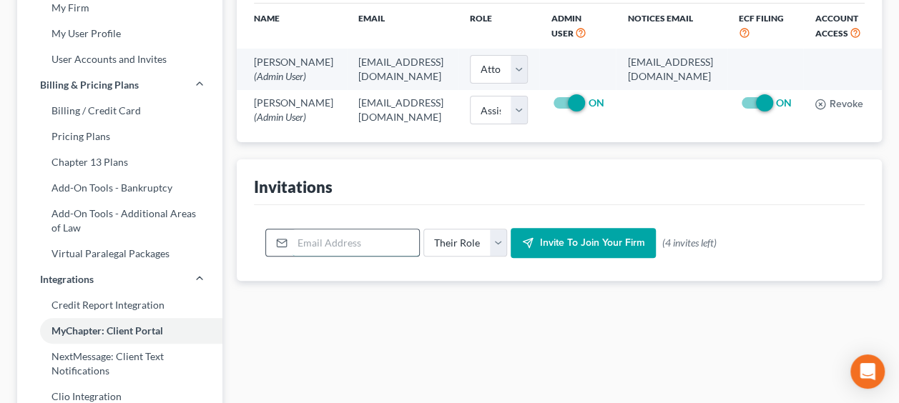
click at [340, 257] on input "email" at bounding box center [355, 242] width 127 height 27
type input "[EMAIL_ADDRESS][DOMAIN_NAME]"
click at [496, 257] on select "Their Role Attorney Paralegal Assistant" at bounding box center [465, 243] width 84 height 29
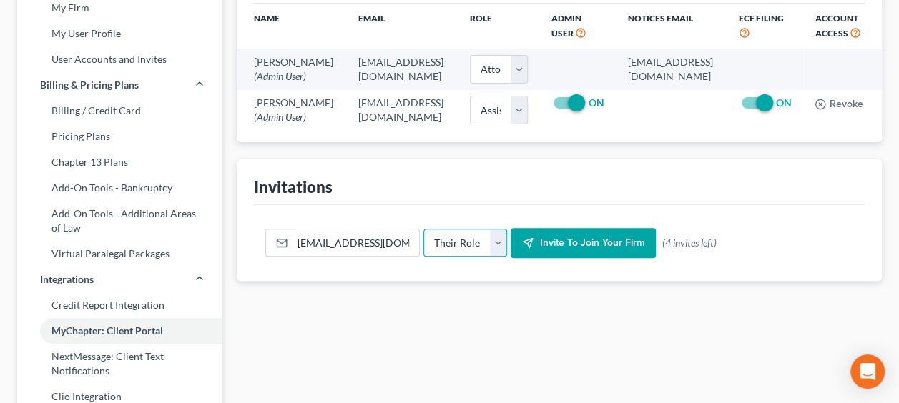
select select "assistant"
click at [423, 257] on select "Their Role Attorney Paralegal Assistant" at bounding box center [465, 243] width 84 height 29
click at [573, 249] on span "Invite to join your firm" at bounding box center [591, 243] width 105 height 12
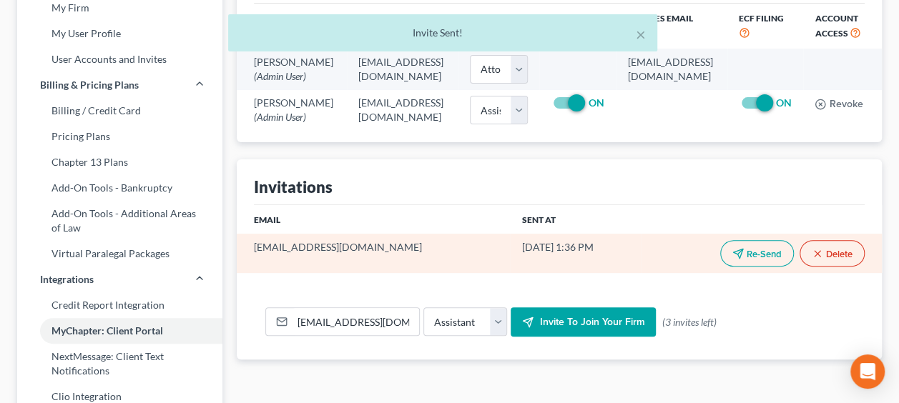
click at [829, 267] on button "Delete" at bounding box center [831, 253] width 65 height 26
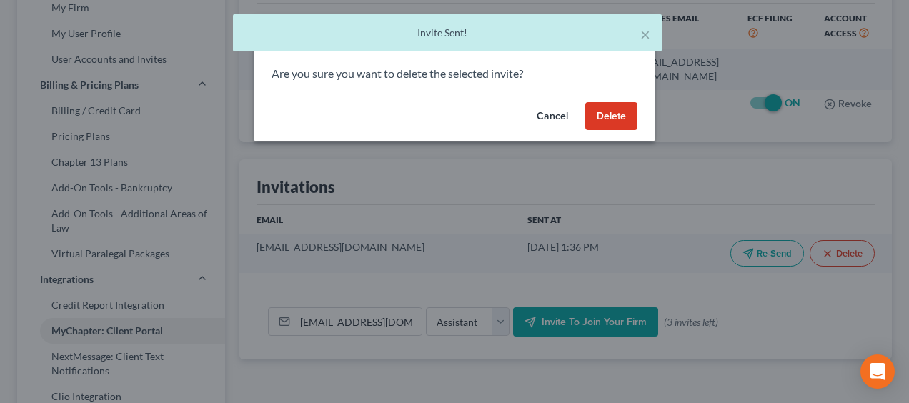
click at [609, 109] on button "Delete" at bounding box center [612, 116] width 52 height 29
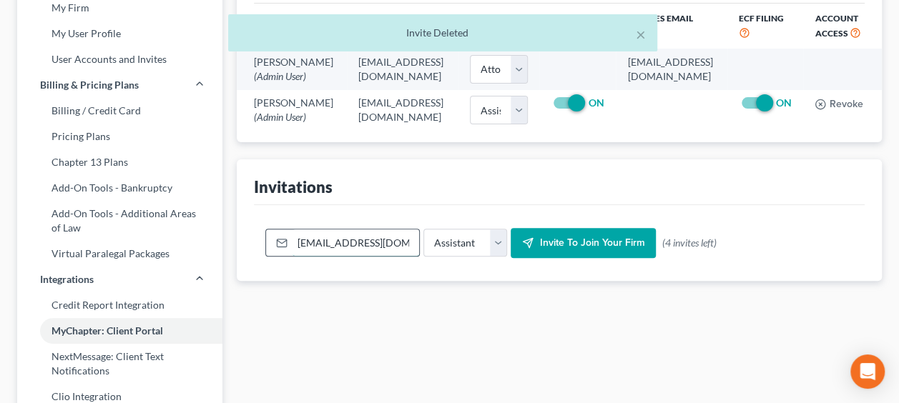
click at [388, 257] on input "[EMAIL_ADDRESS][DOMAIN_NAME]" at bounding box center [355, 242] width 127 height 27
drag, startPoint x: 397, startPoint y: 296, endPoint x: 117, endPoint y: 247, distance: 283.7
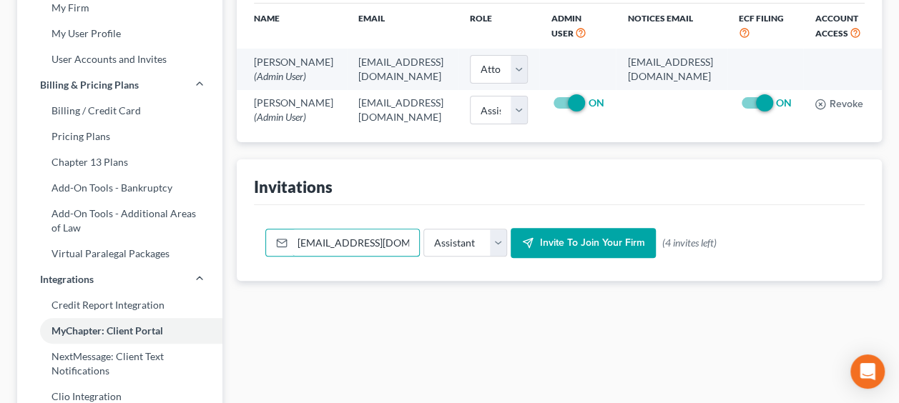
drag, startPoint x: 400, startPoint y: 293, endPoint x: 246, endPoint y: 277, distance: 155.2
click at [247, 277] on div "Invitations [EMAIL_ADDRESS][DOMAIN_NAME] Their Role Attorney Paralegal Assistan…" at bounding box center [559, 220] width 645 height 122
type input "[PERSON_NAME][EMAIL_ADDRESS][DOMAIN_NAME]"
click at [598, 249] on span "Invite to join your firm" at bounding box center [591, 243] width 105 height 12
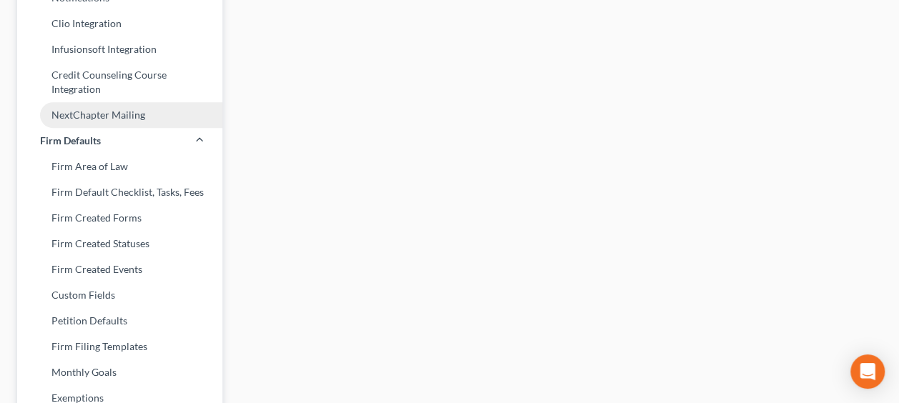
scroll to position [524, 0]
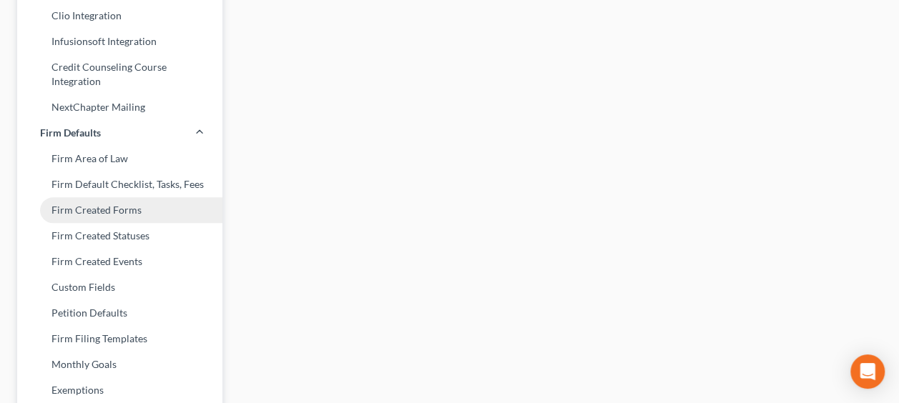
click at [115, 210] on link "Firm Created Forms" at bounding box center [119, 210] width 205 height 26
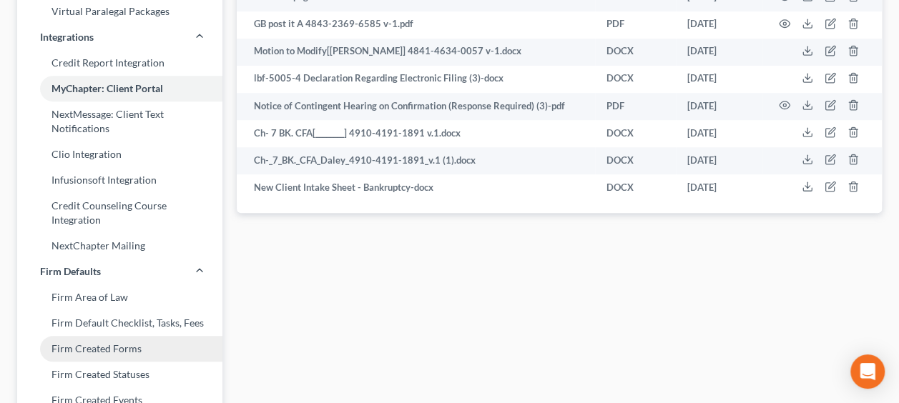
scroll to position [524, 0]
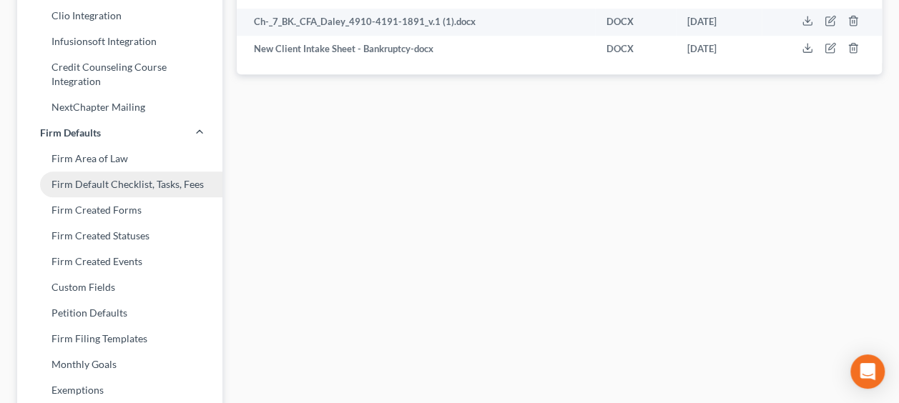
drag, startPoint x: 107, startPoint y: 185, endPoint x: 117, endPoint y: 188, distance: 10.4
click at [107, 184] on link "Firm Default Checklist, Tasks, Fees" at bounding box center [119, 185] width 205 height 26
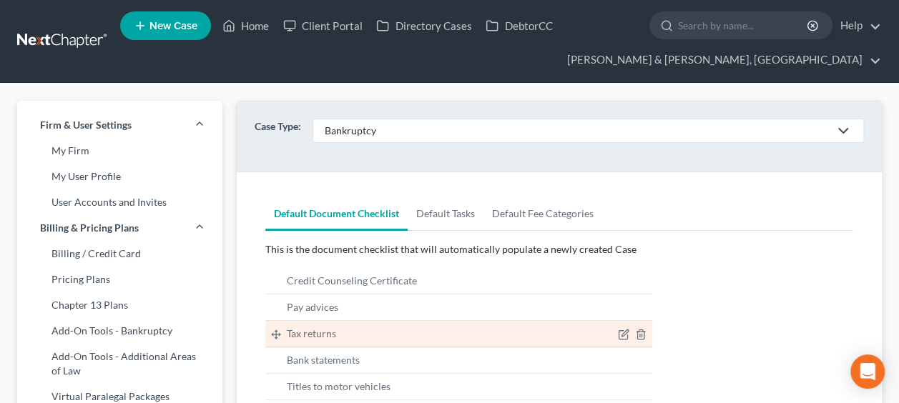
click at [420, 335] on li "Tax returns" at bounding box center [458, 334] width 387 height 26
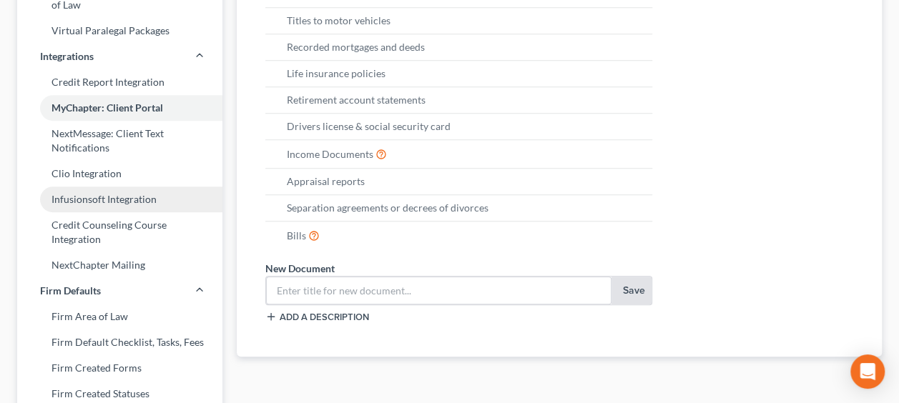
scroll to position [381, 0]
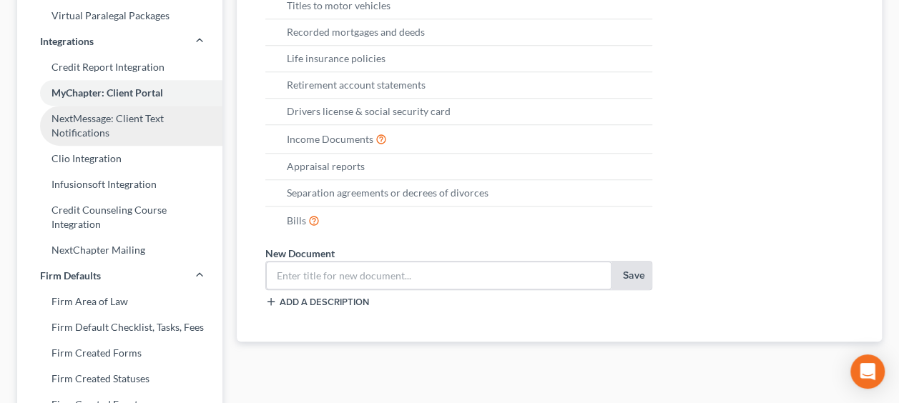
click at [86, 126] on link "NextMessage: Client Text Notifications" at bounding box center [119, 126] width 205 height 40
select select "2"
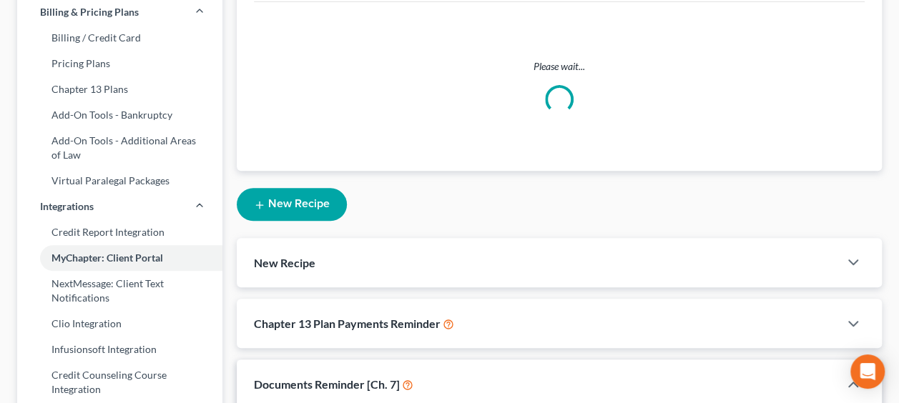
scroll to position [38, 0]
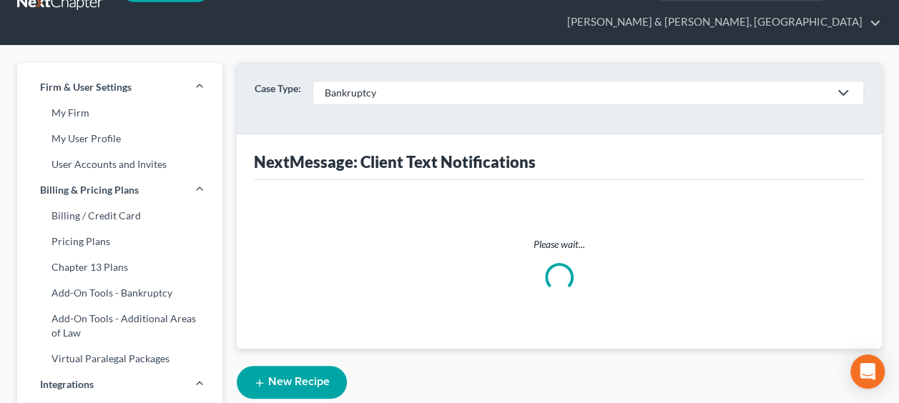
select select
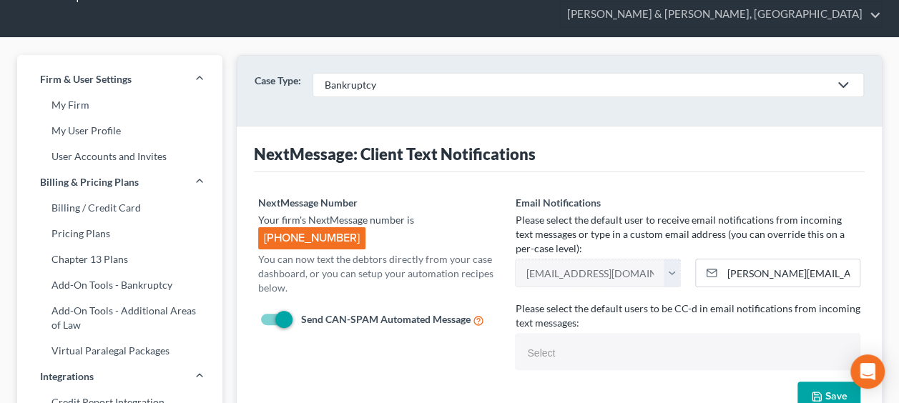
scroll to position [47, 0]
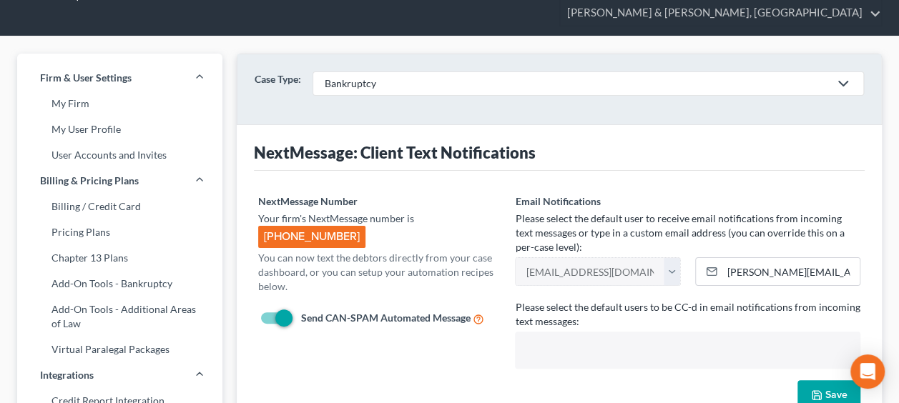
click at [553, 346] on input "text" at bounding box center [685, 351] width 325 height 21
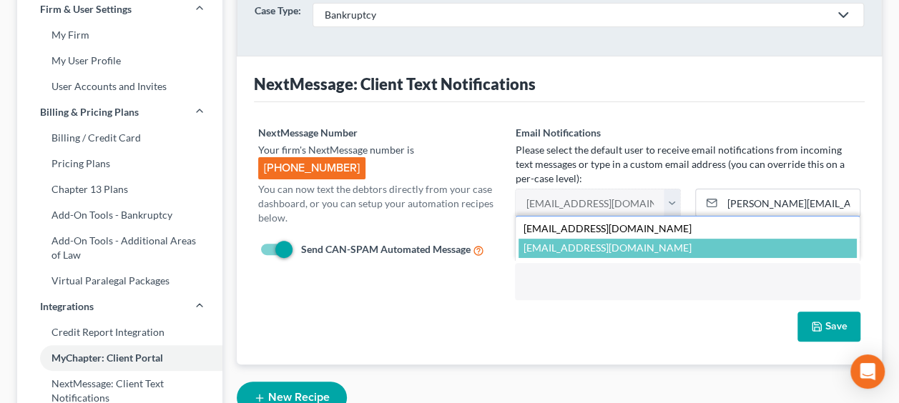
scroll to position [119, 0]
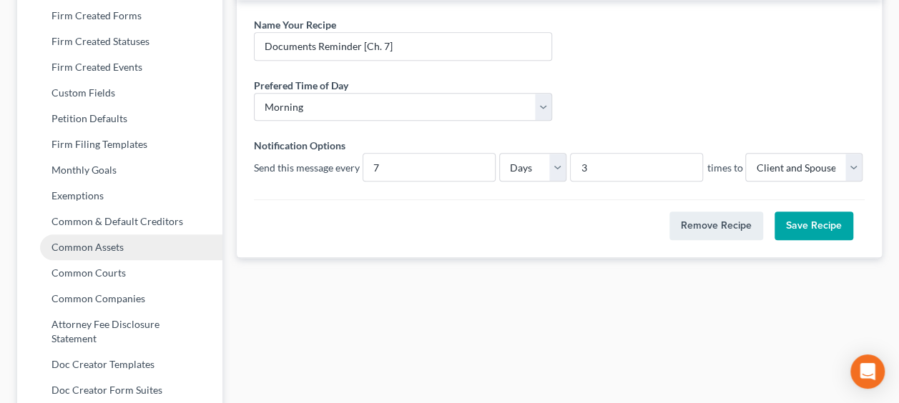
scroll to position [762, 0]
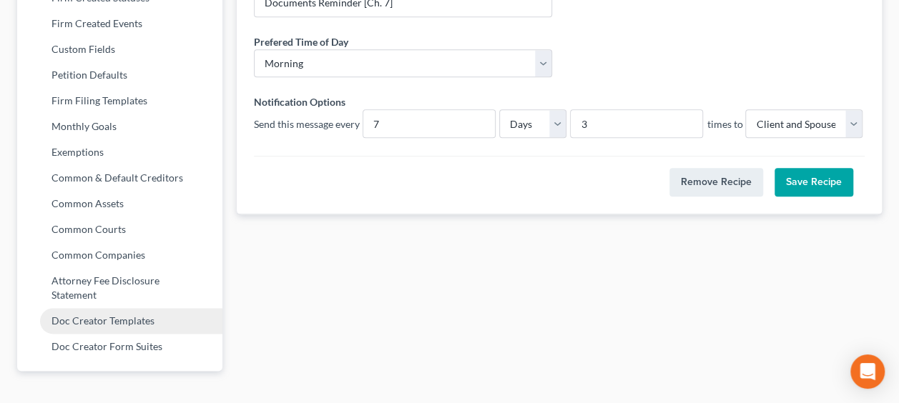
type input "Select"
click at [132, 308] on link "Doc Creator Templates" at bounding box center [119, 321] width 205 height 26
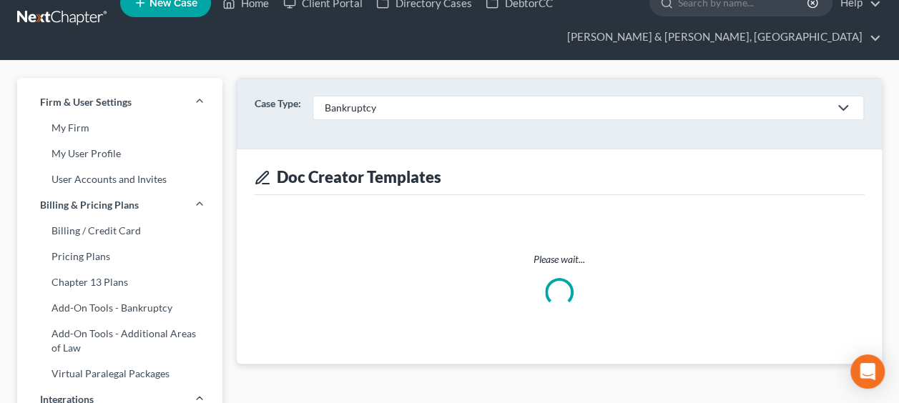
scroll to position [24, 0]
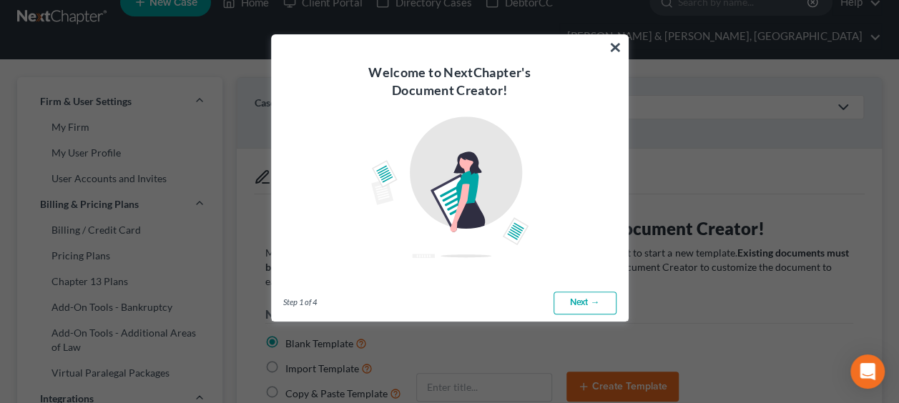
click at [583, 301] on link "Next →" at bounding box center [584, 303] width 63 height 23
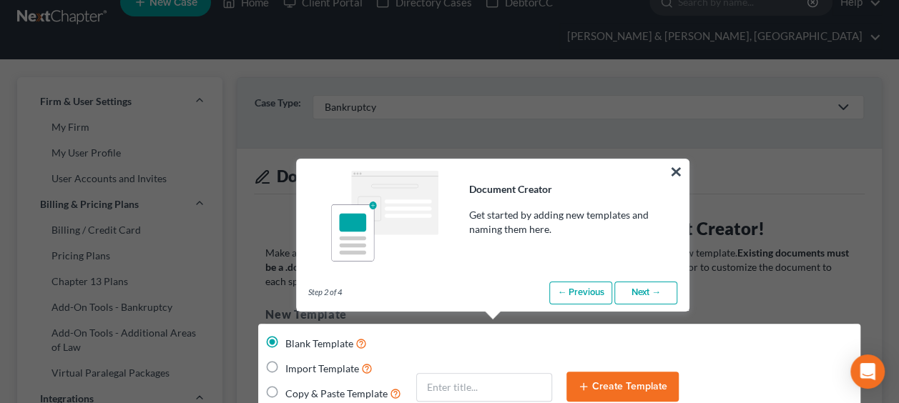
click at [642, 288] on link "Next →" at bounding box center [645, 293] width 63 height 23
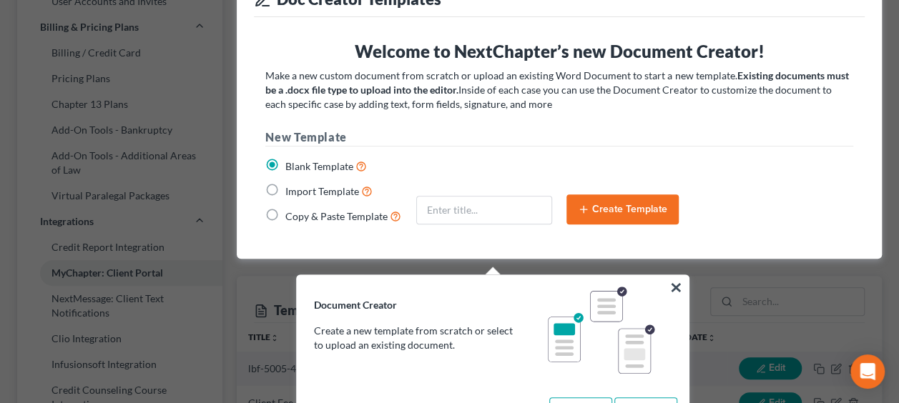
scroll to position [262, 0]
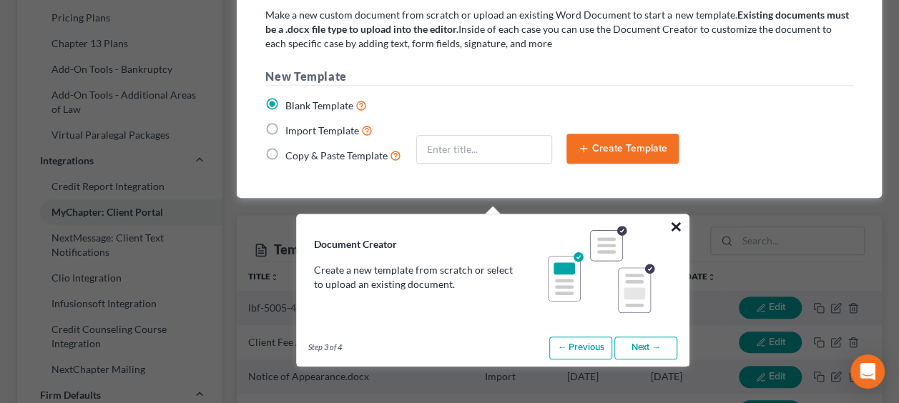
click at [682, 225] on button "×" at bounding box center [676, 226] width 14 height 23
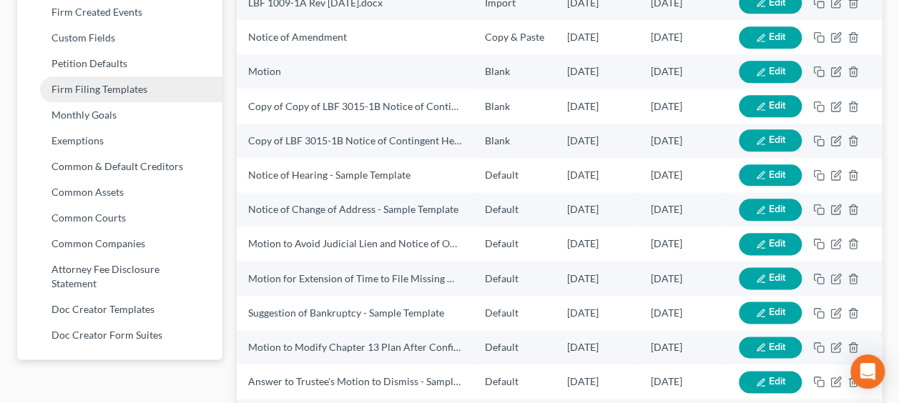
scroll to position [786, 0]
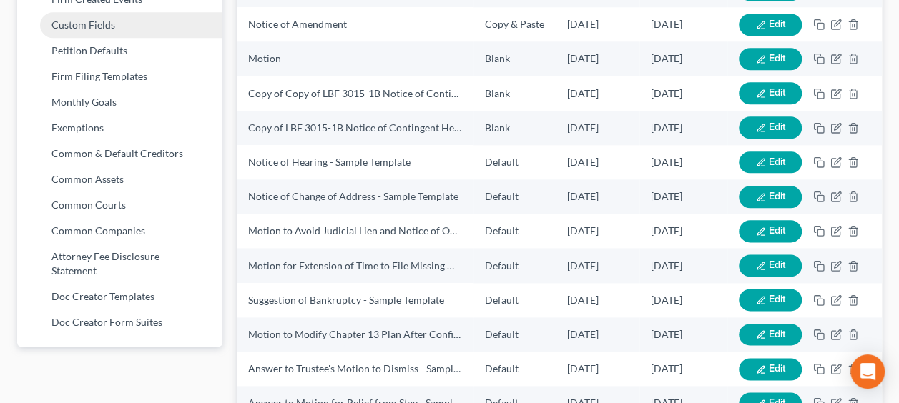
click at [107, 22] on link "Custom Fields" at bounding box center [119, 25] width 205 height 26
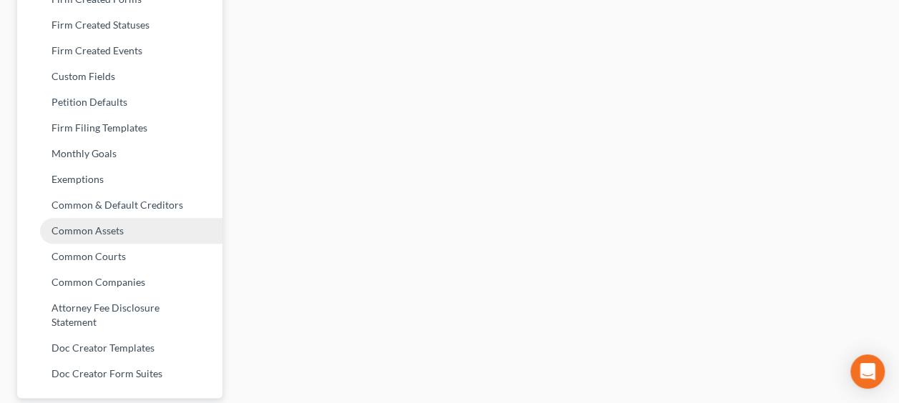
scroll to position [775, 0]
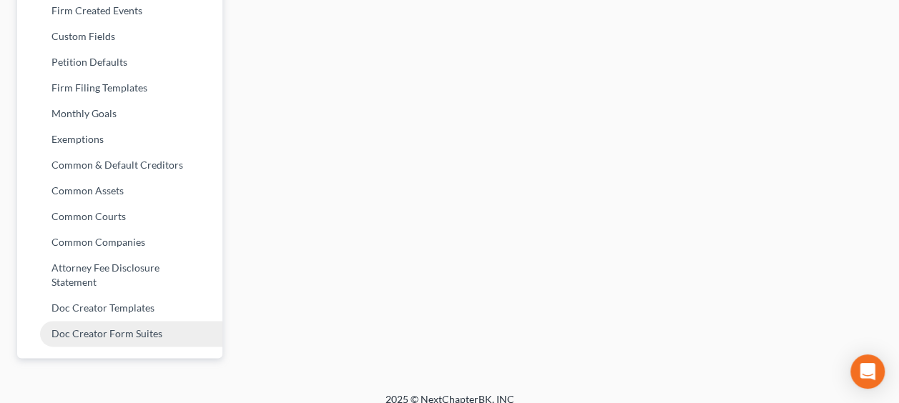
click at [124, 321] on link "Doc Creator Form Suites" at bounding box center [119, 334] width 205 height 26
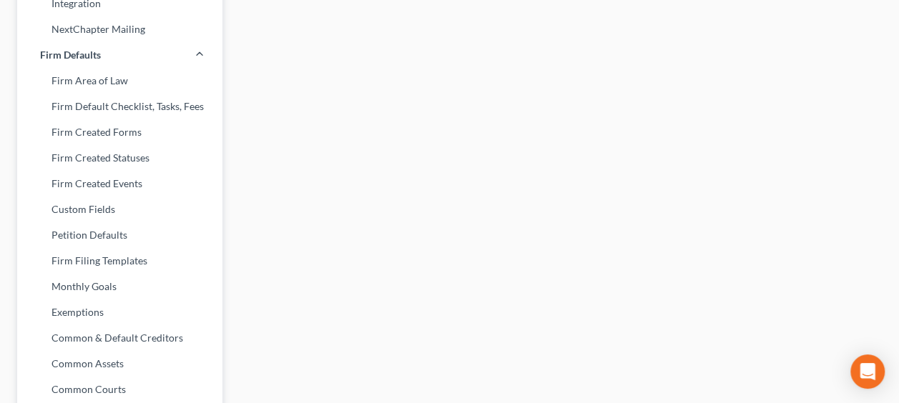
scroll to position [775, 0]
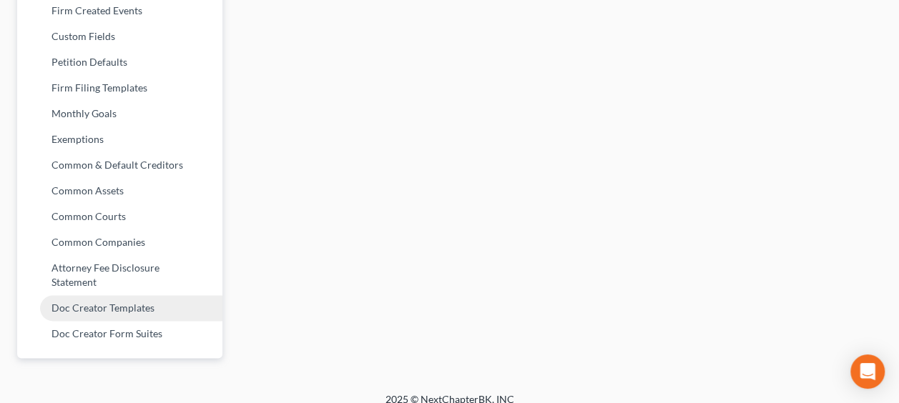
click at [107, 295] on link "Doc Creator Templates" at bounding box center [119, 308] width 205 height 26
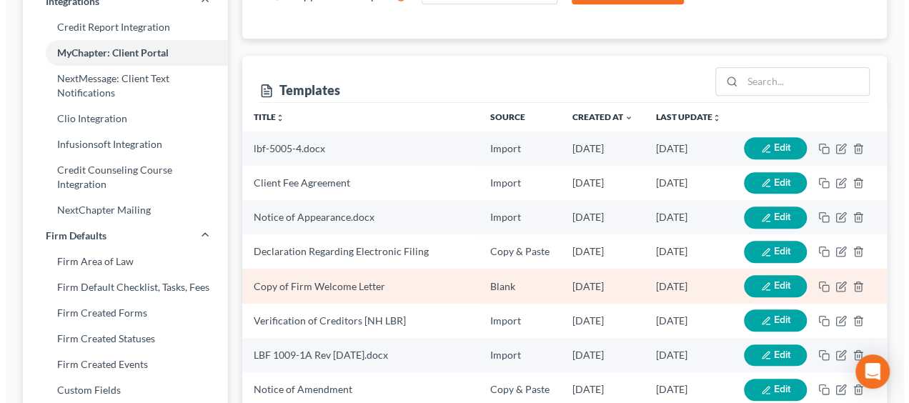
scroll to position [408, 0]
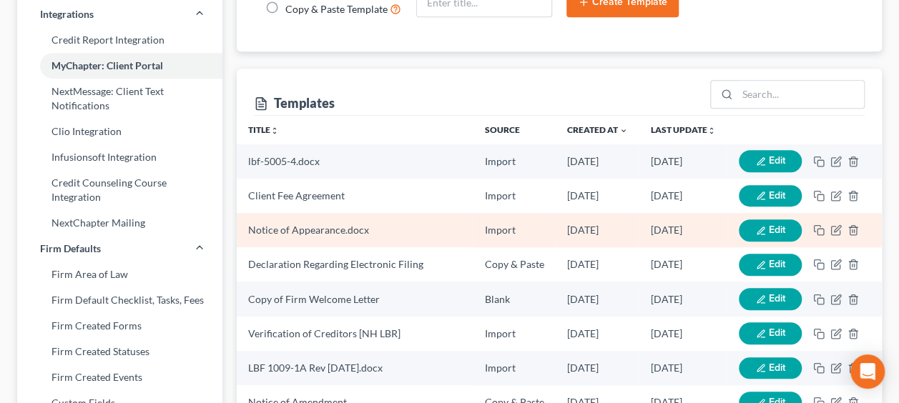
click at [764, 222] on button "Edit" at bounding box center [770, 230] width 63 height 22
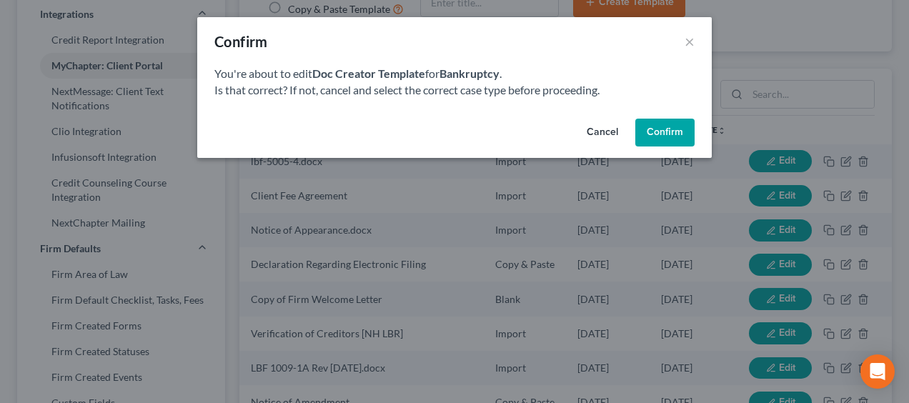
click at [668, 123] on button "Confirm" at bounding box center [665, 133] width 59 height 29
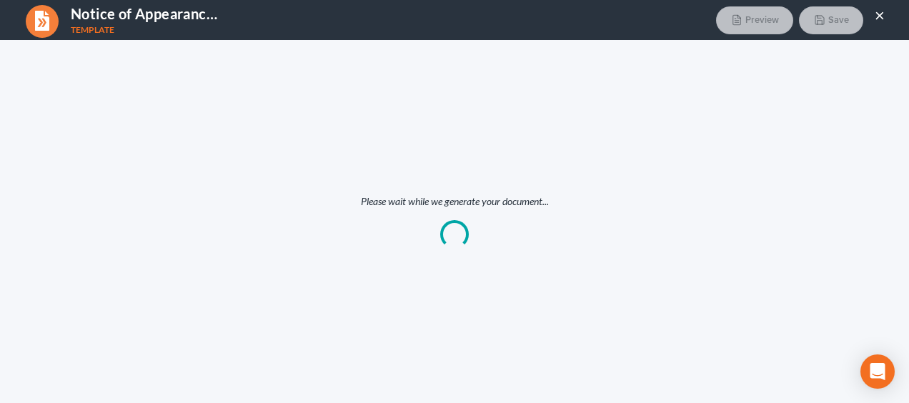
scroll to position [0, 0]
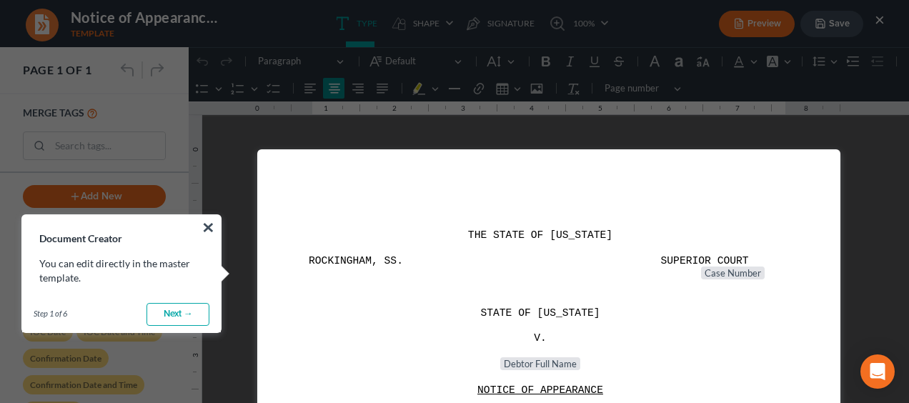
click at [167, 310] on link "Next →" at bounding box center [178, 314] width 63 height 23
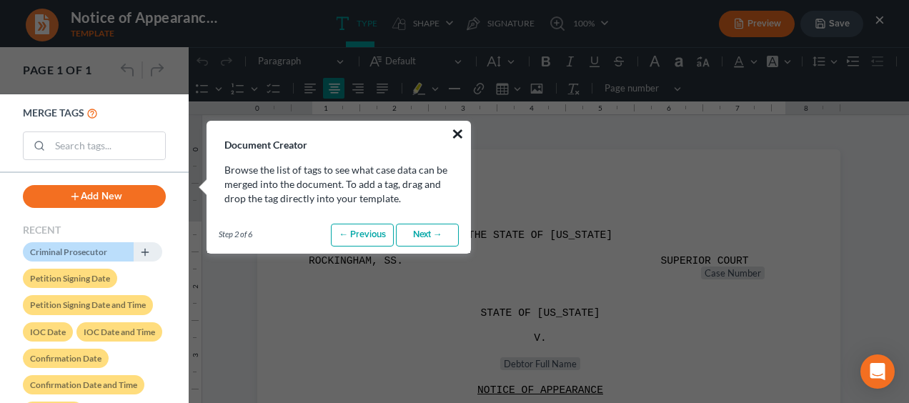
click at [460, 129] on button "×" at bounding box center [458, 133] width 14 height 23
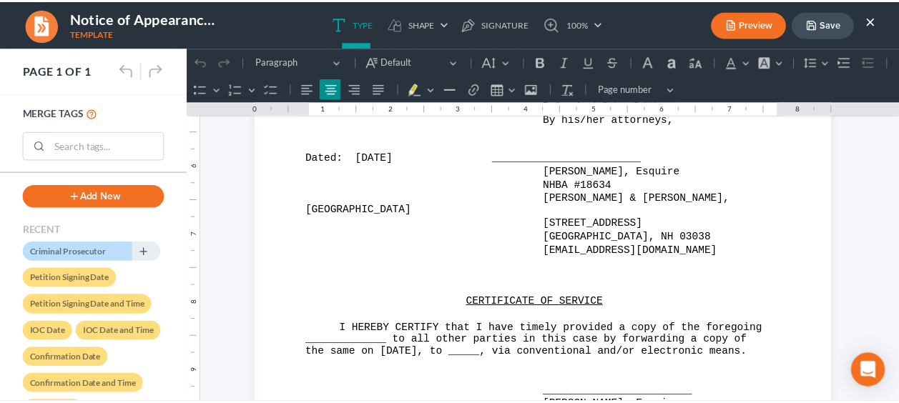
scroll to position [535, 0]
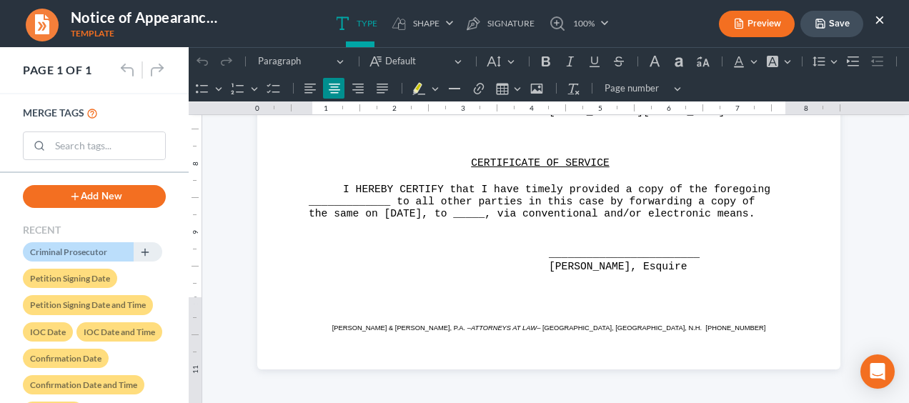
click at [881, 17] on button "×" at bounding box center [880, 19] width 10 height 17
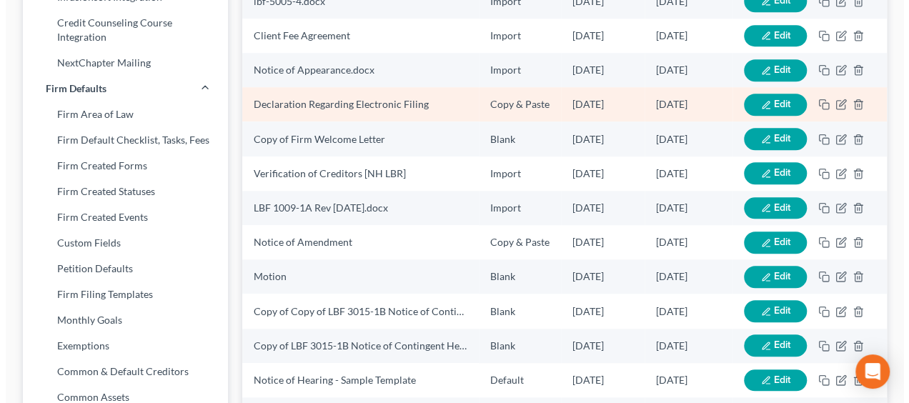
scroll to position [575, 0]
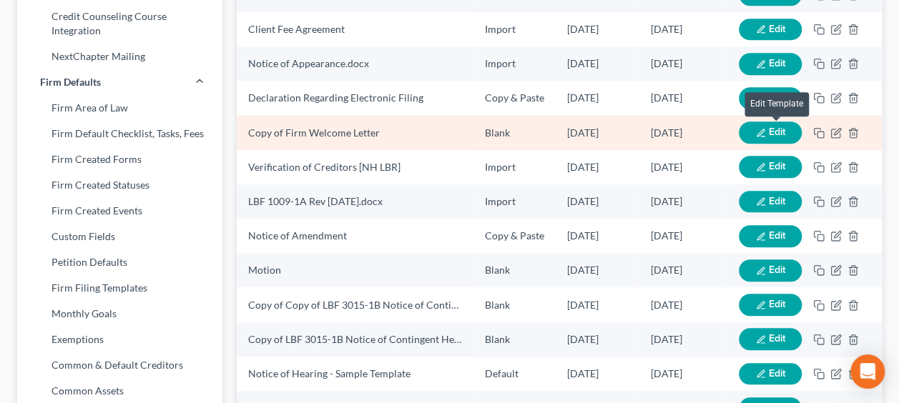
click at [770, 126] on span "Edit" at bounding box center [777, 132] width 16 height 12
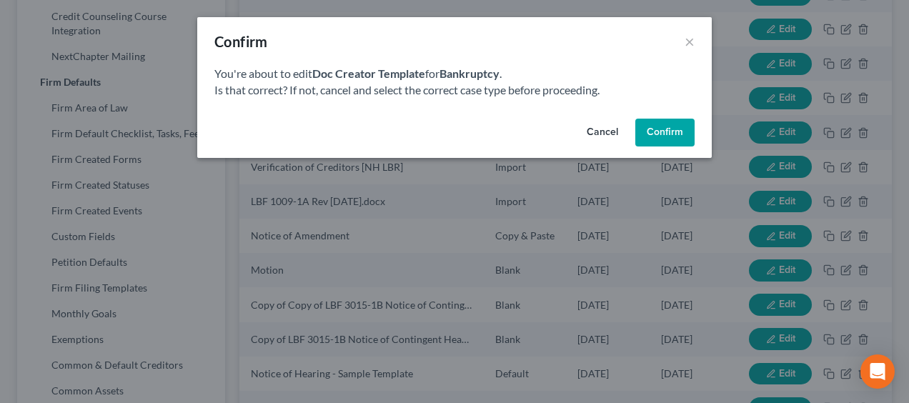
click at [652, 129] on button "Confirm" at bounding box center [665, 133] width 59 height 29
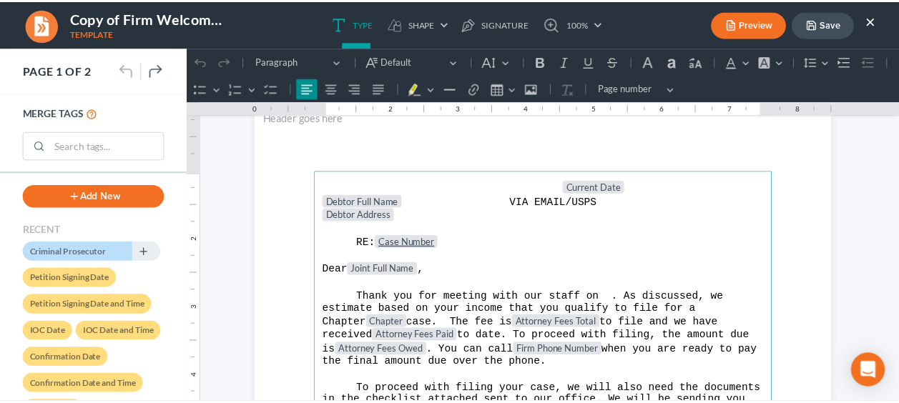
scroll to position [0, 0]
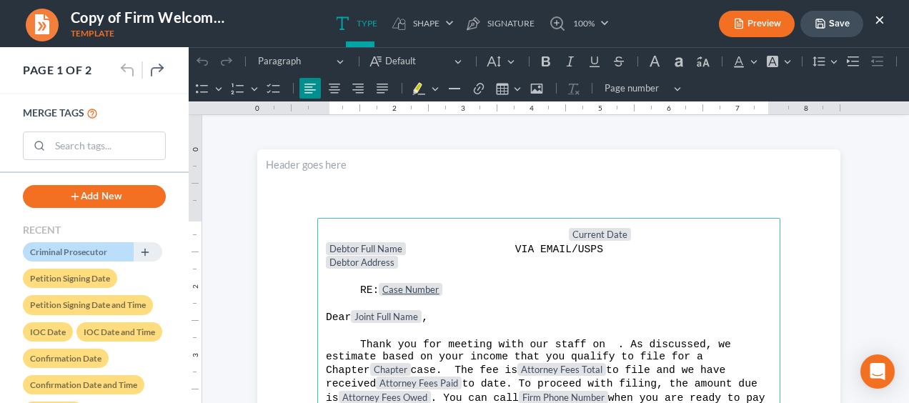
click at [879, 17] on button "×" at bounding box center [880, 19] width 10 height 17
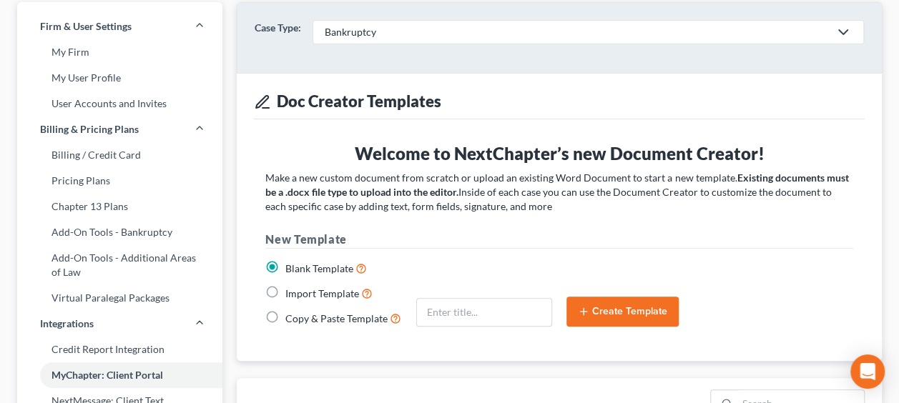
scroll to position [79, 0]
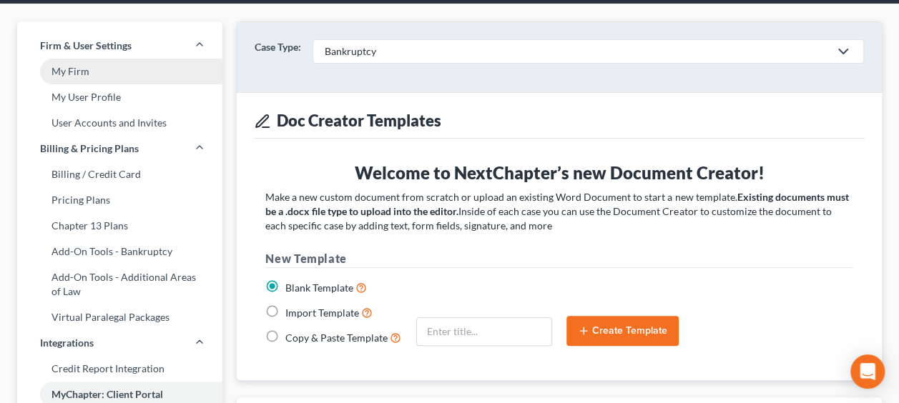
click at [97, 68] on link "My Firm" at bounding box center [119, 72] width 205 height 26
select select "50"
select select "24"
select select "32"
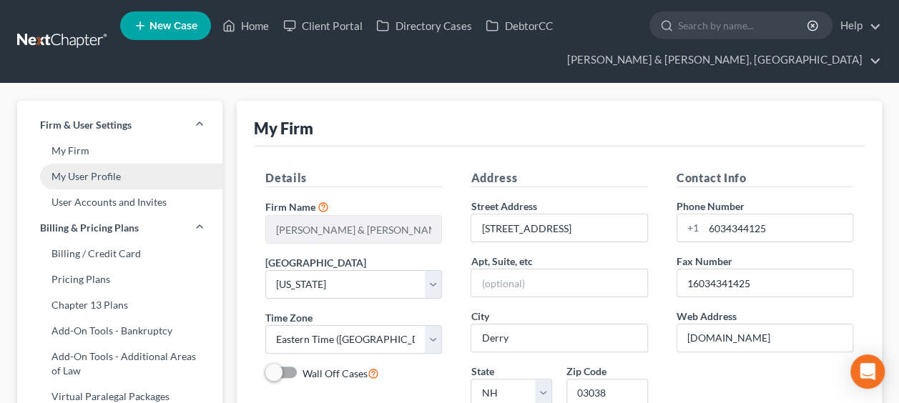
click at [112, 180] on link "My User Profile" at bounding box center [119, 177] width 205 height 26
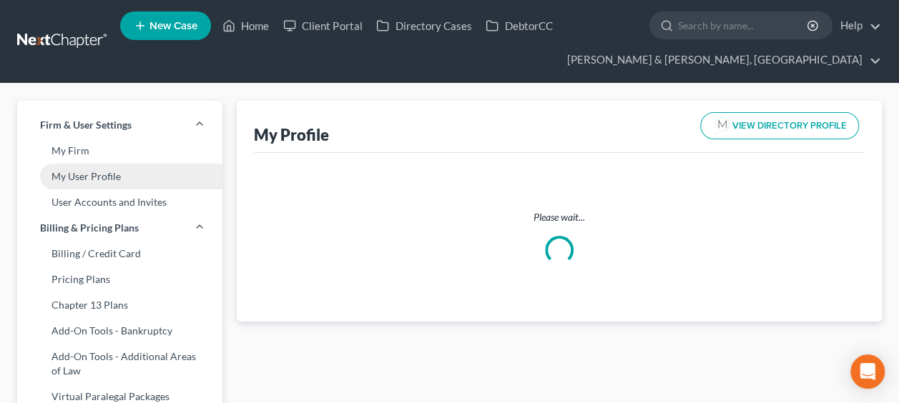
select select "32"
select select "50"
select select "attorney"
select select "1"
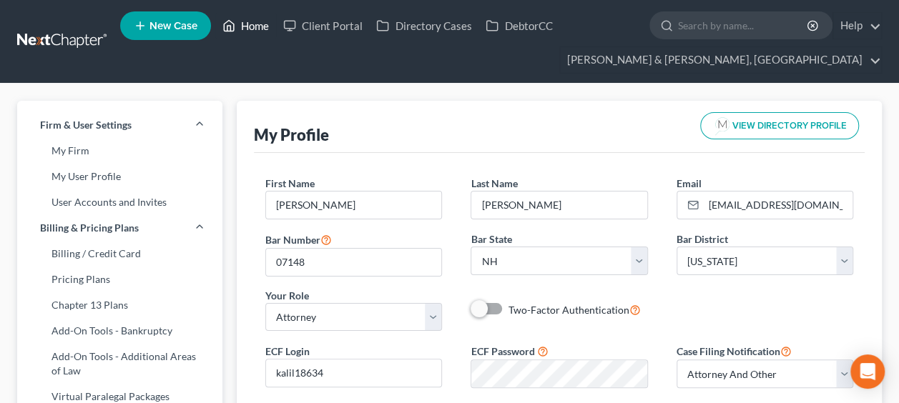
click at [246, 24] on link "Home" at bounding box center [245, 26] width 61 height 26
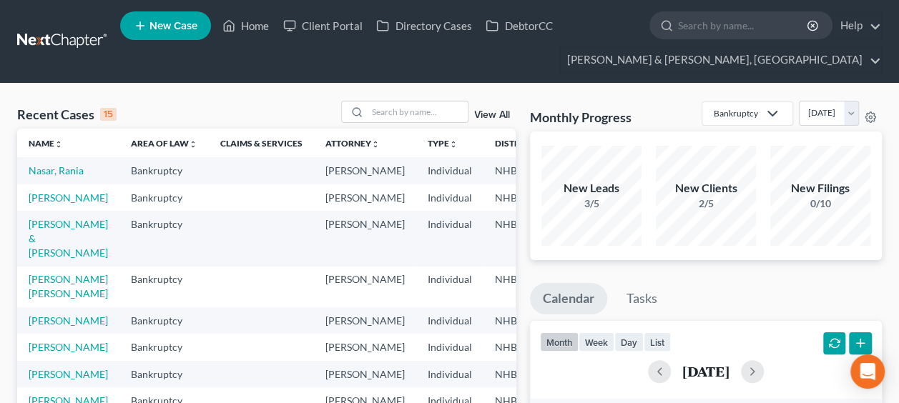
click at [44, 176] on td "Nasar, Rania" at bounding box center [68, 170] width 102 height 26
click at [43, 177] on link "Nasar, Rania" at bounding box center [56, 170] width 55 height 12
select select "6"
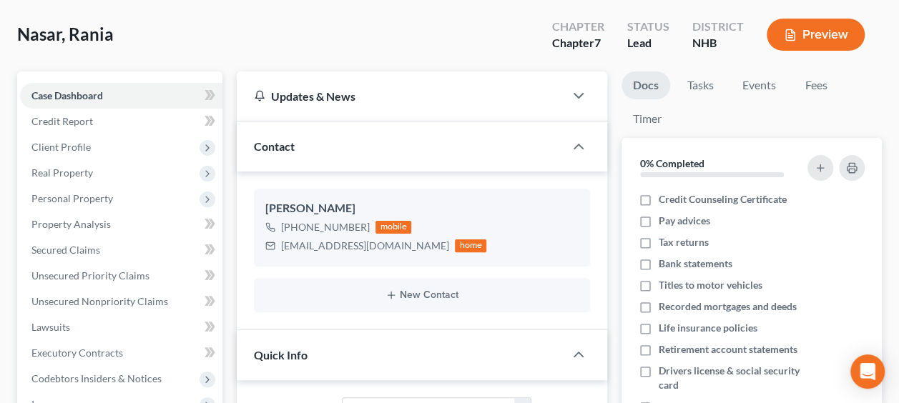
scroll to position [95, 0]
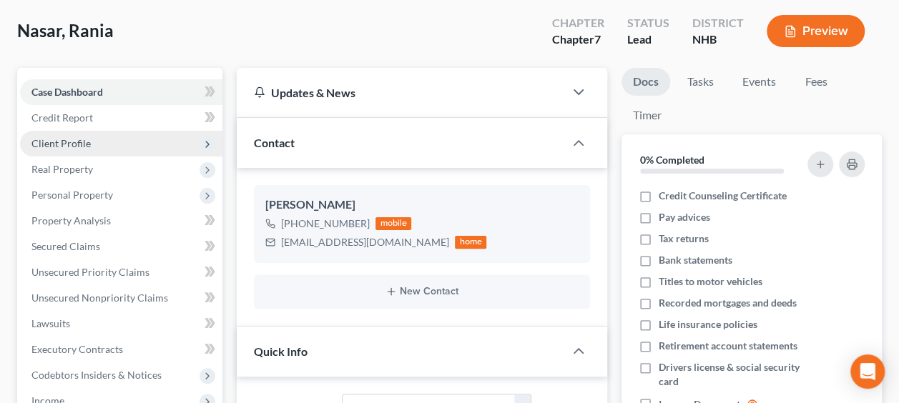
click at [127, 144] on span "Client Profile" at bounding box center [121, 144] width 202 height 26
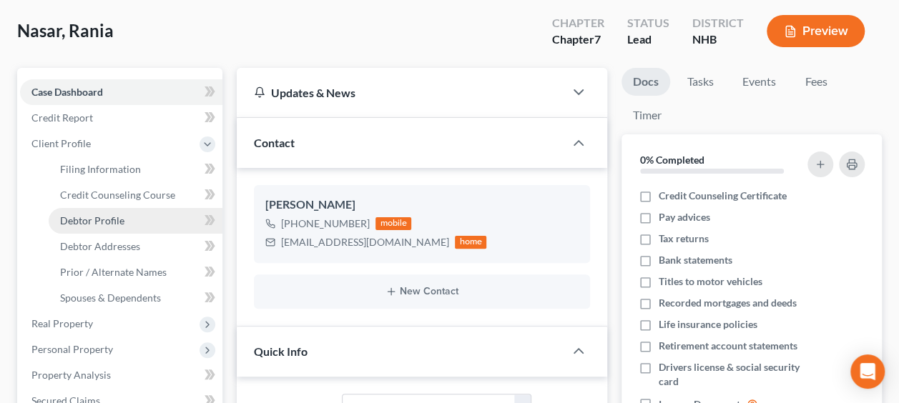
click at [139, 220] on link "Debtor Profile" at bounding box center [136, 221] width 174 height 26
select select "0"
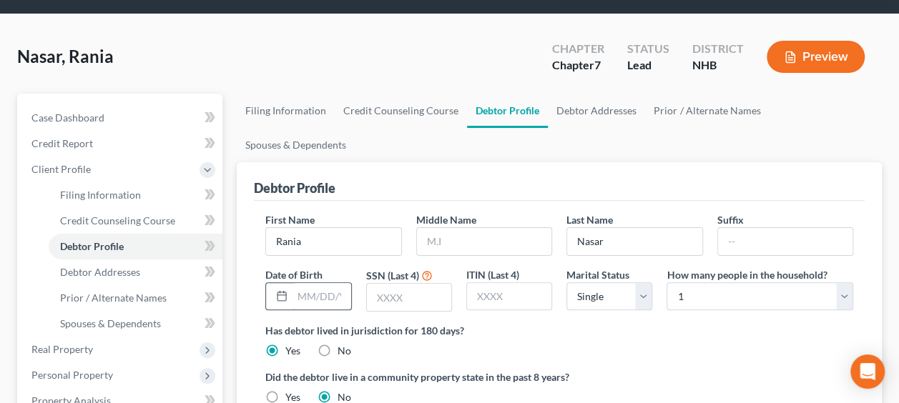
scroll to position [71, 0]
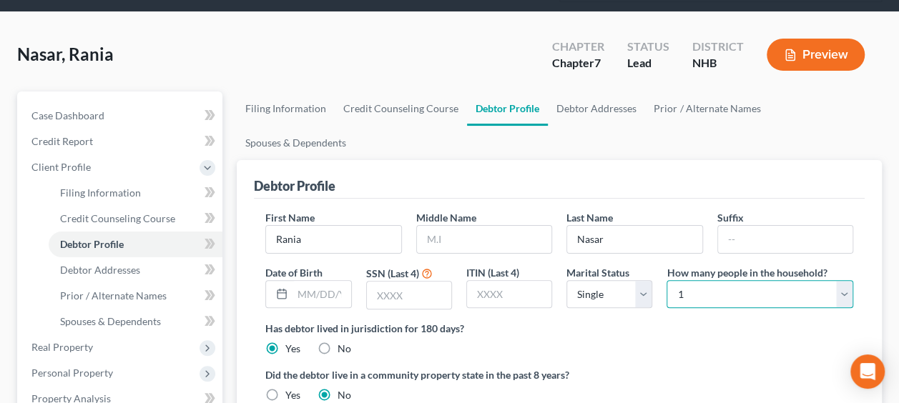
click at [844, 280] on select "Select 1 2 3 4 5 6 7 8 9 10 11 12 13 14 15 16 17 18 19 20" at bounding box center [759, 294] width 187 height 29
click at [761, 330] on ng-include "First Name [PERSON_NAME] Middle Name Last Name [PERSON_NAME] Date of Birth SSN …" at bounding box center [559, 335] width 588 height 250
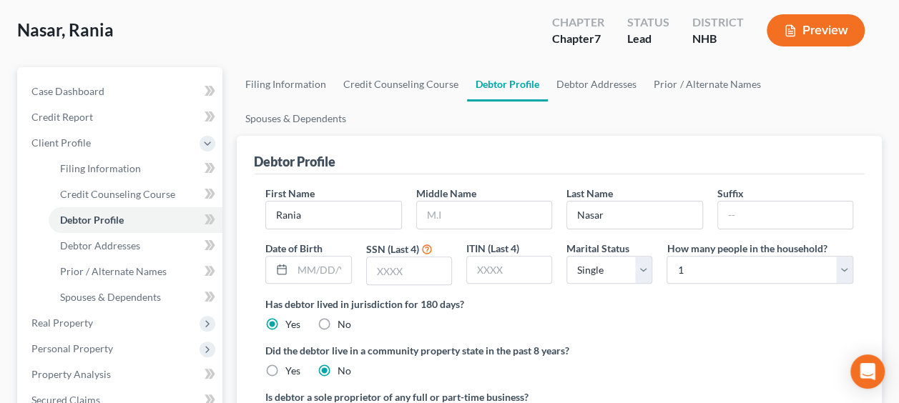
scroll to position [0, 0]
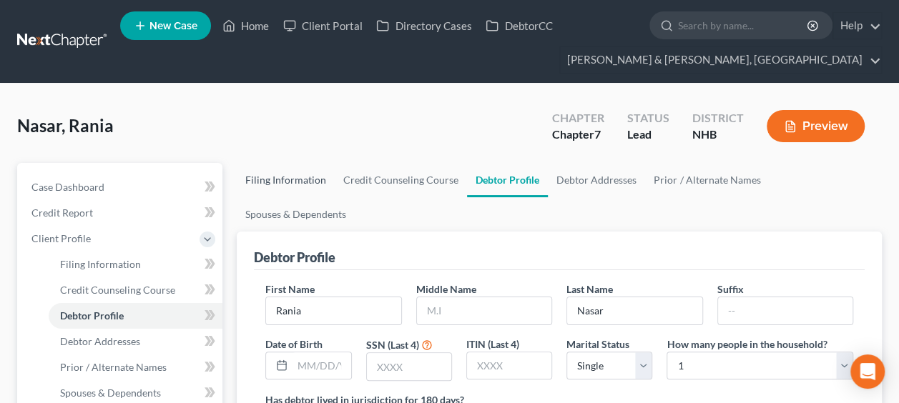
click at [300, 175] on link "Filing Information" at bounding box center [286, 180] width 98 height 34
select select "1"
select select "0"
select select "50"
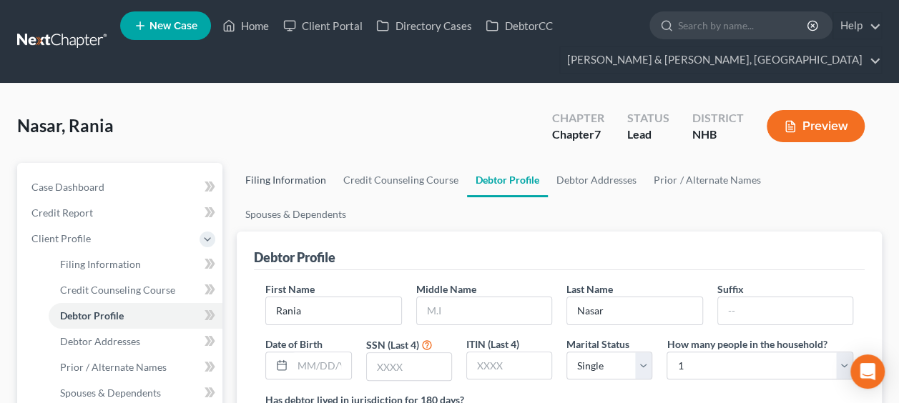
select select "32"
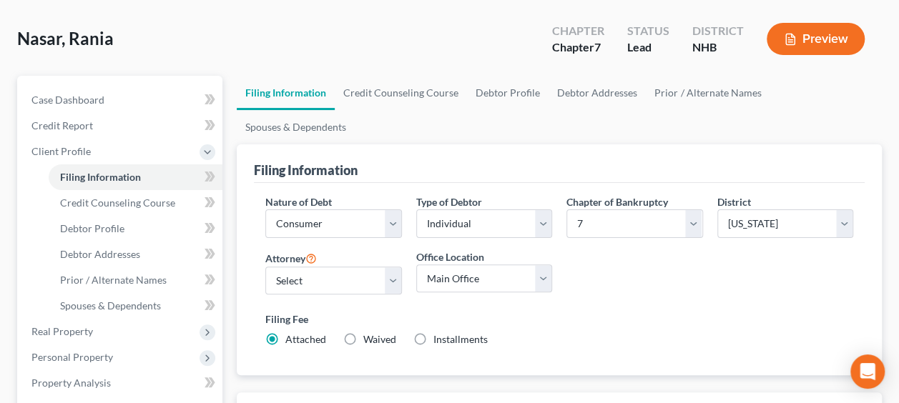
scroll to position [71, 0]
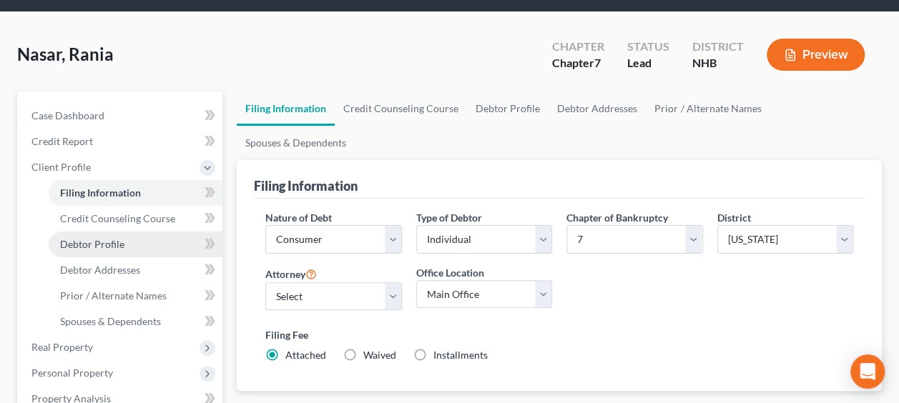
click at [107, 239] on span "Debtor Profile" at bounding box center [92, 244] width 64 height 12
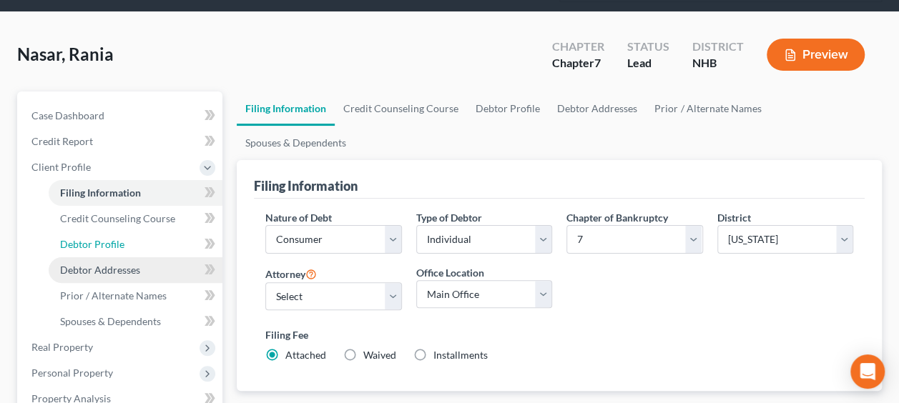
select select "0"
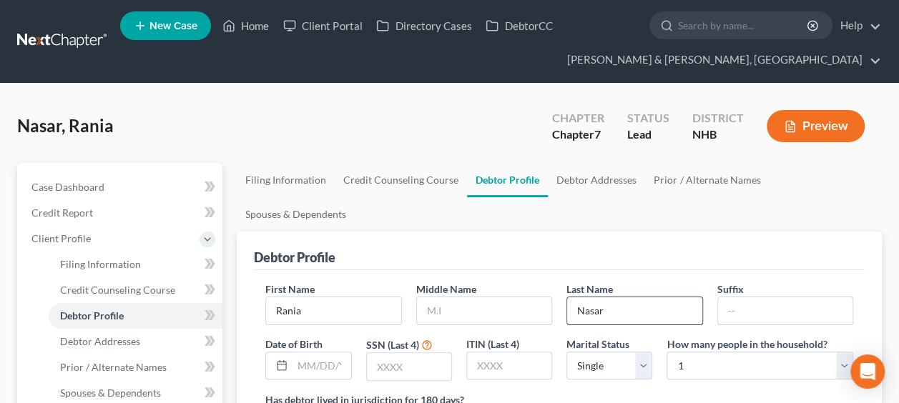
click at [618, 297] on input "Nasar" at bounding box center [634, 310] width 134 height 27
click at [598, 297] on input "Nasar" at bounding box center [634, 310] width 134 height 27
type input "Nasr"
click at [437, 232] on div "Debtor Profile" at bounding box center [559, 251] width 611 height 39
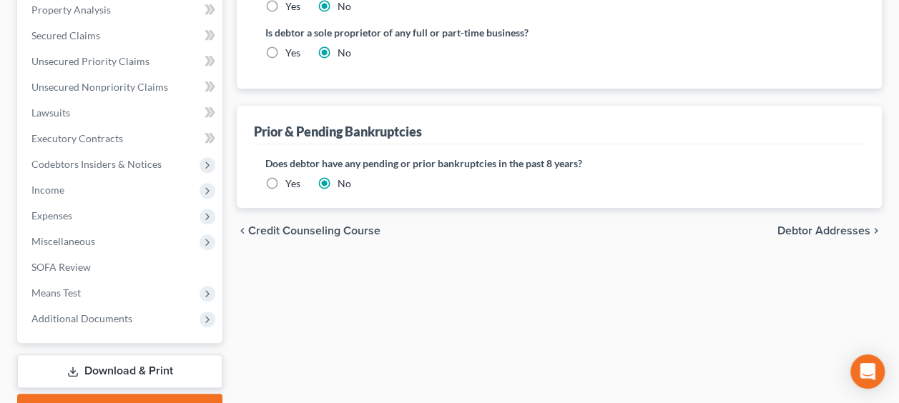
scroll to position [500, 0]
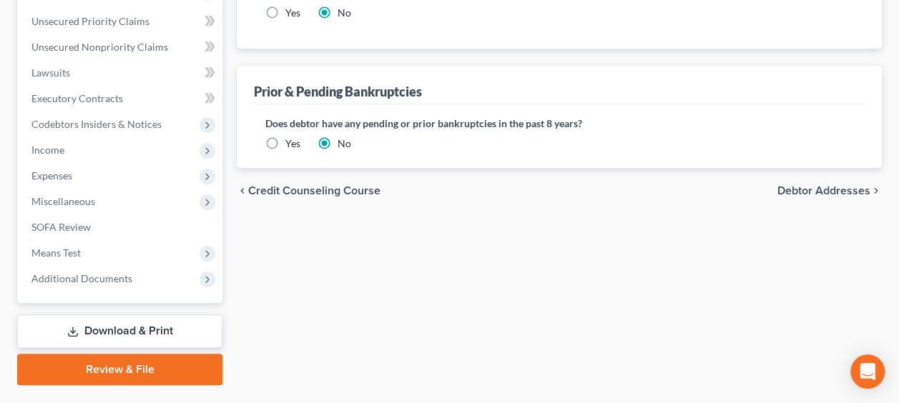
click at [804, 185] on span "Debtor Addresses" at bounding box center [823, 190] width 93 height 11
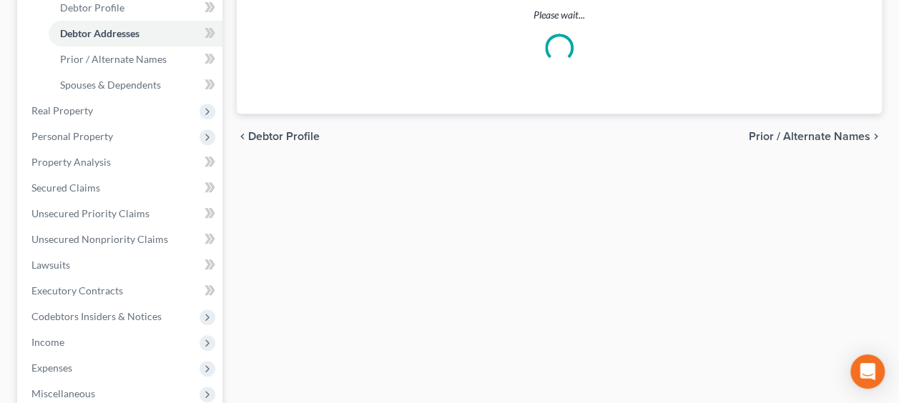
select select "0"
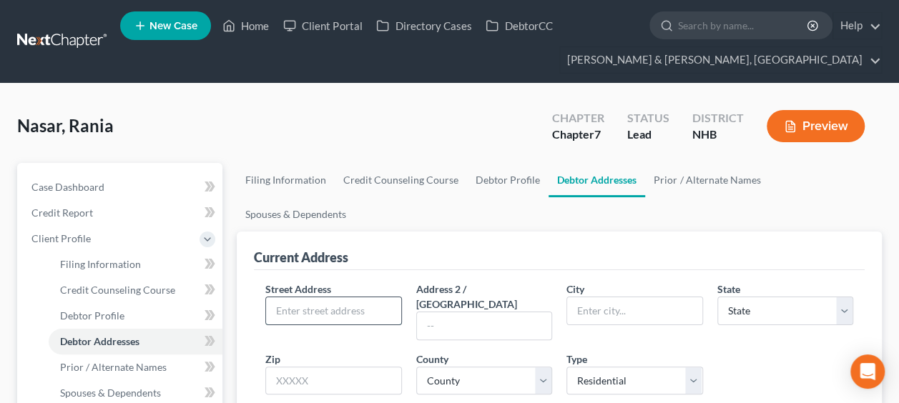
click at [337, 297] on input "text" at bounding box center [333, 310] width 134 height 27
click at [503, 312] on input "text" at bounding box center [484, 325] width 134 height 27
click at [309, 297] on input "3" at bounding box center [333, 310] width 134 height 27
type input "[STREET_ADDRESS]"
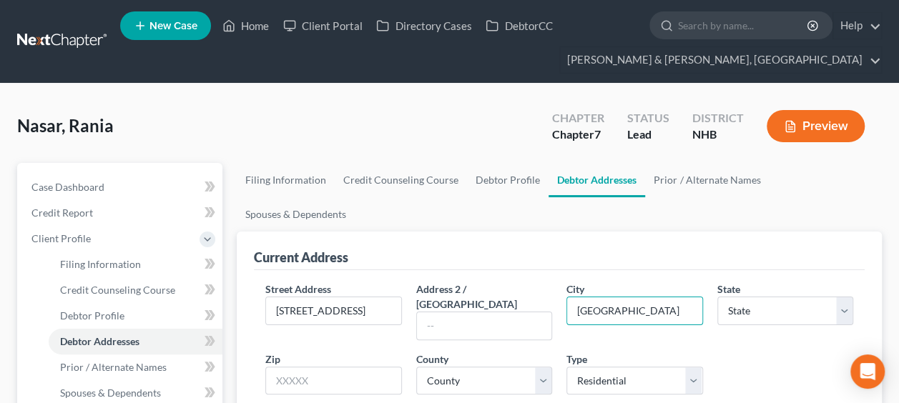
type input "[GEOGRAPHIC_DATA]"
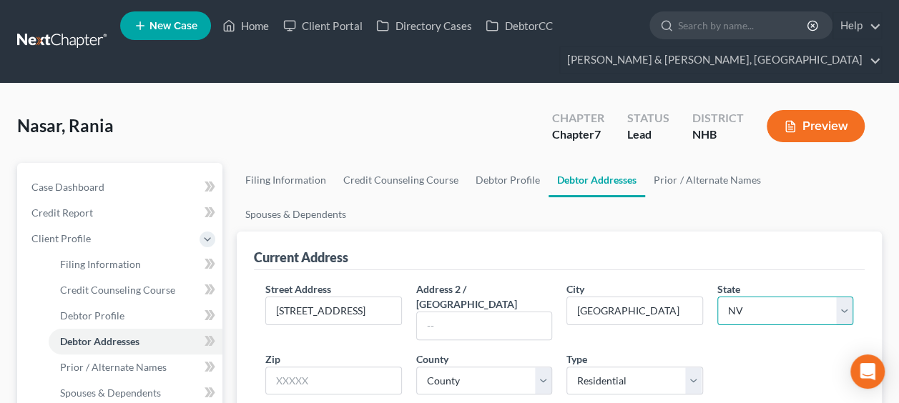
select select "32"
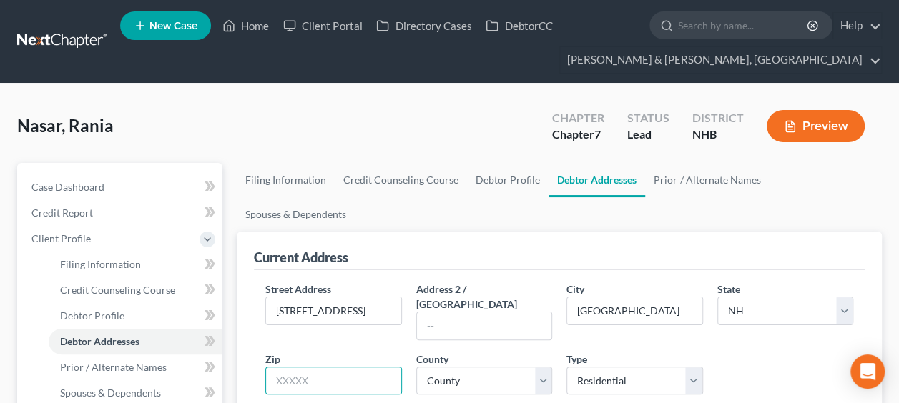
click at [334, 367] on input "text" at bounding box center [333, 381] width 136 height 29
type input "03079"
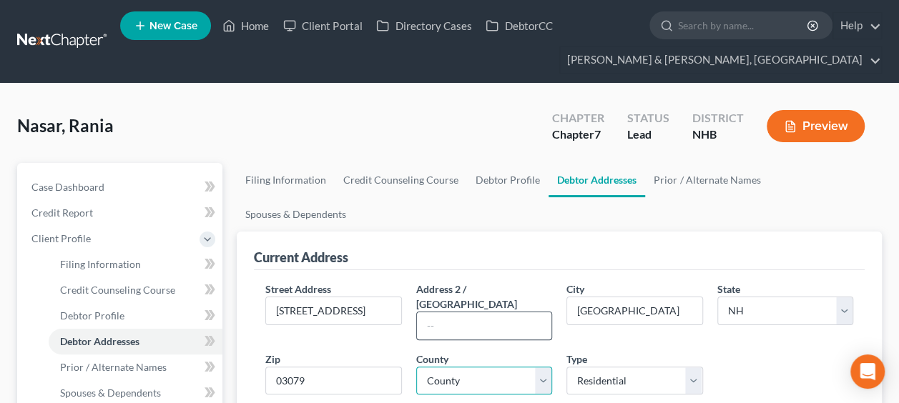
select select "7"
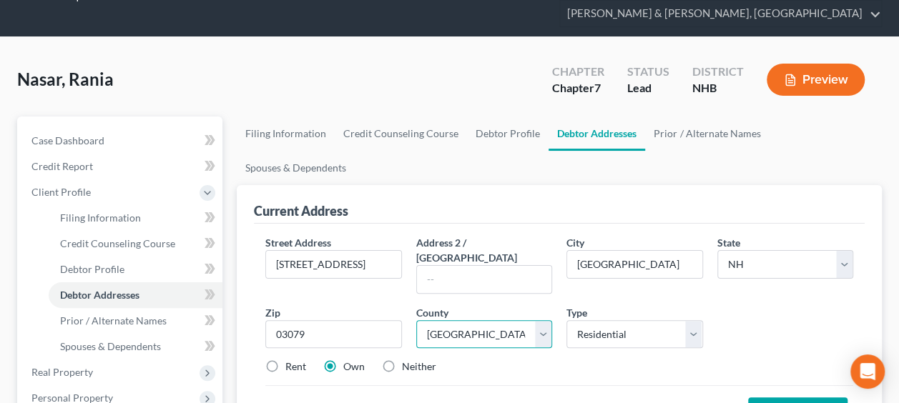
scroll to position [47, 0]
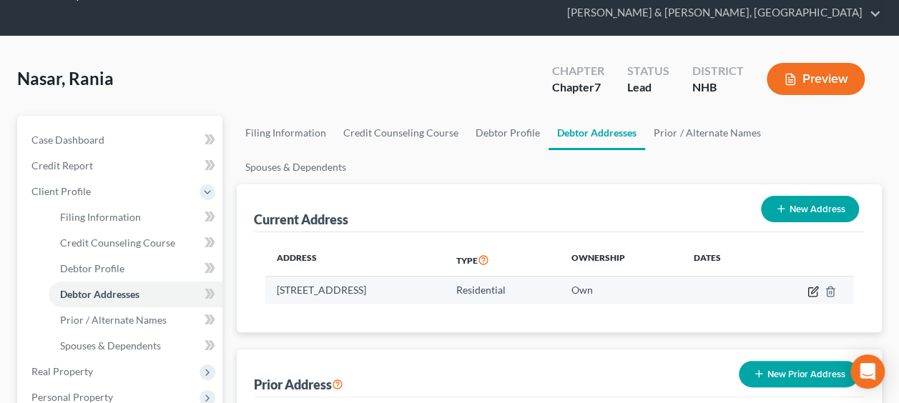
click at [810, 287] on icon "button" at bounding box center [812, 291] width 9 height 9
select select "32"
select select "7"
select select "0"
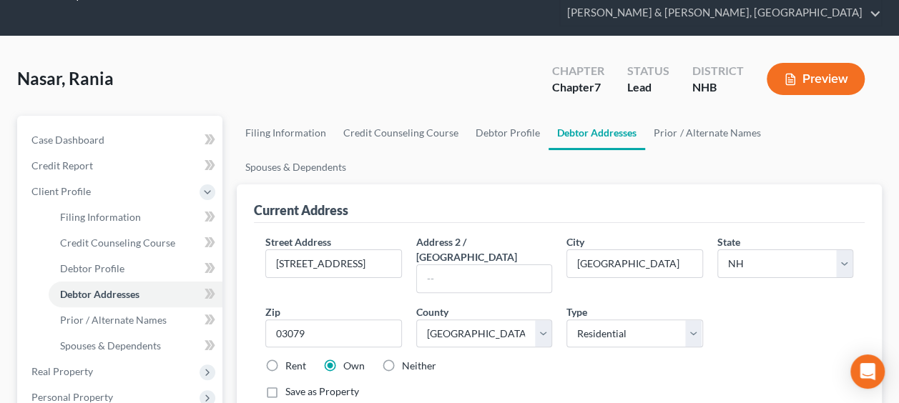
click at [285, 359] on label "Rent" at bounding box center [295, 366] width 21 height 14
click at [291, 359] on input "Rent" at bounding box center [295, 363] width 9 height 9
radio input "true"
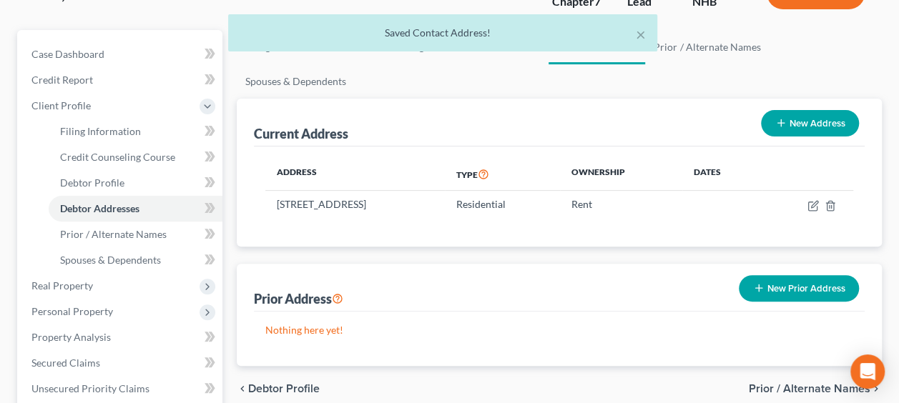
scroll to position [143, 0]
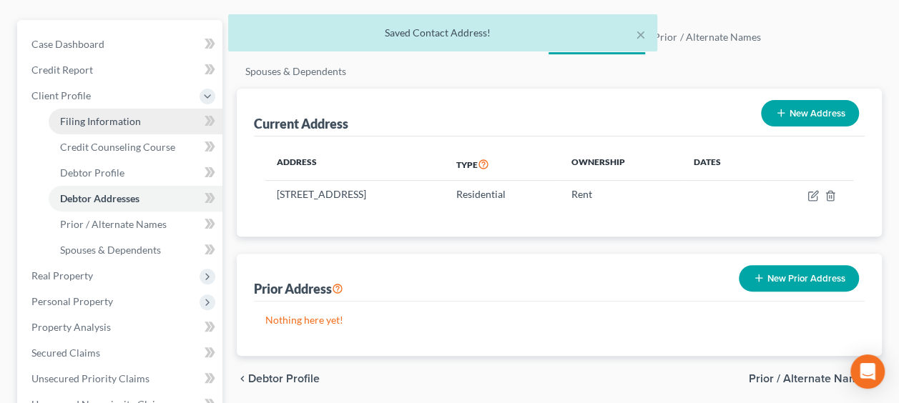
click at [97, 117] on span "Filing Information" at bounding box center [100, 121] width 81 height 12
select select "1"
select select "0"
select select "50"
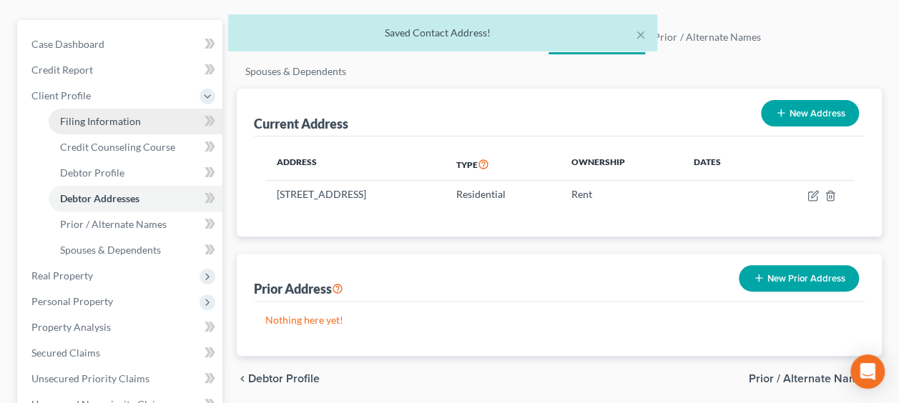
select select "0"
select select "32"
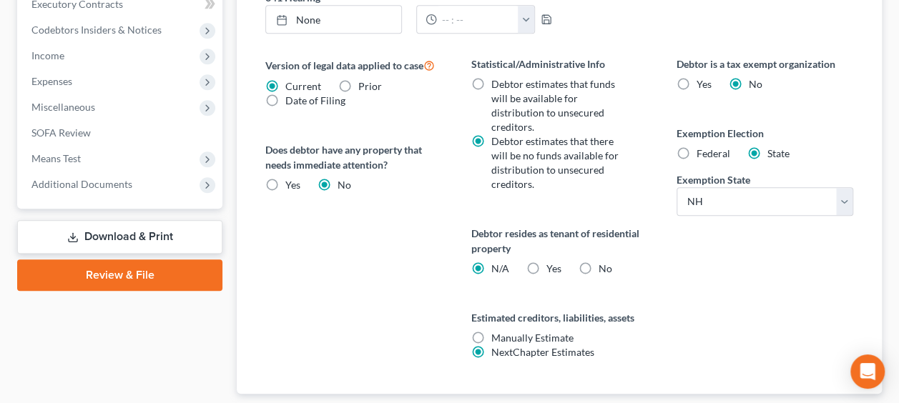
scroll to position [619, 0]
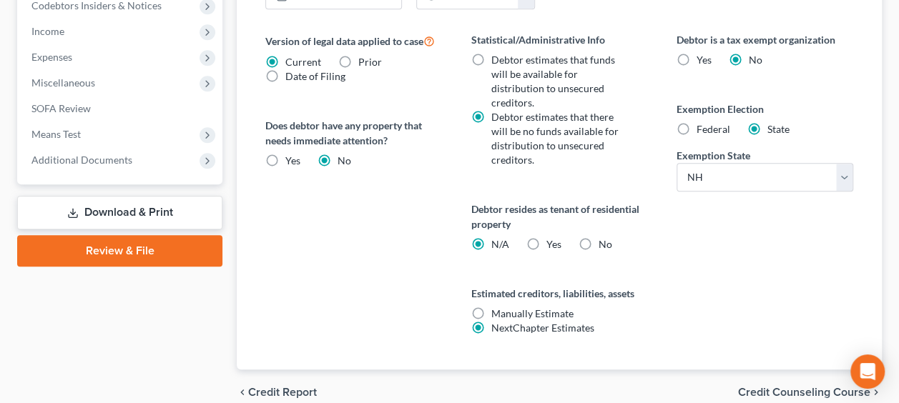
click at [546, 237] on label "Yes Yes" at bounding box center [553, 244] width 15 height 14
click at [551, 237] on input "Yes Yes" at bounding box center [555, 241] width 9 height 9
radio input "true"
radio input "false"
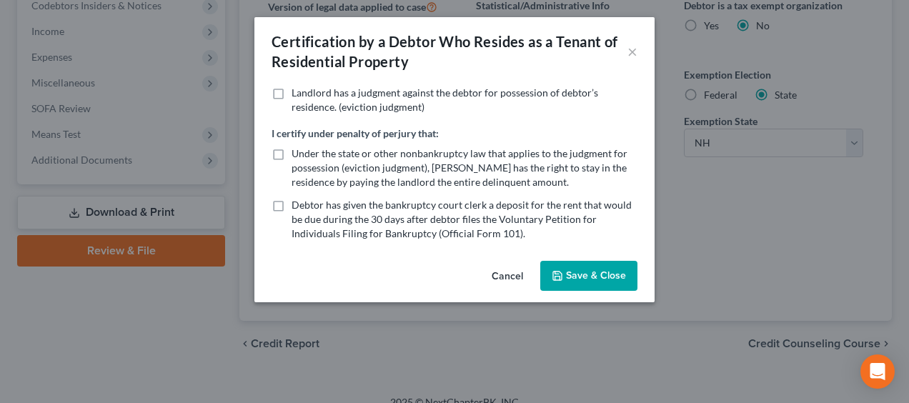
click at [612, 272] on button "Save & Close" at bounding box center [588, 276] width 97 height 30
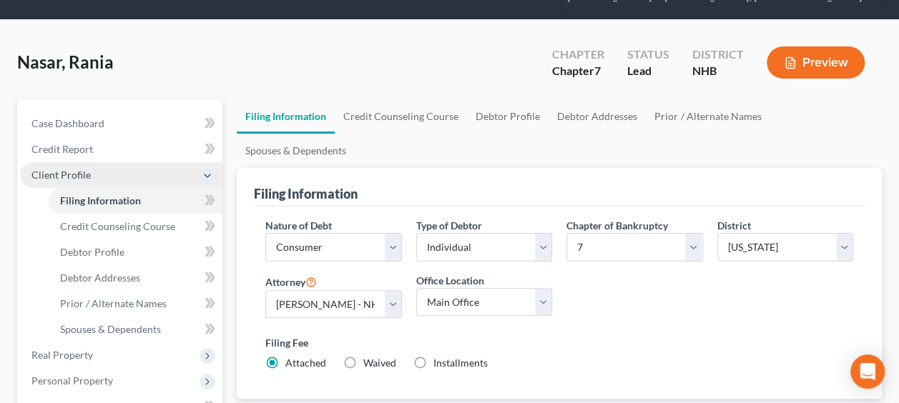
scroll to position [0, 0]
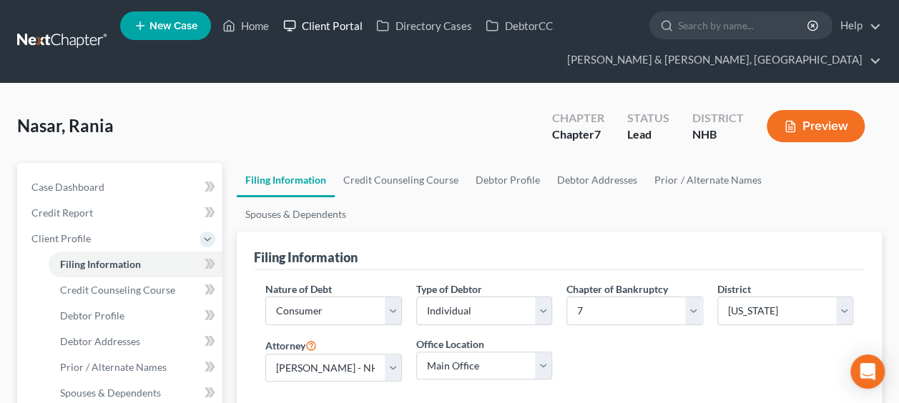
click at [327, 23] on link "Client Portal" at bounding box center [322, 26] width 93 height 26
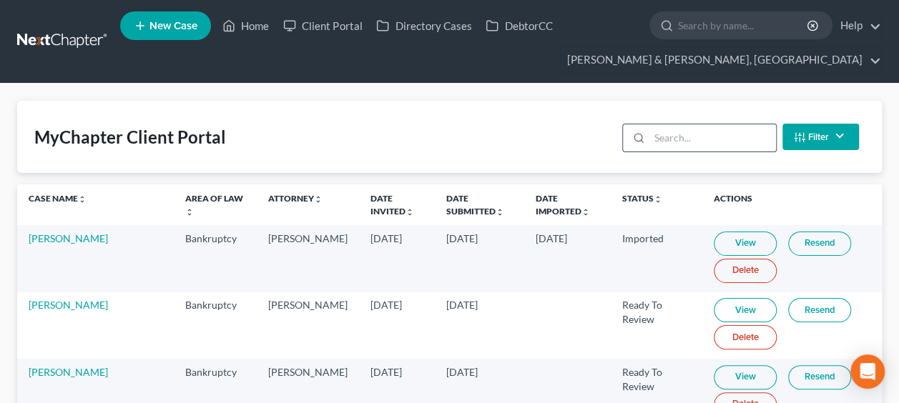
click at [666, 137] on input "search" at bounding box center [712, 137] width 127 height 27
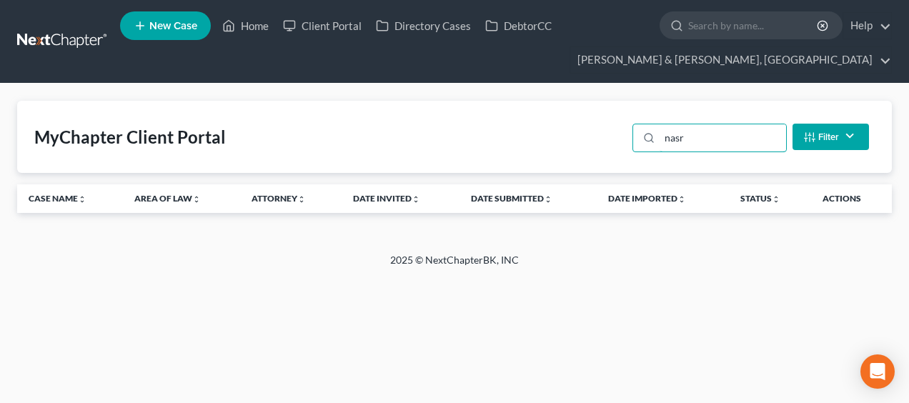
type input "nasr"
click at [259, 23] on link "Home" at bounding box center [245, 26] width 61 height 26
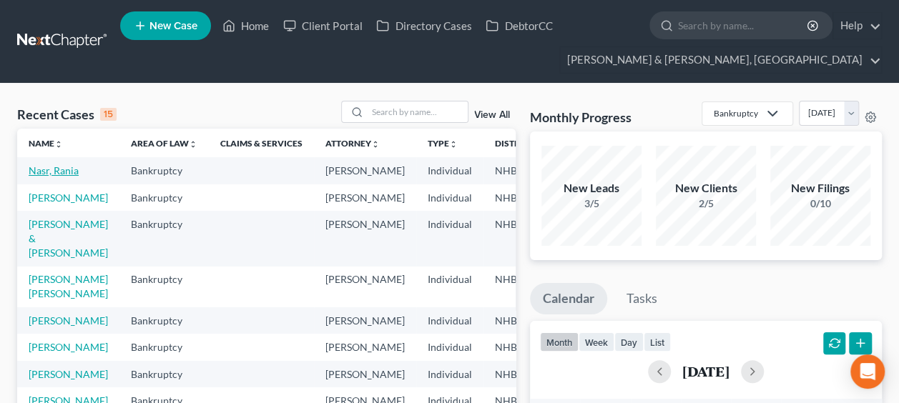
click at [44, 177] on link "Nasr, Rania" at bounding box center [54, 170] width 50 height 12
select select "6"
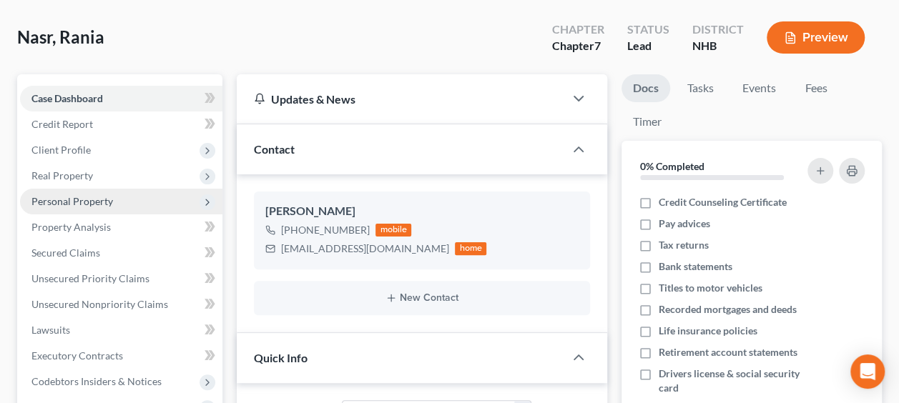
scroll to position [95, 0]
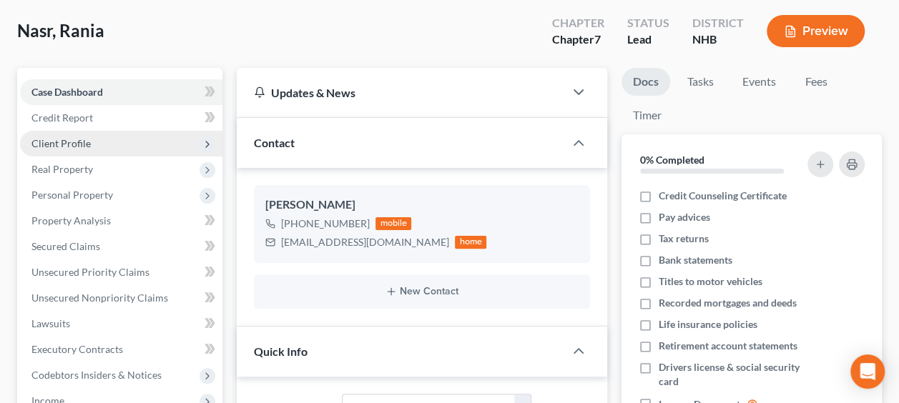
click at [82, 150] on span "Client Profile" at bounding box center [121, 144] width 202 height 26
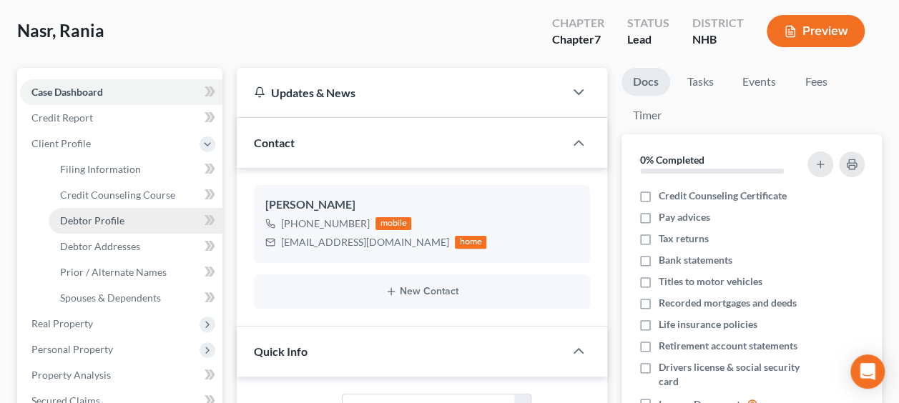
click at [109, 217] on span "Debtor Profile" at bounding box center [92, 220] width 64 height 12
select select "0"
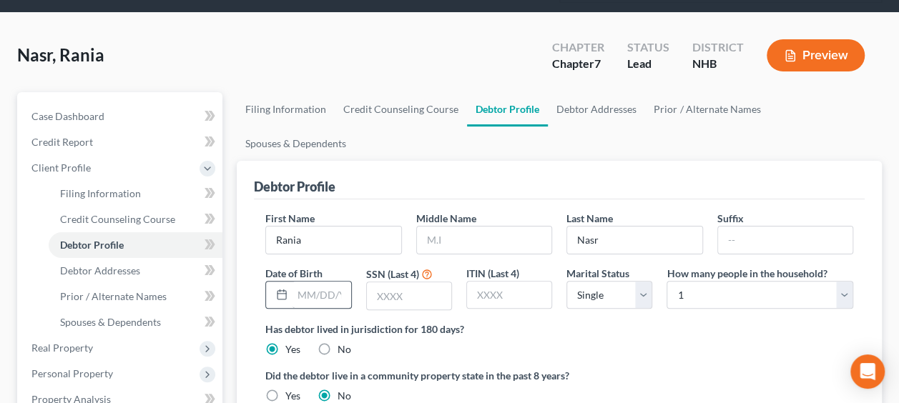
scroll to position [71, 0]
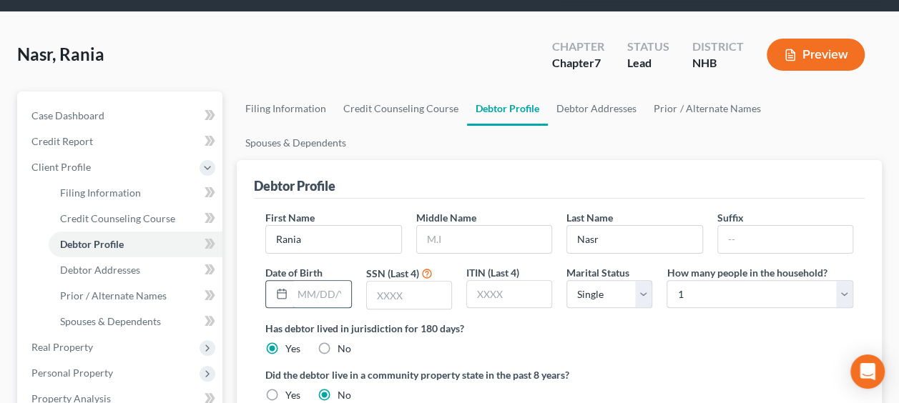
click at [312, 281] on input "text" at bounding box center [321, 294] width 58 height 27
type input "[DATE]"
click at [647, 280] on select "Select Single Married Separated Divorced Widowed" at bounding box center [609, 294] width 86 height 29
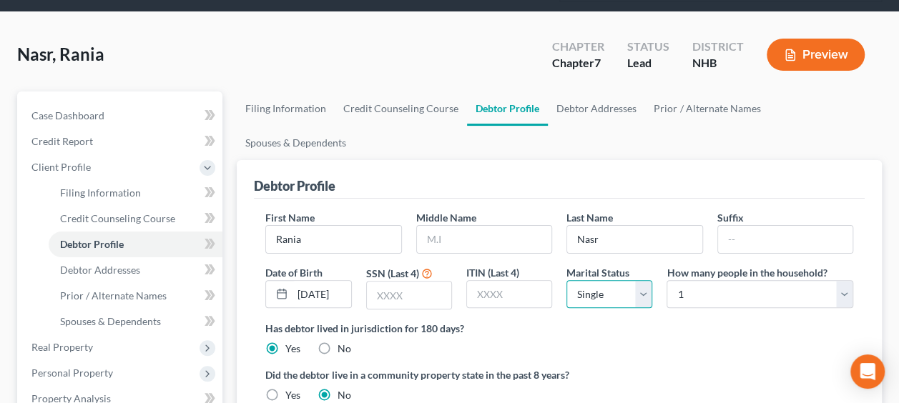
select select "1"
click at [566, 280] on select "Select Single Married Separated Divorced Widowed" at bounding box center [609, 294] width 86 height 29
click at [846, 280] on select "Select 1 2 3 4 5 6 7 8 9 10 11 12 13 14 15 16 17 18 19 20" at bounding box center [759, 294] width 187 height 29
select select "2"
click at [666, 280] on select "Select 1 2 3 4 5 6 7 8 9 10 11 12 13 14 15 16 17 18 19 20" at bounding box center [759, 294] width 187 height 29
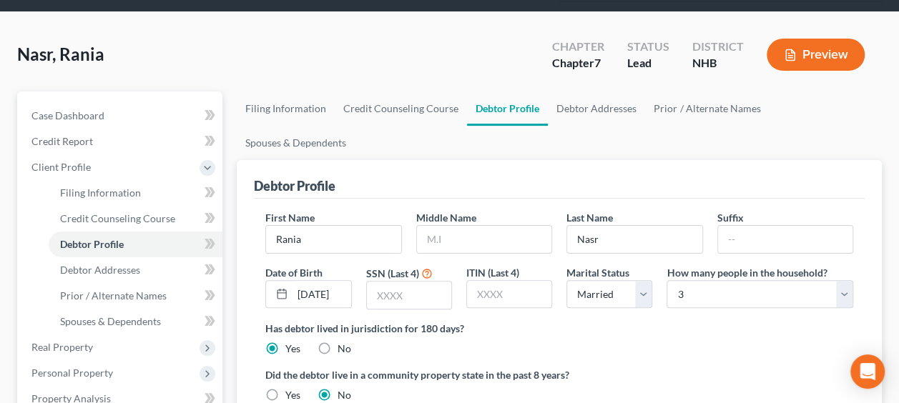
click at [676, 325] on ng-include "First Name [PERSON_NAME] Middle Name Last Name [PERSON_NAME] Suffix Date of Bir…" at bounding box center [559, 335] width 588 height 250
click at [405, 282] on input "text" at bounding box center [409, 295] width 84 height 27
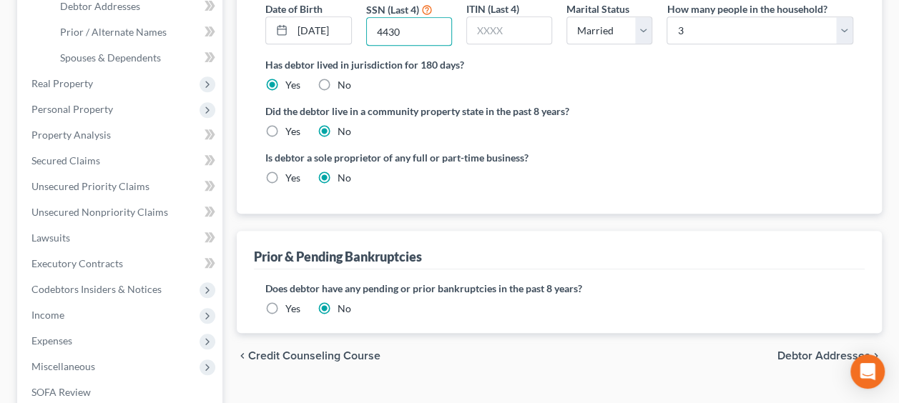
scroll to position [405, 0]
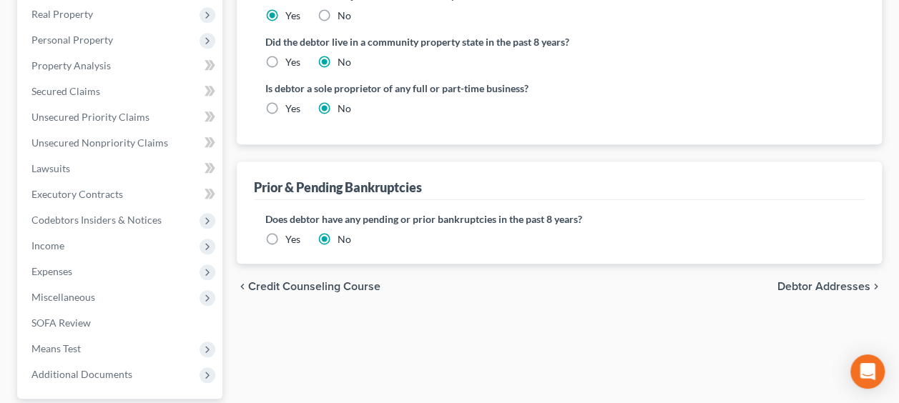
type input "4430"
click at [789, 281] on span "Debtor Addresses" at bounding box center [823, 286] width 93 height 11
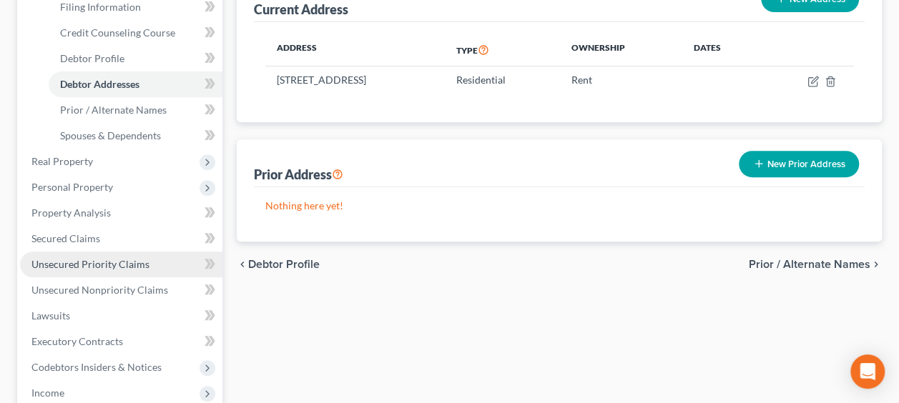
scroll to position [262, 0]
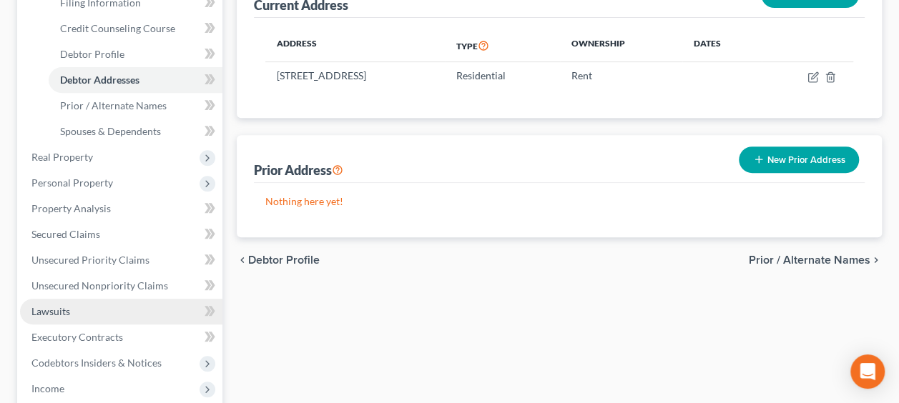
click at [50, 306] on span "Lawsuits" at bounding box center [50, 311] width 39 height 12
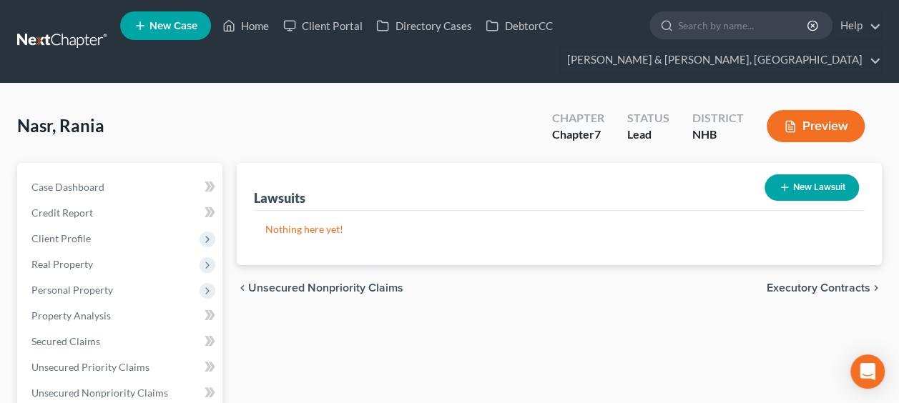
click at [798, 183] on button "New Lawsuit" at bounding box center [811, 187] width 94 height 26
select select "0"
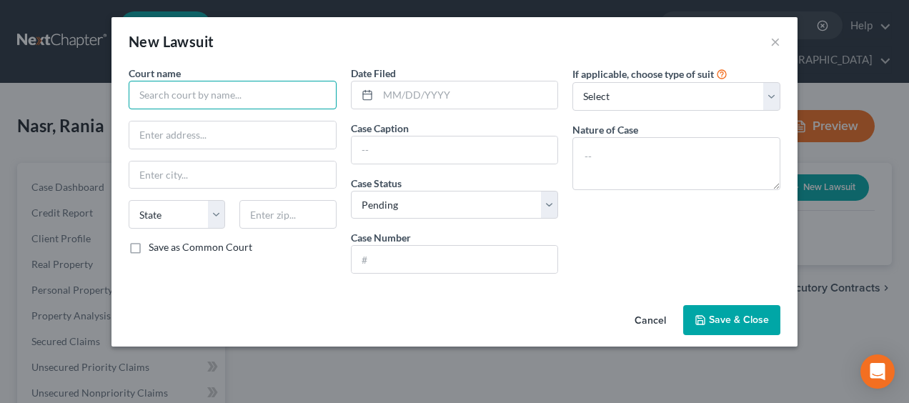
click at [247, 97] on input "text" at bounding box center [233, 95] width 208 height 29
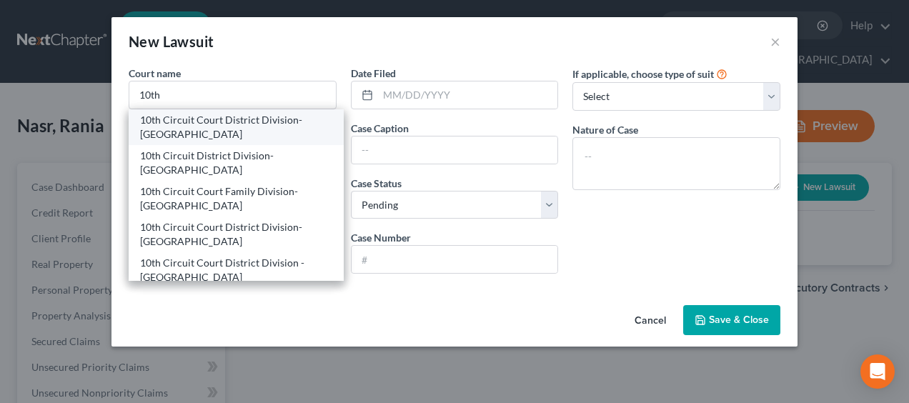
click at [265, 122] on div "10th Circuit Court District Division-[GEOGRAPHIC_DATA]" at bounding box center [236, 127] width 192 height 29
type input "10th Circuit Court District Division-[GEOGRAPHIC_DATA]"
type input "[STREET_ADDRESS]"
type input "[GEOGRAPHIC_DATA]"
select select "32"
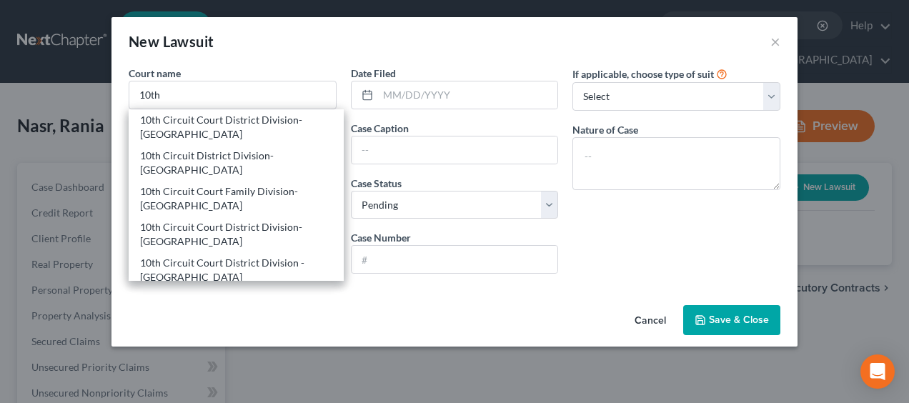
type input "03079"
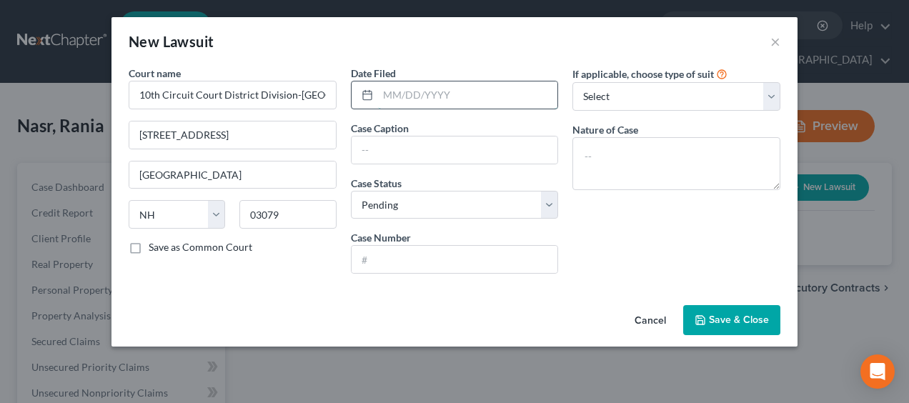
click at [435, 99] on input "text" at bounding box center [468, 95] width 180 height 27
type input "[DATE]"
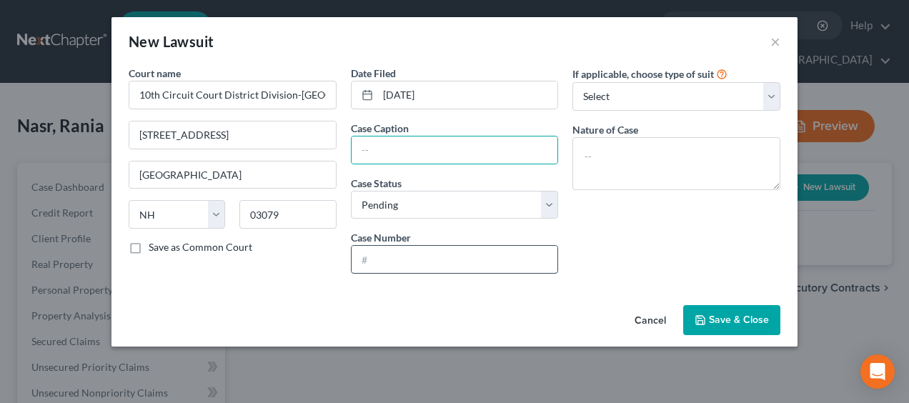
click at [398, 252] on input "text" at bounding box center [455, 259] width 207 height 27
paste input "Case No. 473-2024-SC-00444"
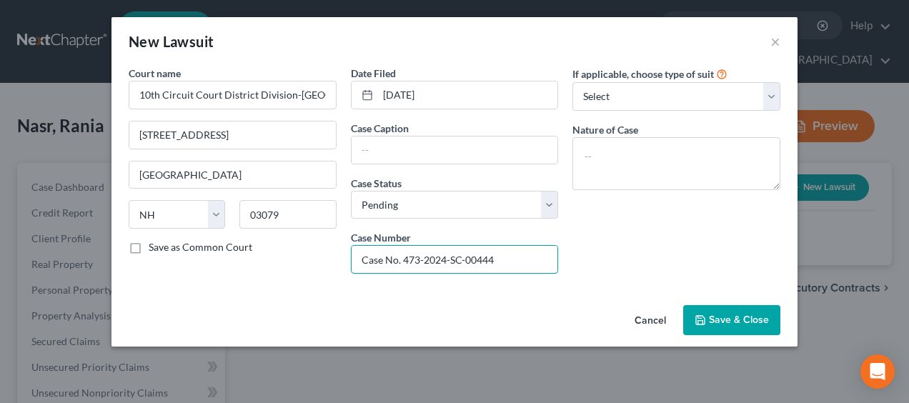
drag, startPoint x: 405, startPoint y: 259, endPoint x: 310, endPoint y: 256, distance: 95.8
click at [312, 256] on div "Court name * 10th Circuit Court District Division-[GEOGRAPHIC_DATA] [GEOGRAPHIC…" at bounding box center [455, 175] width 666 height 219
type input "473-2024-SC-00444"
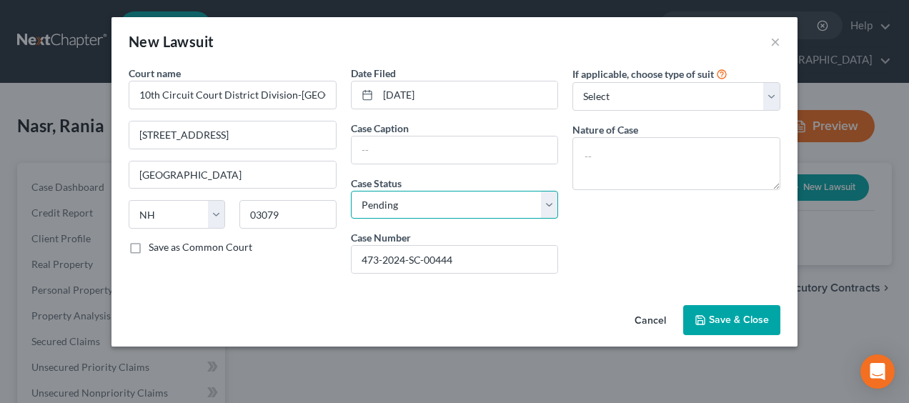
click at [502, 202] on select "Select Pending On Appeal Concluded" at bounding box center [455, 205] width 208 height 29
click at [503, 202] on select "Select Pending On Appeal Concluded" at bounding box center [455, 205] width 208 height 29
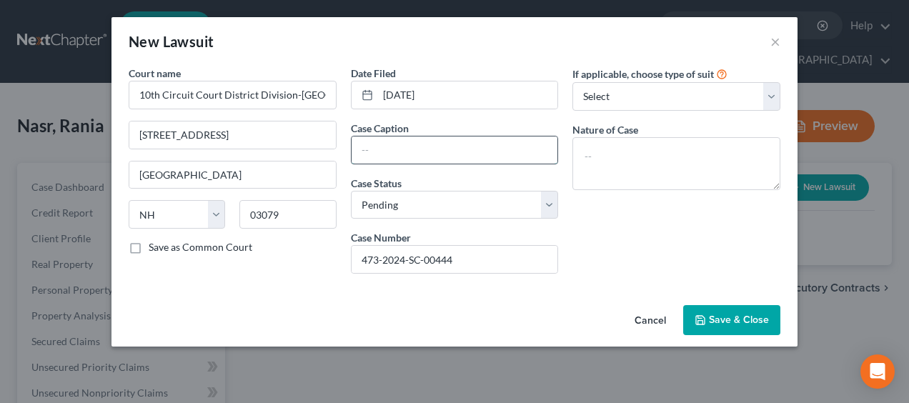
click at [396, 151] on input "text" at bounding box center [455, 150] width 207 height 27
type input "Discover Bank vs. [PERSON_NAME]"
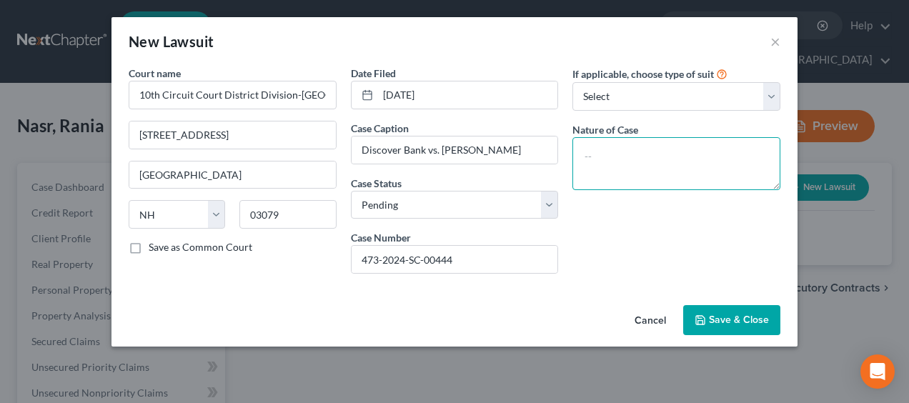
click at [655, 149] on textarea at bounding box center [677, 163] width 208 height 53
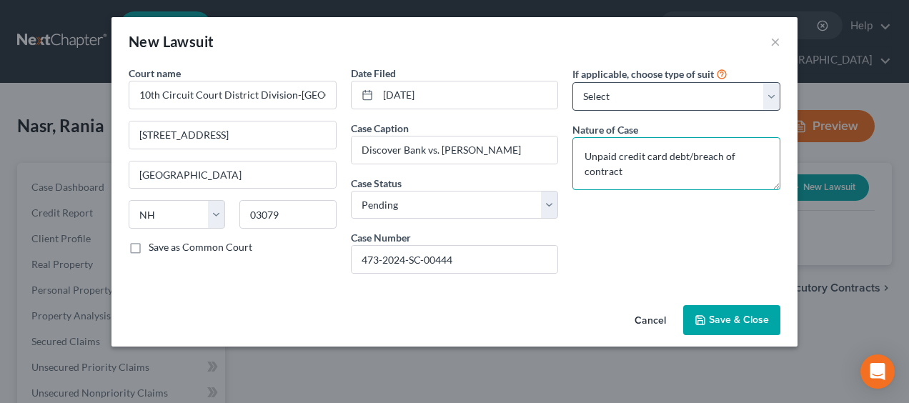
type textarea "Unpaid credit card debt/breach of contract"
click at [652, 89] on select "Select Repossession Garnishment Foreclosure Attached, Seized, Or Levied Other" at bounding box center [677, 96] width 208 height 29
click at [652, 90] on select "Select Repossession Garnishment Foreclosure Attached, Seized, Or Levied Other" at bounding box center [677, 96] width 208 height 29
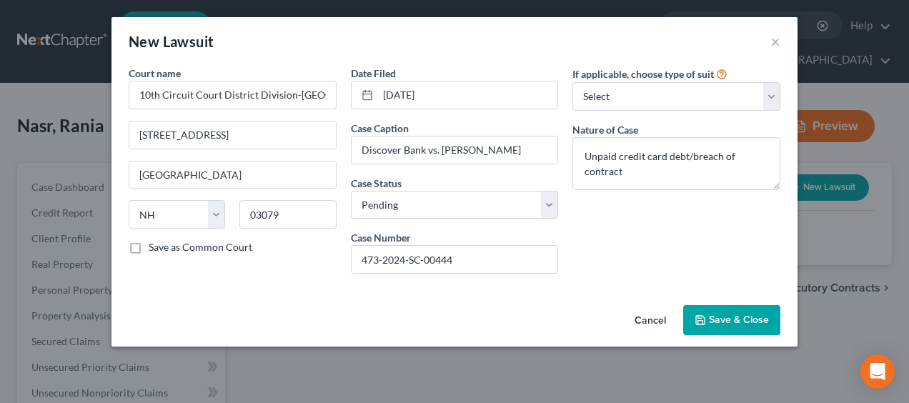
click at [750, 315] on span "Save & Close" at bounding box center [739, 320] width 60 height 12
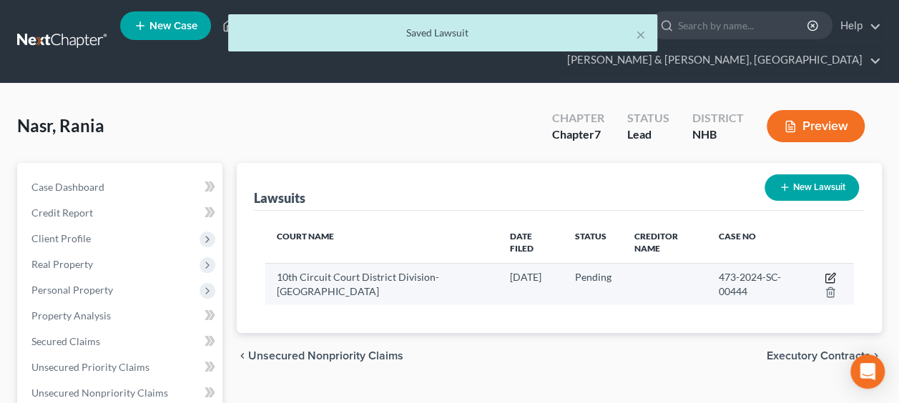
click at [825, 275] on icon "button" at bounding box center [829, 279] width 9 height 9
select select "32"
select select "0"
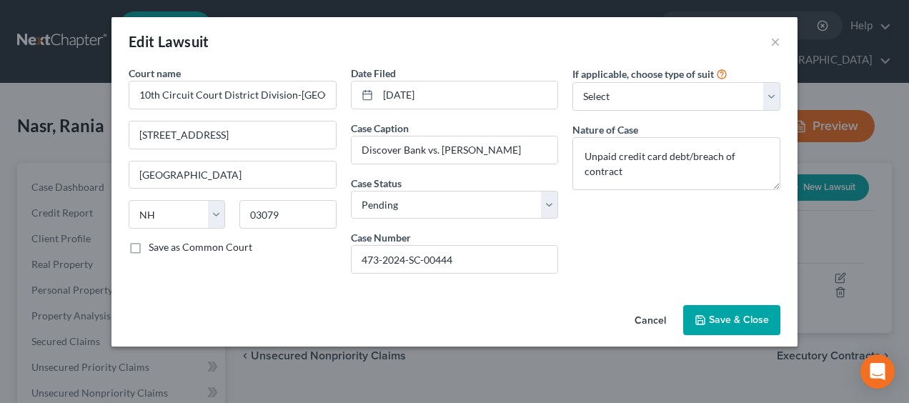
click at [731, 318] on span "Save & Close" at bounding box center [739, 320] width 60 height 12
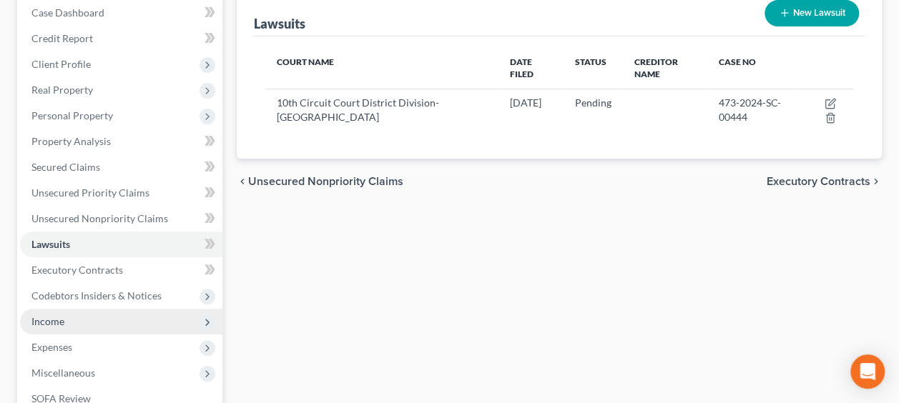
scroll to position [47, 0]
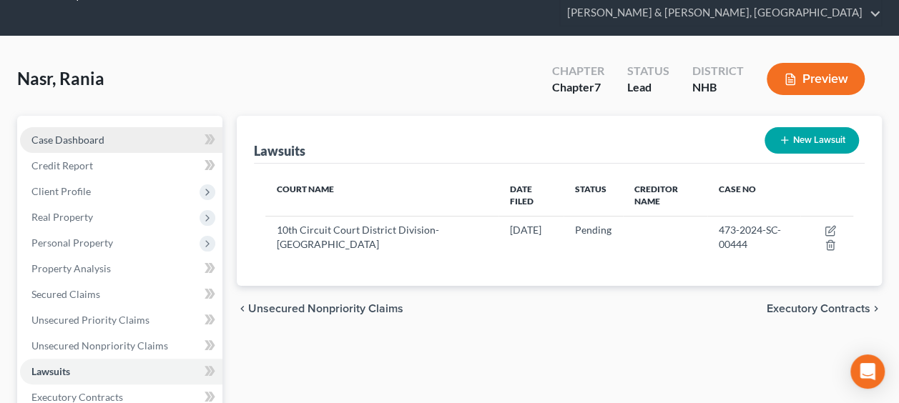
click at [101, 139] on span "Case Dashboard" at bounding box center [67, 140] width 73 height 12
select select "6"
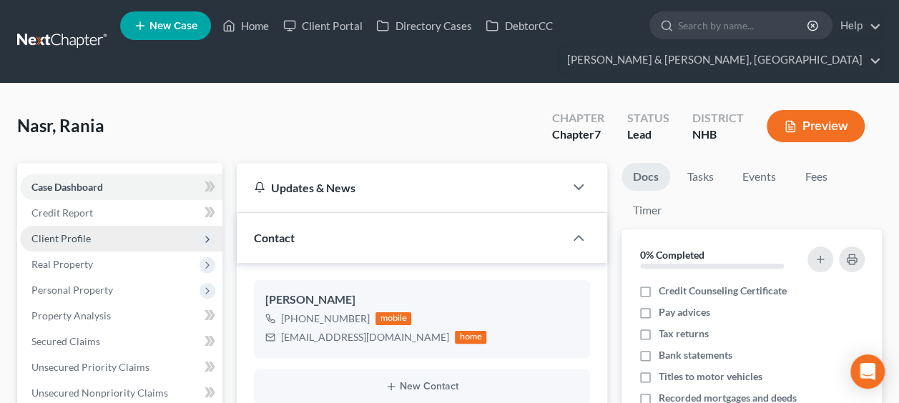
click at [98, 235] on span "Client Profile" at bounding box center [121, 239] width 202 height 26
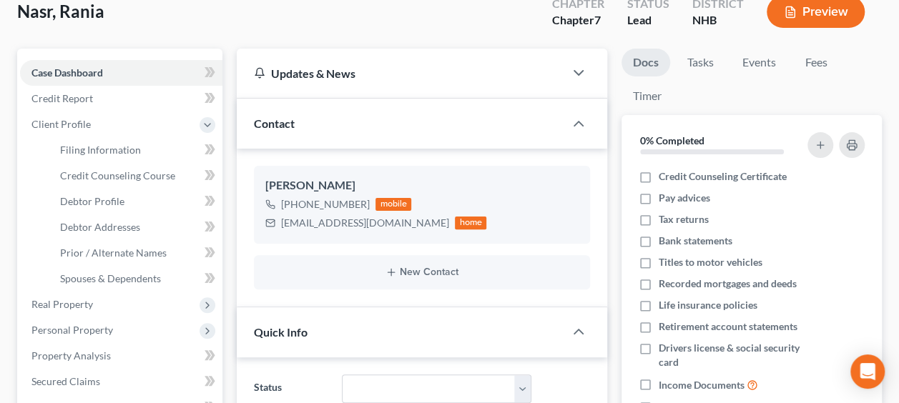
scroll to position [119, 0]
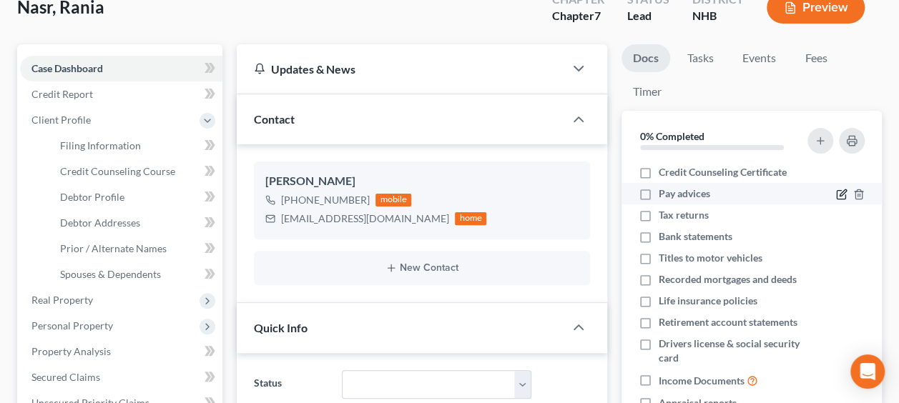
click at [836, 190] on icon "button" at bounding box center [841, 194] width 11 height 11
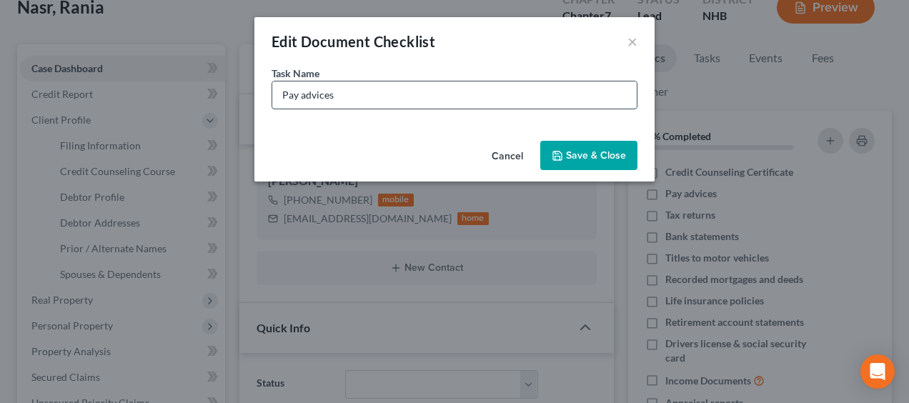
click at [448, 94] on input "Pay advices" at bounding box center [454, 95] width 365 height 27
type input "Pay advices / Unemployed Homemaker"
click at [598, 152] on button "Save & Close" at bounding box center [588, 156] width 97 height 30
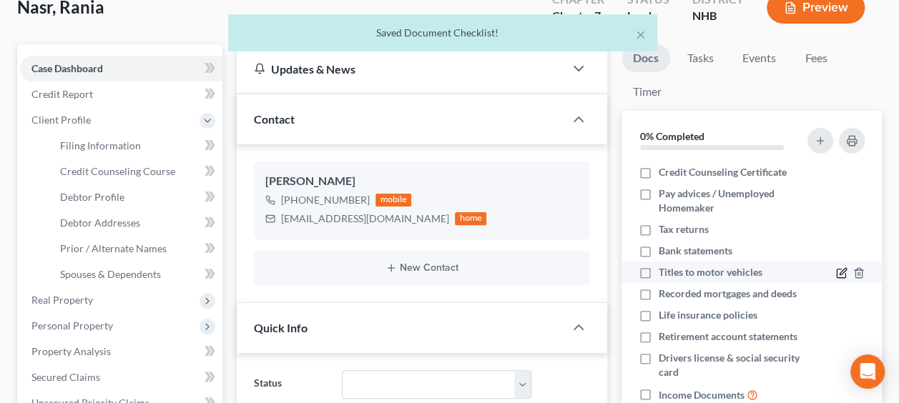
click at [836, 269] on icon "button" at bounding box center [841, 272] width 11 height 11
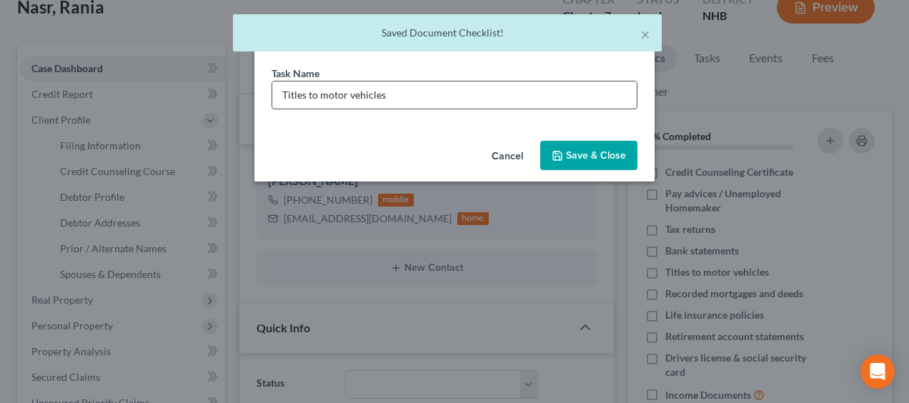
click at [436, 94] on input "Titles to motor vehicles" at bounding box center [454, 95] width 365 height 27
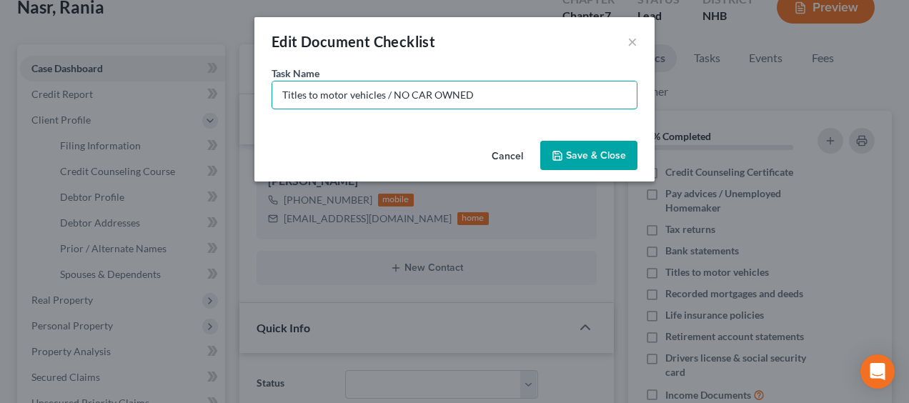
type input "Titles to motor vehicles / NO CAR OWNED"
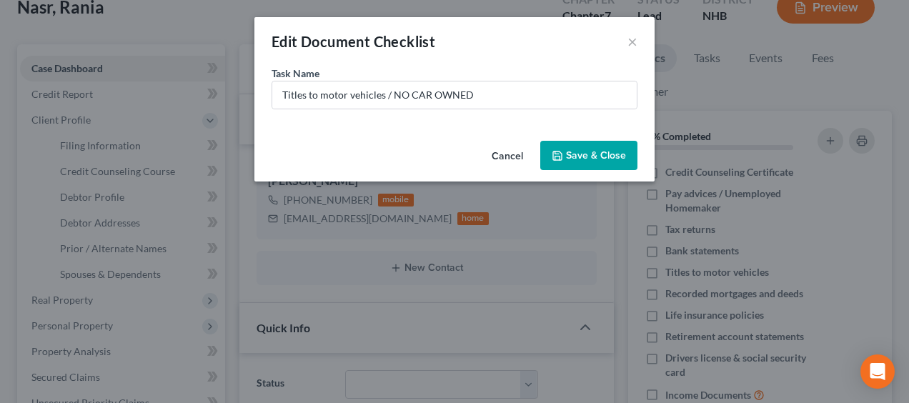
click at [590, 152] on button "Save & Close" at bounding box center [588, 156] width 97 height 30
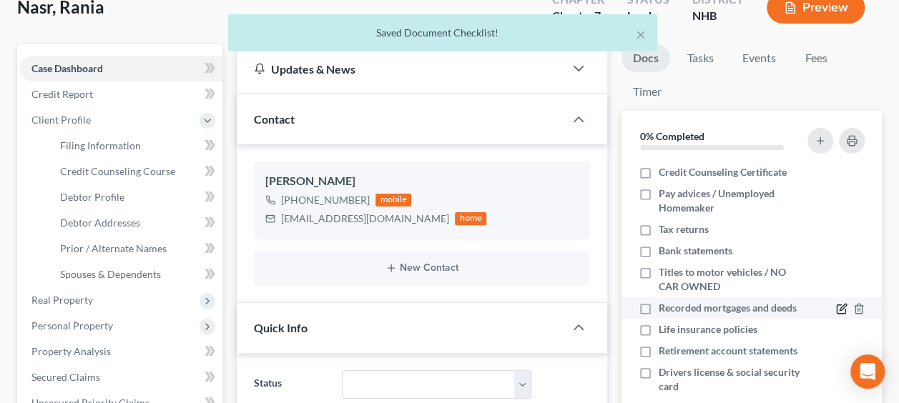
click at [836, 305] on icon "button" at bounding box center [841, 308] width 11 height 11
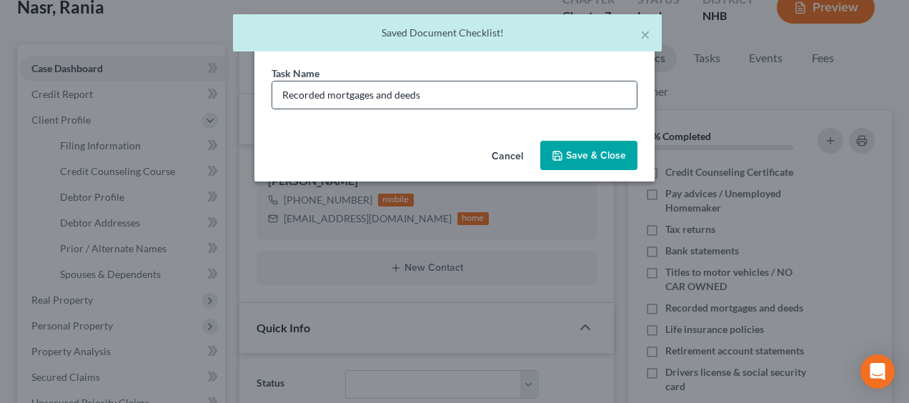
click at [451, 96] on input "Recorded mortgages and deeds" at bounding box center [454, 95] width 365 height 27
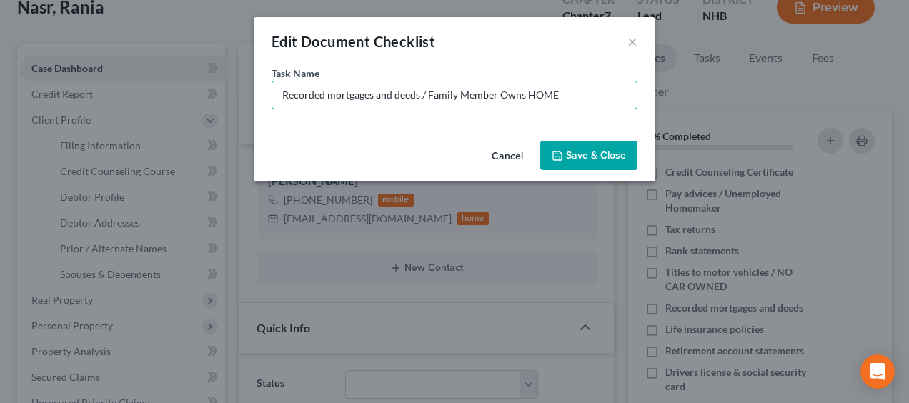
type input "Recorded mortgages and deeds / Family Member Owns HOME"
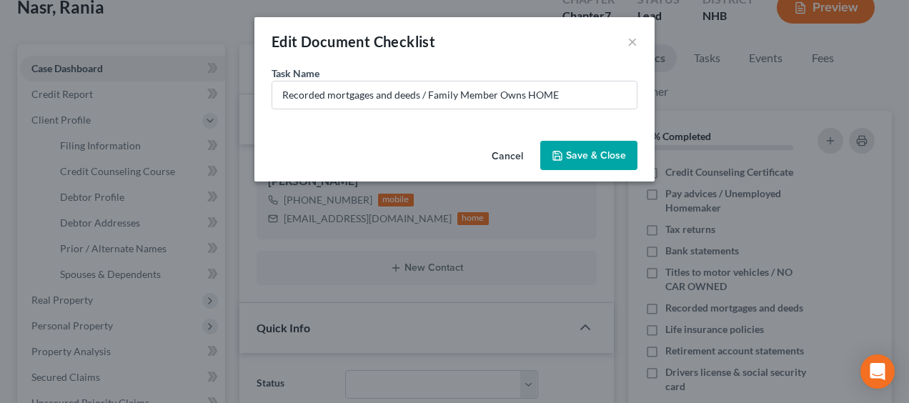
click at [586, 155] on button "Save & Close" at bounding box center [588, 156] width 97 height 30
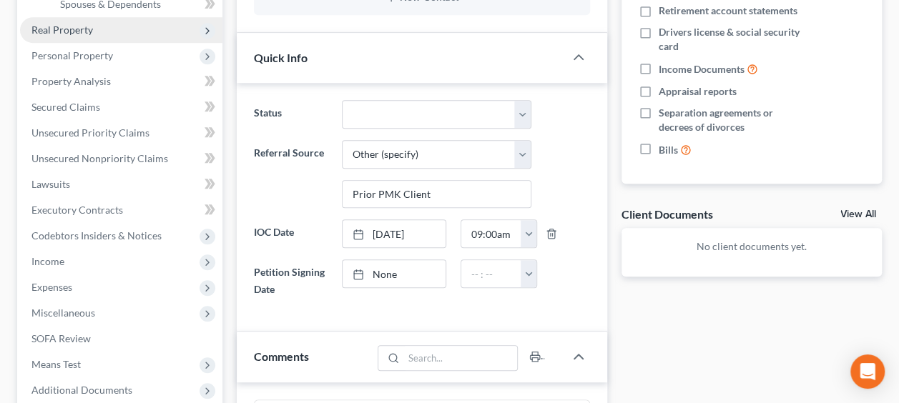
scroll to position [408, 0]
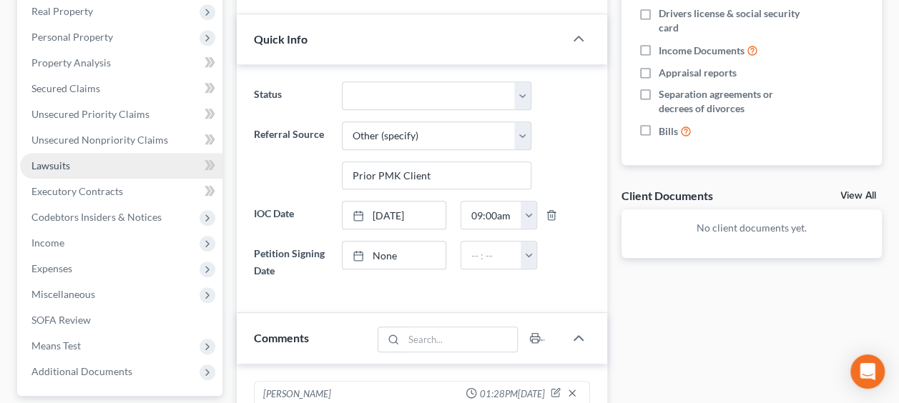
click at [61, 159] on span "Lawsuits" at bounding box center [50, 165] width 39 height 12
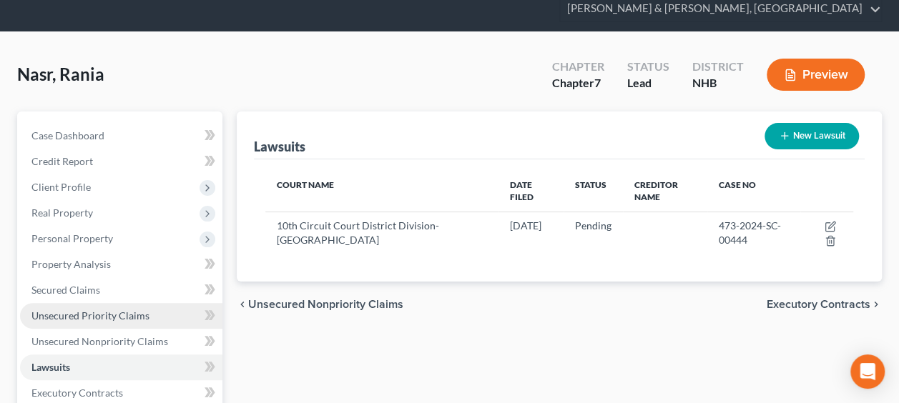
scroll to position [190, 0]
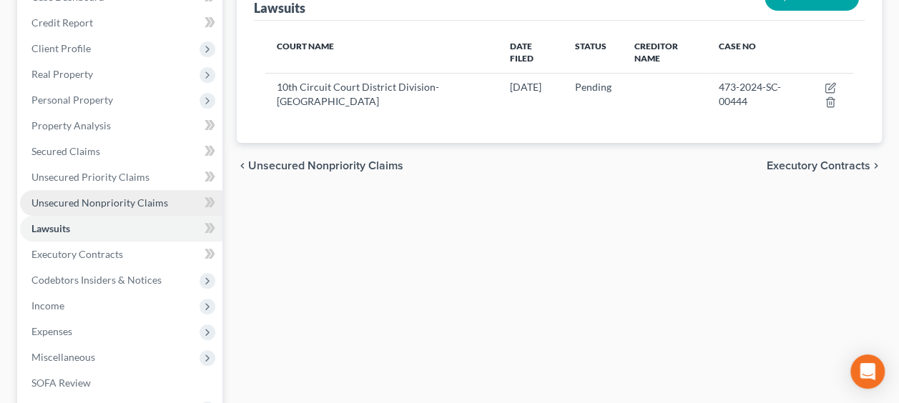
click at [136, 198] on span "Unsecured Nonpriority Claims" at bounding box center [99, 203] width 137 height 12
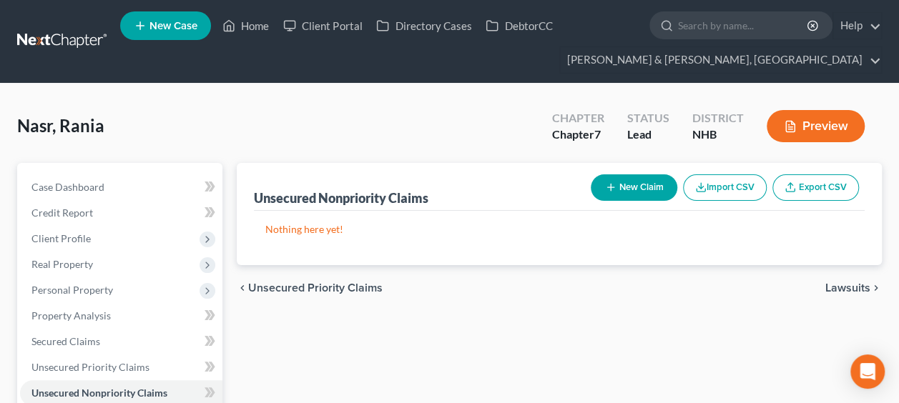
click at [655, 187] on button "New Claim" at bounding box center [634, 187] width 87 height 26
select select "0"
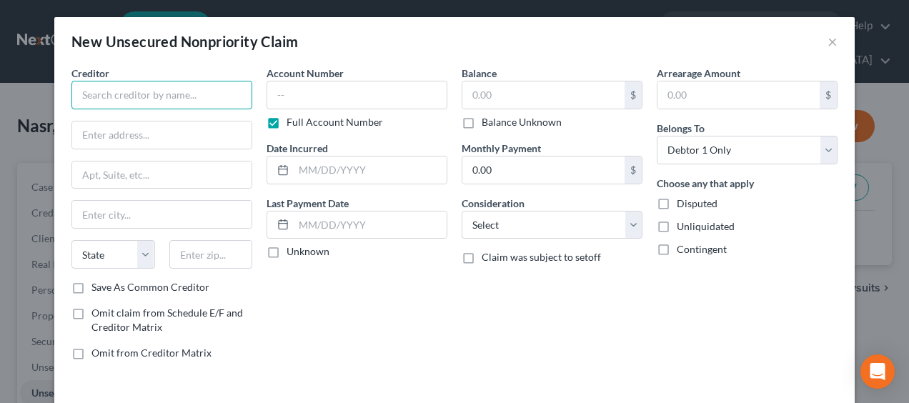
click at [186, 87] on input "text" at bounding box center [161, 95] width 181 height 29
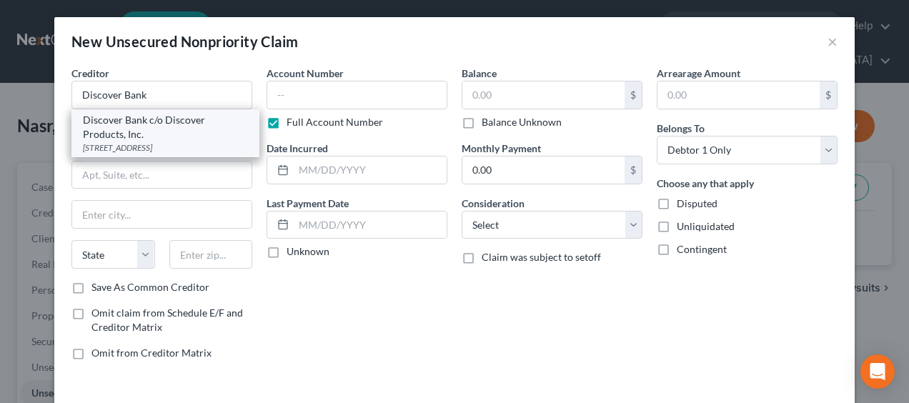
click at [130, 146] on div "[STREET_ADDRESS]" at bounding box center [165, 148] width 165 height 12
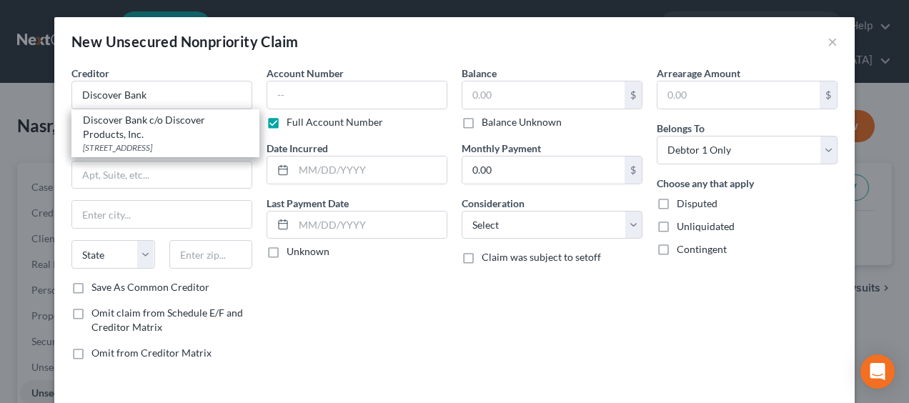
type input "Discover Bank c/o Discover Products, Inc."
type input "[STREET_ADDRESS]"
type input "[GEOGRAPHIC_DATA]"
select select "36"
type input "43054"
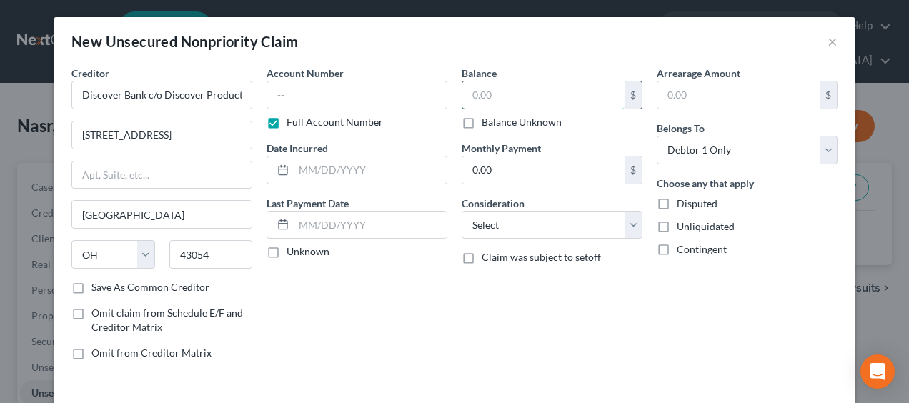
click at [528, 94] on input "text" at bounding box center [544, 95] width 162 height 27
paste input "3,292.08 , In Full"
drag, startPoint x: 525, startPoint y: 94, endPoint x: 446, endPoint y: 90, distance: 79.4
click at [398, 85] on div "Creditor * Discover Bank c/o Discover Products, Inc. [STREET_ADDRESS][GEOGRAPHI…" at bounding box center [454, 219] width 781 height 306
paste input "08 , In Full"
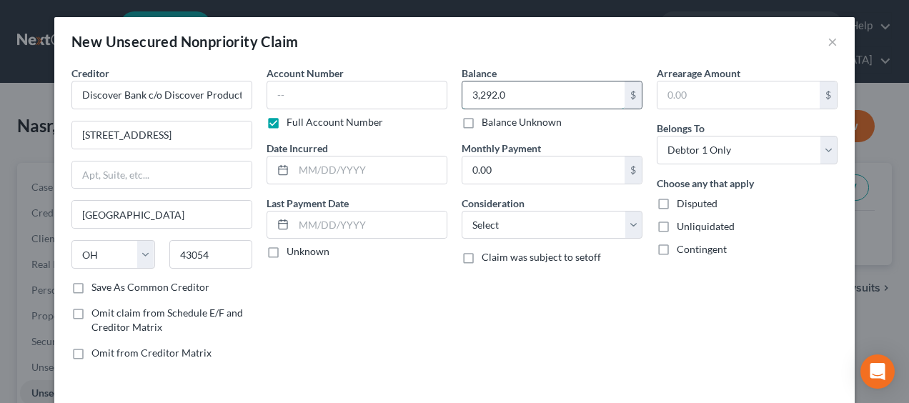
click at [548, 96] on input "3,292.0" at bounding box center [544, 95] width 162 height 27
paste input "3,292.08 , In Full"
drag, startPoint x: 582, startPoint y: 92, endPoint x: 499, endPoint y: 99, distance: 83.2
click at [499, 99] on input "3,292.03,292.08 , In Full" at bounding box center [544, 95] width 162 height 27
type input "3,292.08"
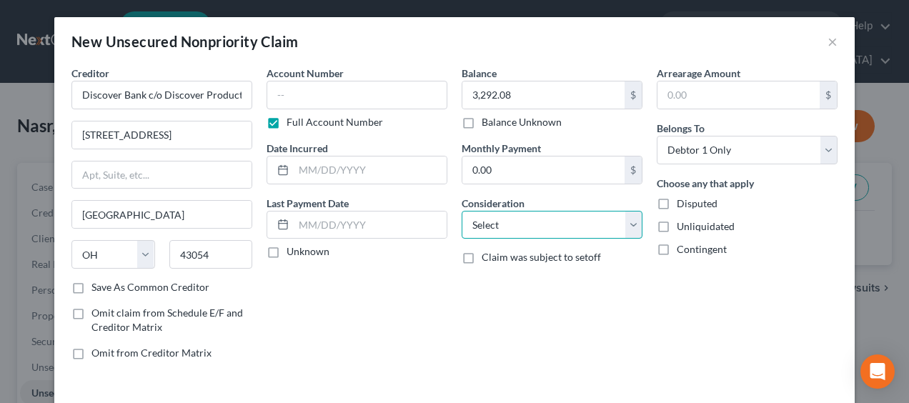
click at [561, 226] on select "Select Cable / Satellite Services Collection Agency Credit Card Debt Debt Couns…" at bounding box center [552, 225] width 181 height 29
select select "2"
click at [462, 211] on select "Select Cable / Satellite Services Collection Agency Credit Card Debt Debt Couns…" at bounding box center [552, 225] width 181 height 29
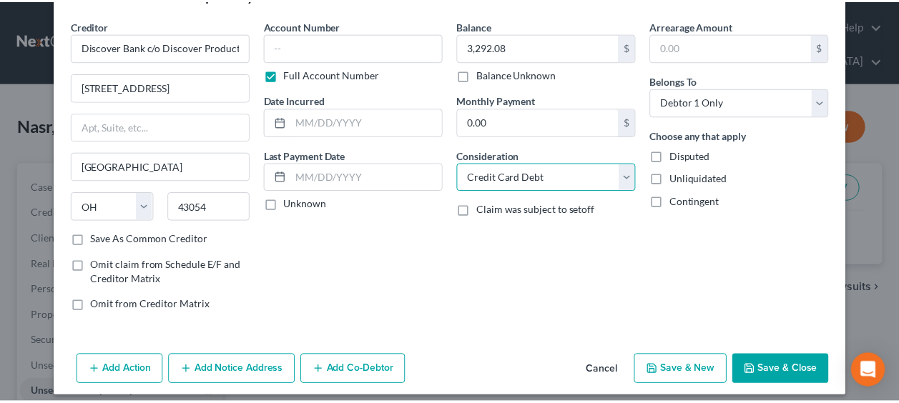
scroll to position [56, 0]
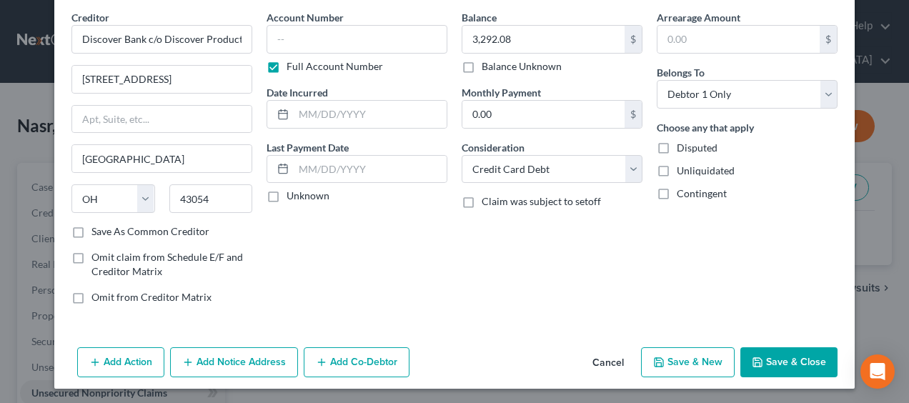
click at [781, 359] on button "Save & Close" at bounding box center [789, 362] width 97 height 30
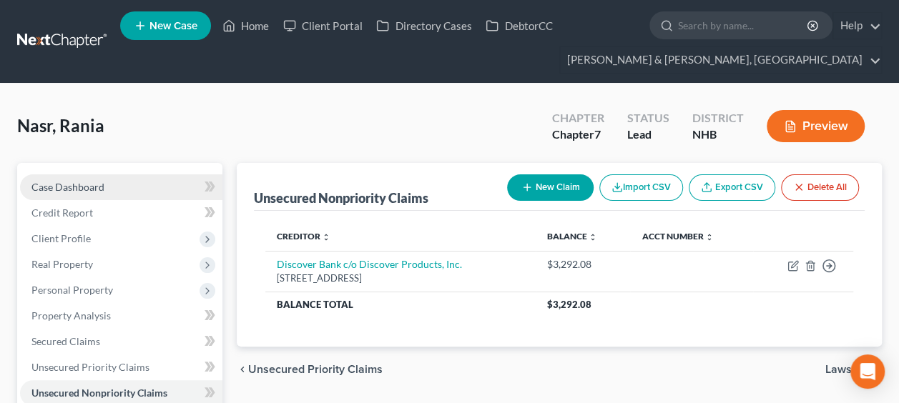
click at [100, 183] on span "Case Dashboard" at bounding box center [67, 187] width 73 height 12
select select "6"
